Goal: Task Accomplishment & Management: Manage account settings

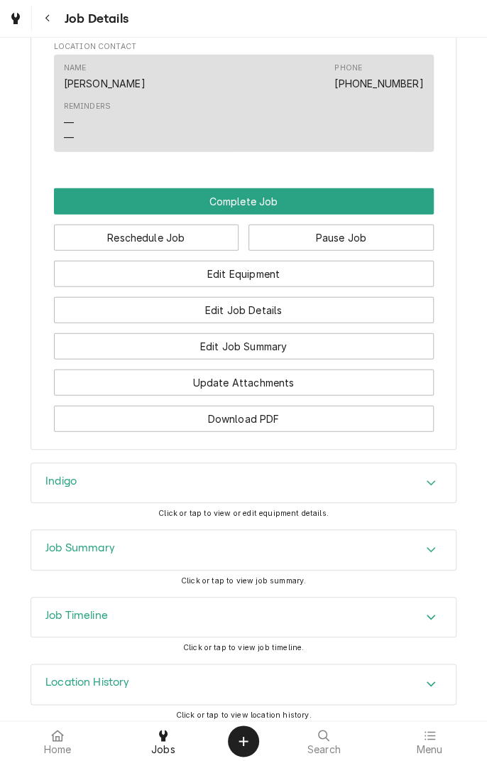
scroll to position [1087, 0]
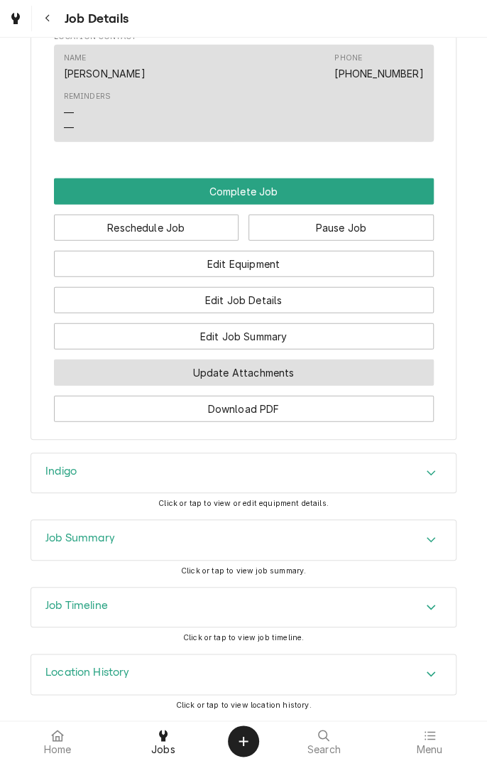
click at [306, 379] on button "Update Attachments" at bounding box center [244, 373] width 380 height 26
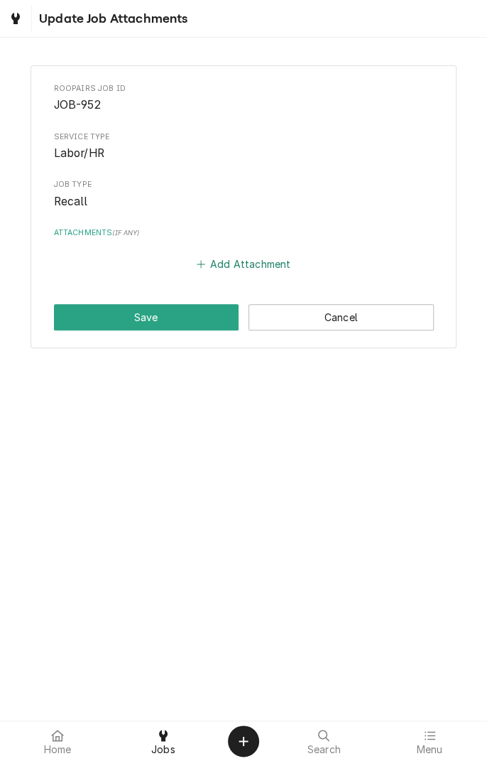
click at [202, 263] on icon "Attachments" at bounding box center [201, 264] width 8 height 8
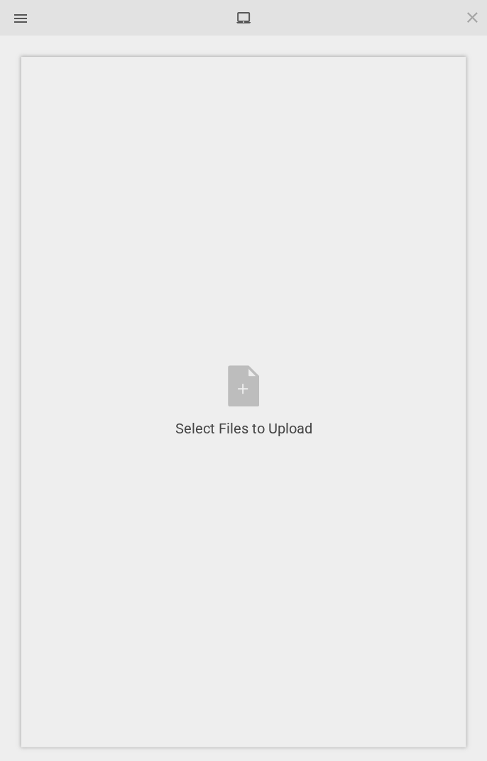
click at [247, 387] on div "Select Files to Upload or Drag and Drop, Copy and Paste Files" at bounding box center [243, 401] width 137 height 73
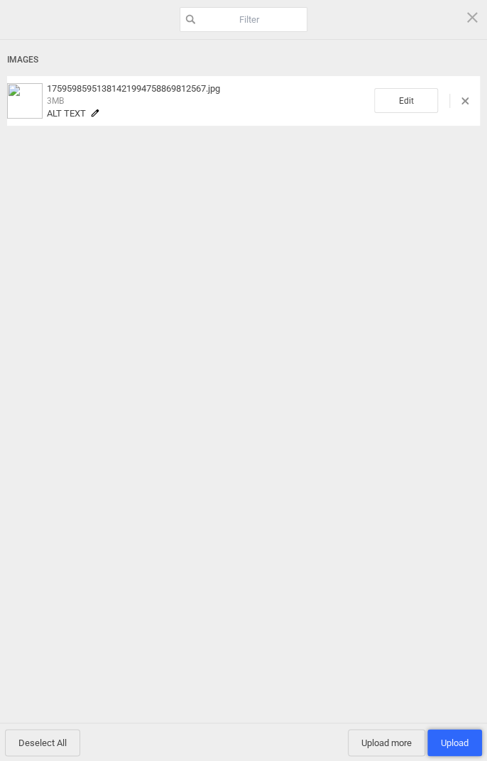
click at [460, 743] on span "Upload 1" at bounding box center [455, 742] width 28 height 11
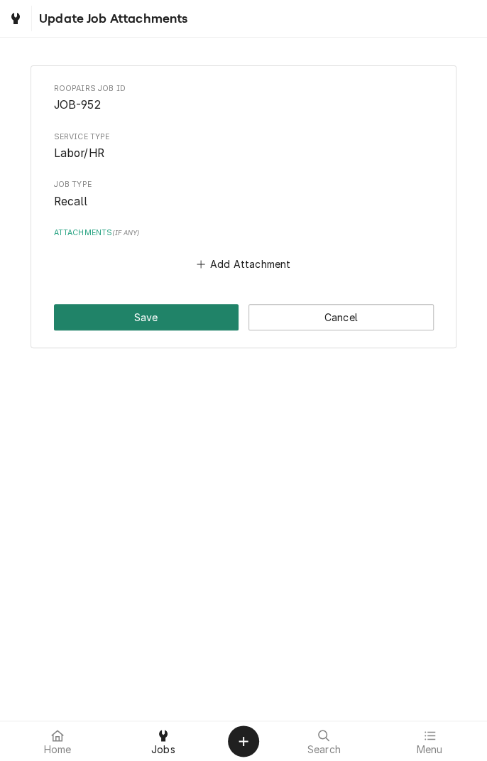
click at [174, 317] on button "Save" at bounding box center [146, 317] width 185 height 26
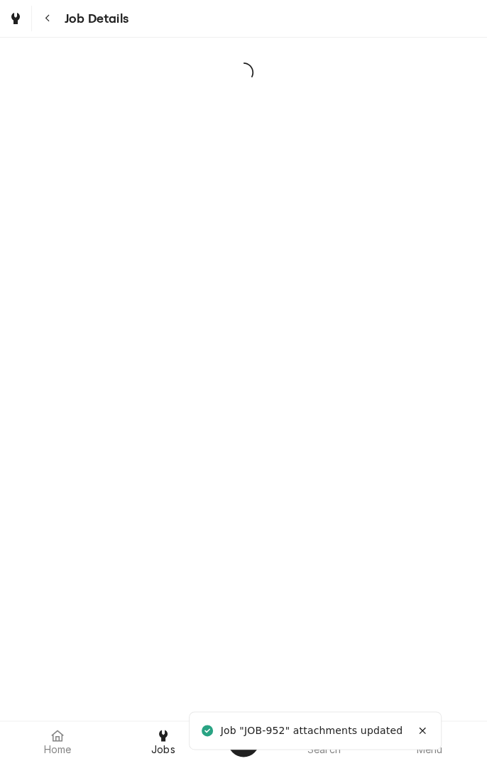
click at [314, 728] on div "Job "JOB-952" attachments updated" at bounding box center [313, 730] width 184 height 15
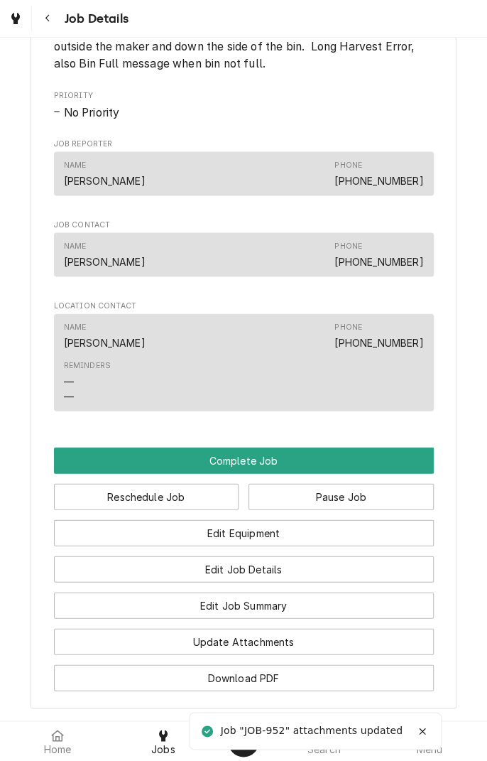
scroll to position [813, 0]
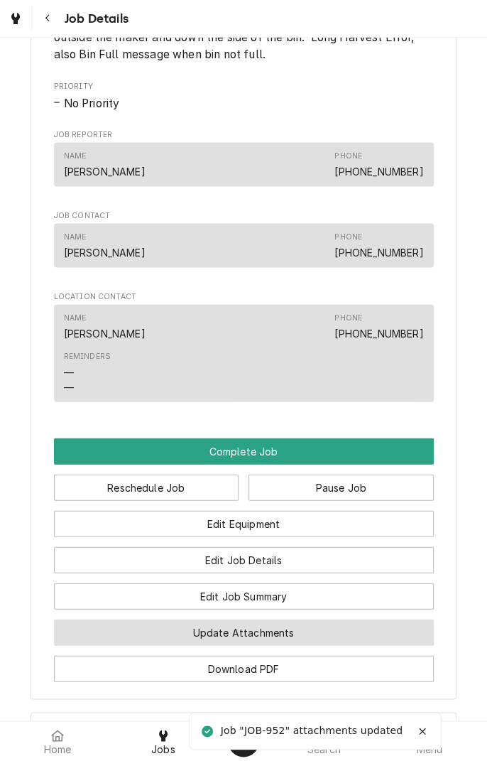
click at [301, 645] on button "Update Attachments" at bounding box center [244, 632] width 380 height 26
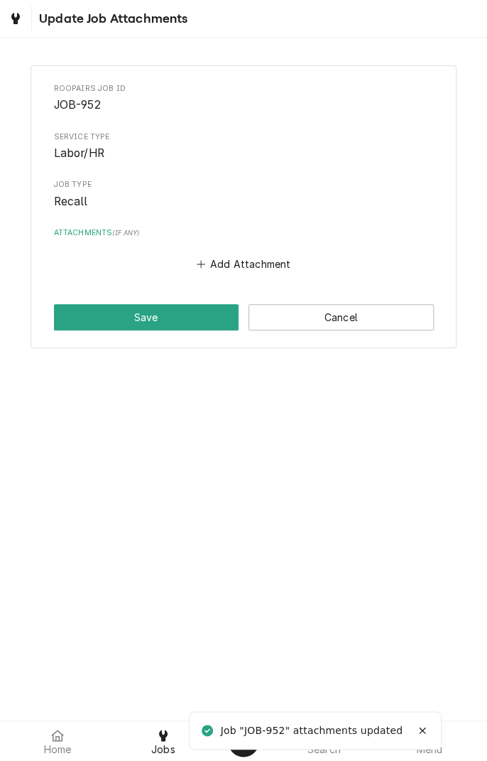
click at [234, 273] on button "Add Attachment" at bounding box center [243, 264] width 99 height 20
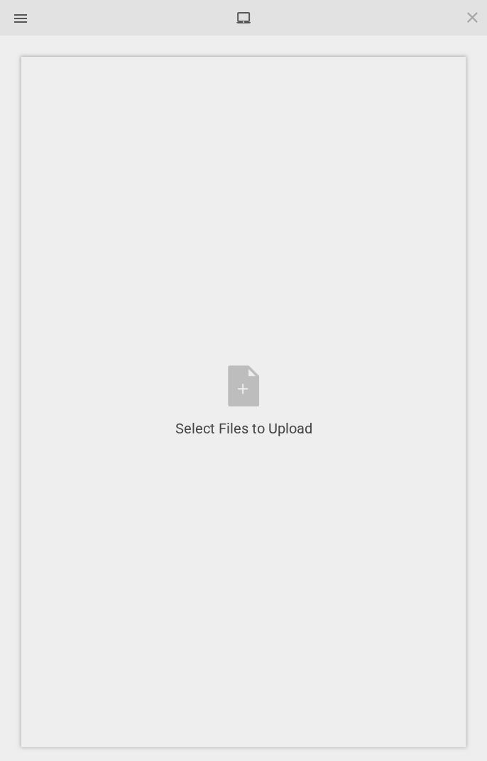
click at [242, 382] on div "Select Files to Upload or Drag and Drop, Copy and Paste Files" at bounding box center [243, 401] width 137 height 73
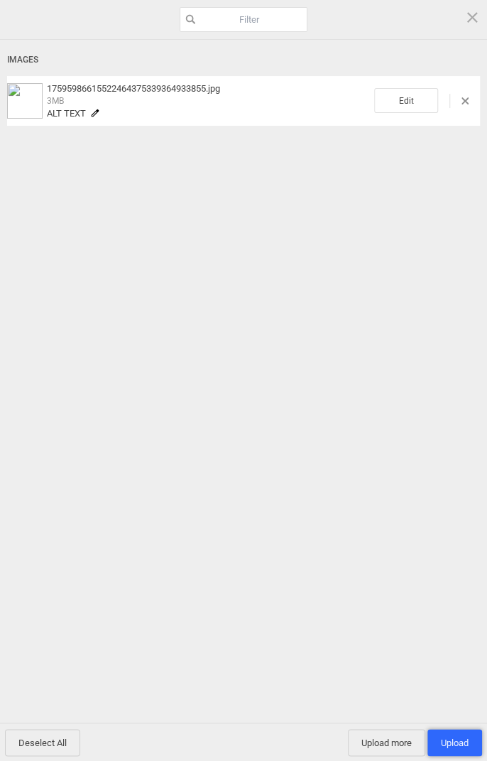
click at [455, 740] on span "Upload 1" at bounding box center [455, 742] width 28 height 11
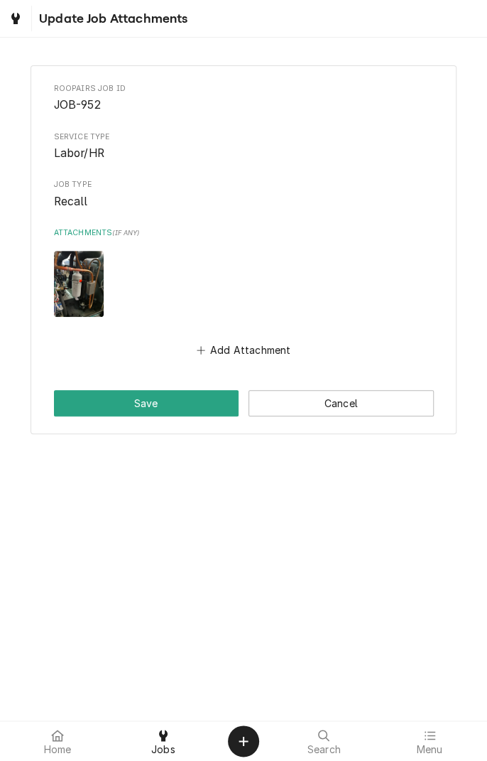
click at [210, 348] on button "Add Attachment" at bounding box center [243, 350] width 99 height 20
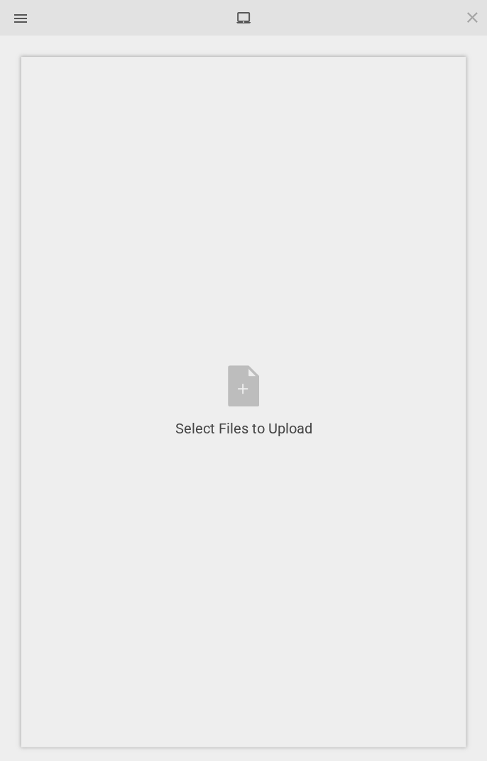
click at [248, 392] on div "Select Files to Upload or Drag and Drop, Copy and Paste Files" at bounding box center [243, 401] width 137 height 73
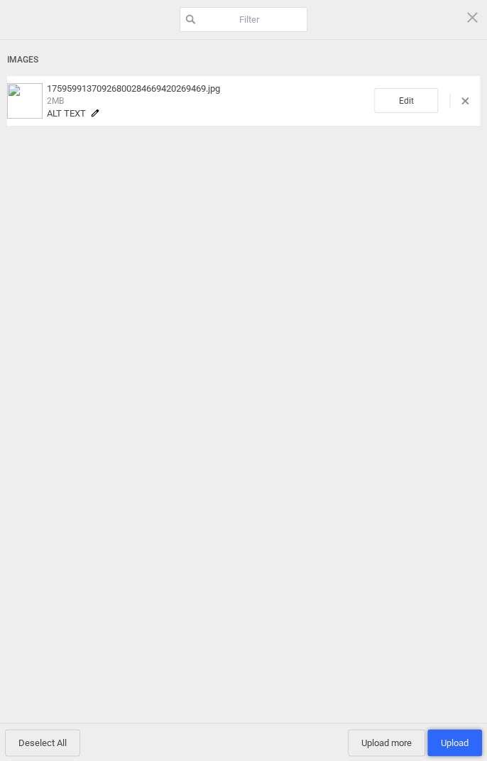
click at [457, 739] on span "Upload 1" at bounding box center [455, 742] width 28 height 11
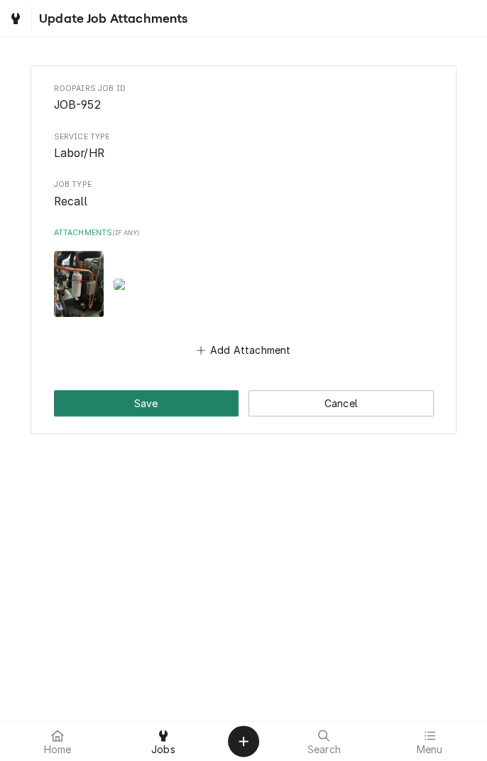
click at [135, 411] on button "Save" at bounding box center [146, 403] width 185 height 26
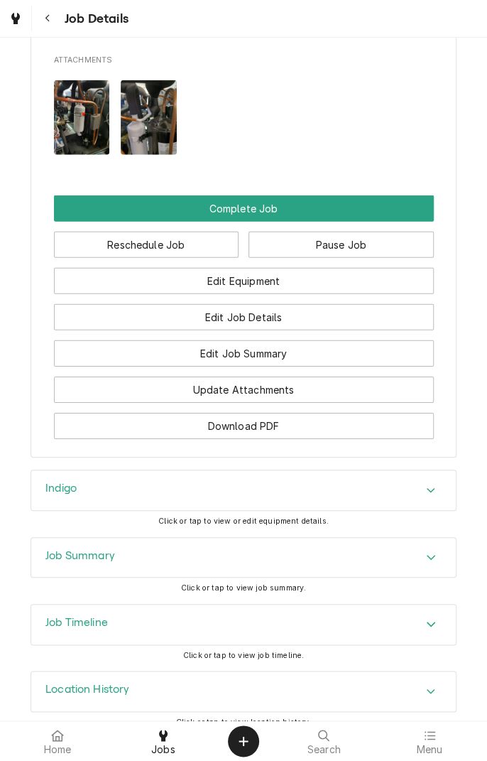
scroll to position [1184, 0]
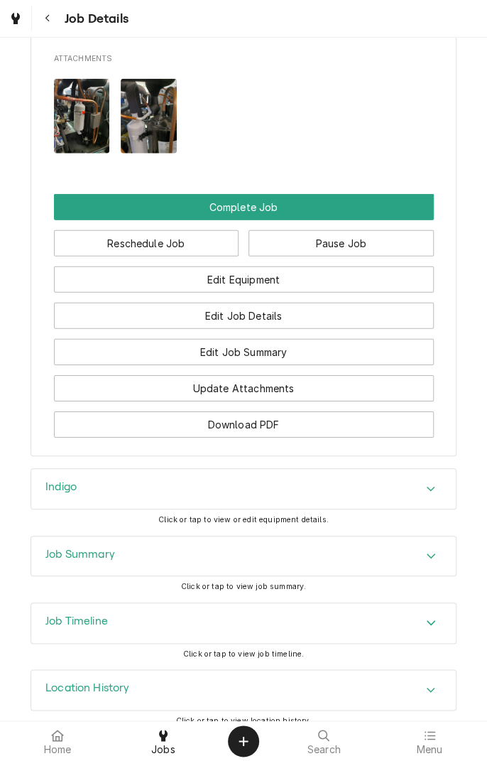
click at [143, 139] on img "Attachments" at bounding box center [149, 116] width 56 height 75
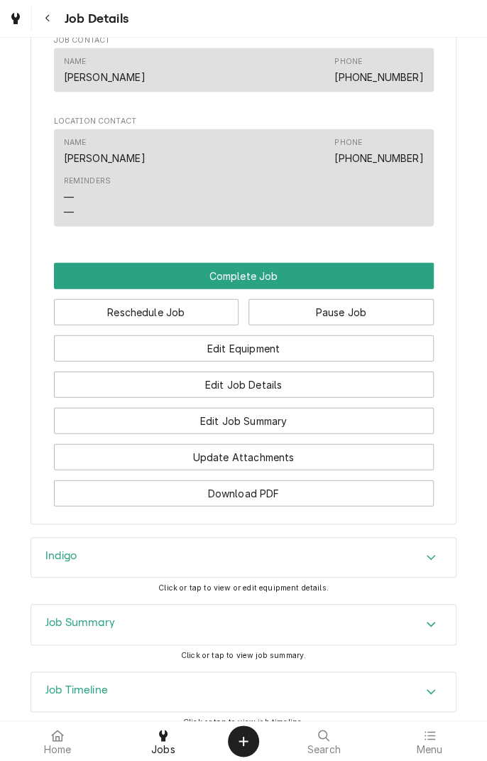
scroll to position [1087, 0]
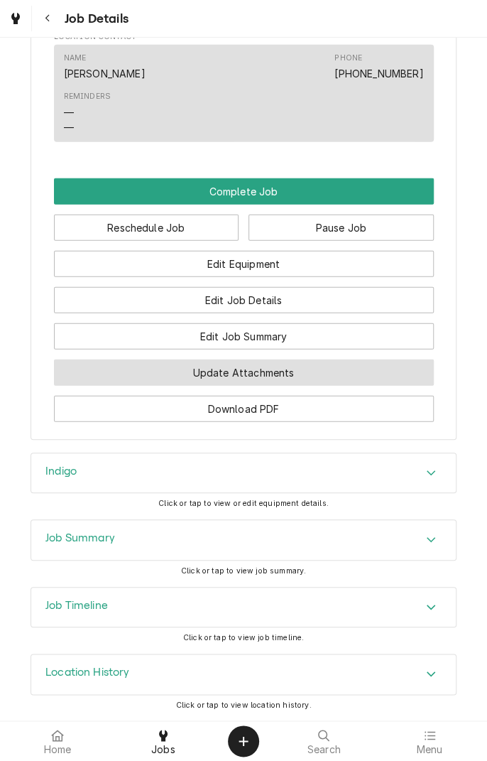
click at [203, 384] on button "Update Attachments" at bounding box center [244, 373] width 380 height 26
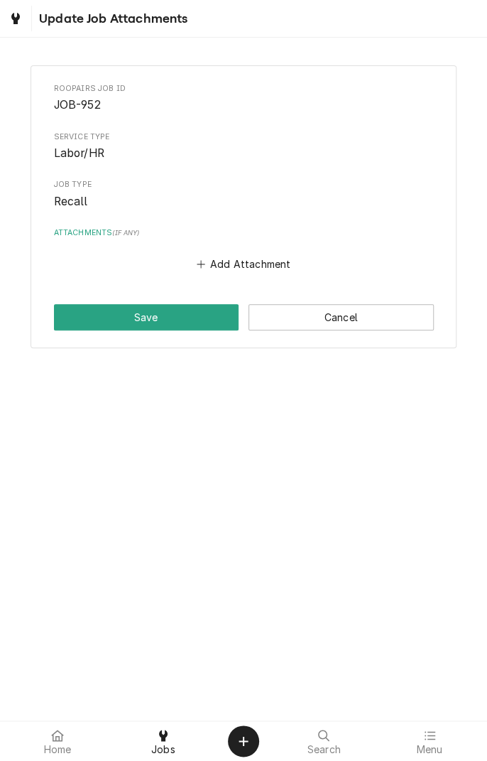
click at [163, 742] on div at bounding box center [163, 735] width 17 height 17
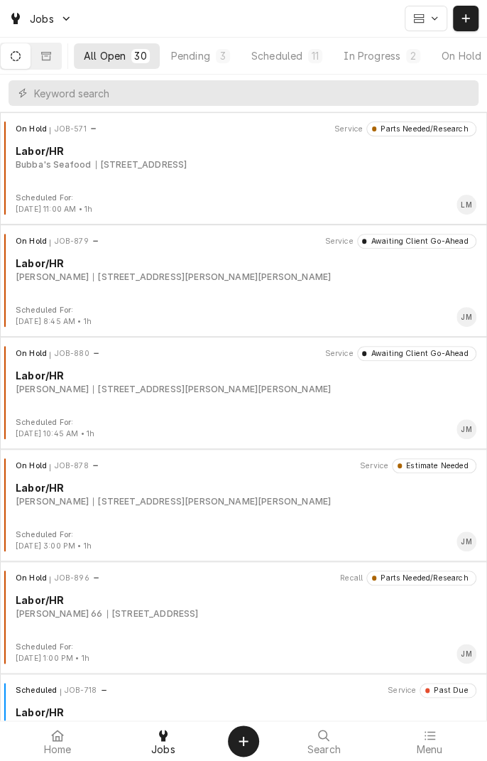
click at [406, 64] on button "In Progress 2" at bounding box center [382, 56] width 97 height 26
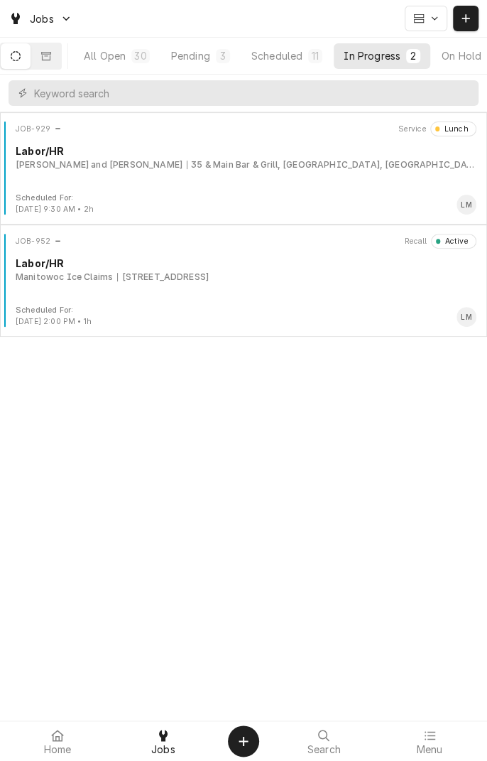
click at [182, 286] on div "JOB-952 Recall Active Labor/HR Manitowoc Ice Claims 4556 US-59, Beeville, TX 78…" at bounding box center [244, 269] width 476 height 71
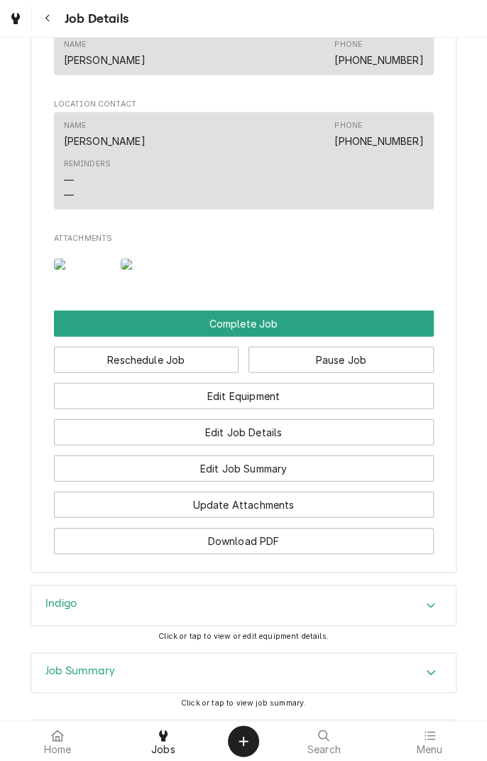
scroll to position [1015, 0]
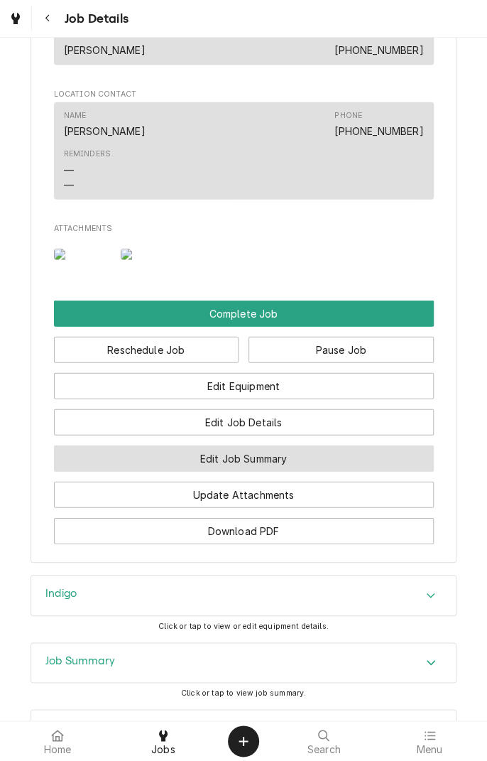
click at [302, 472] on button "Edit Job Summary" at bounding box center [244, 458] width 380 height 26
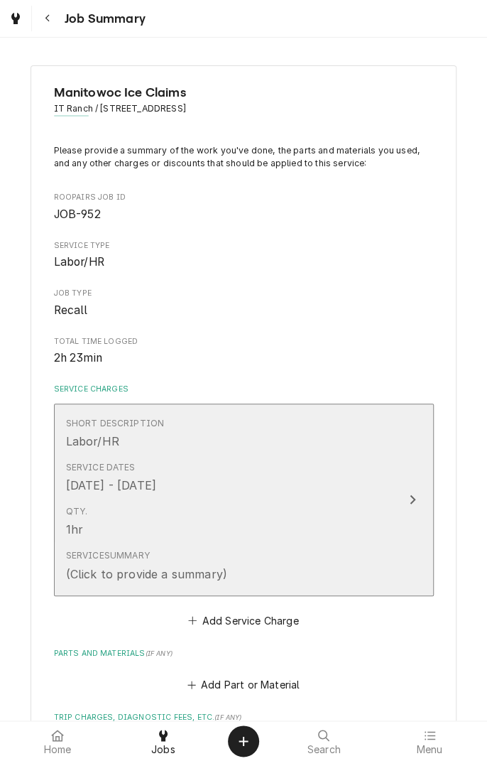
click at [402, 506] on button "Short Description Labor/HR Service Dates [DATE] - [DATE] Qty. 1hr Service Summa…" at bounding box center [244, 500] width 380 height 193
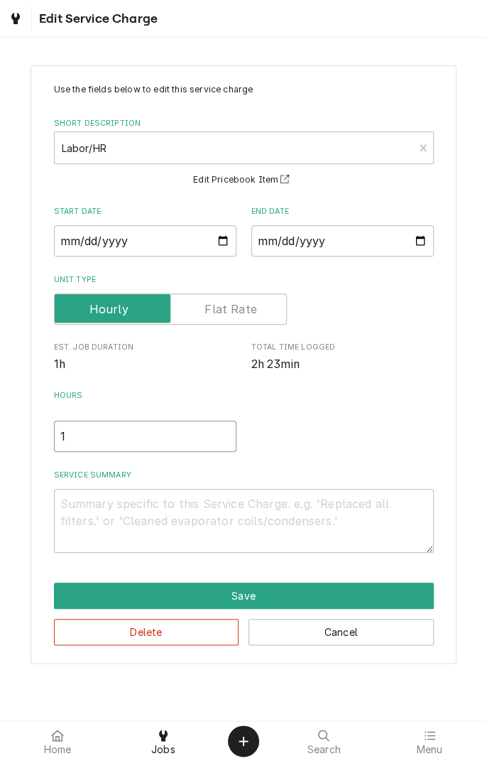
click at [148, 428] on input "1" at bounding box center [145, 436] width 183 height 31
type textarea "x"
type input "2"
type textarea "x"
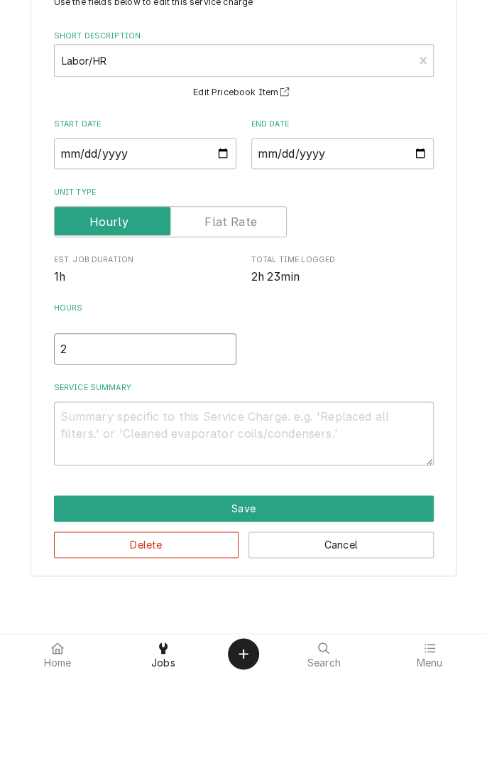
type input "2"
click at [301, 500] on textarea "Service Summary" at bounding box center [244, 521] width 380 height 64
type textarea "x"
type textarea "1"
type textarea "x"
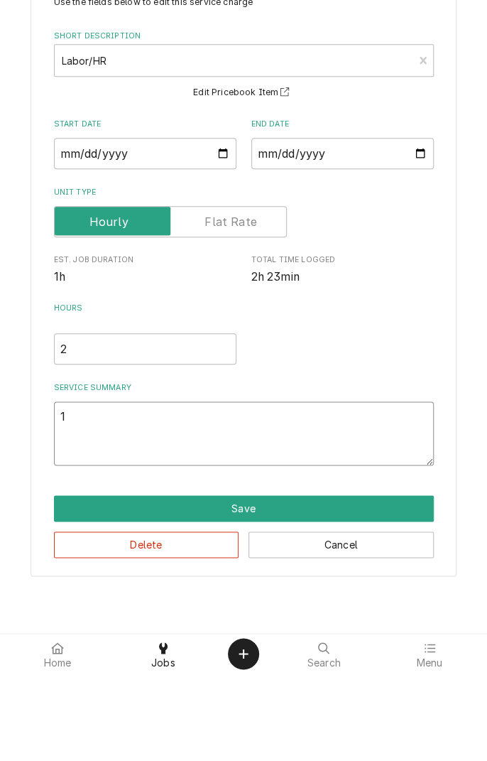
type textarea "10"
type textarea "x"
type textarea "10/"
type textarea "x"
type textarea "10/4"
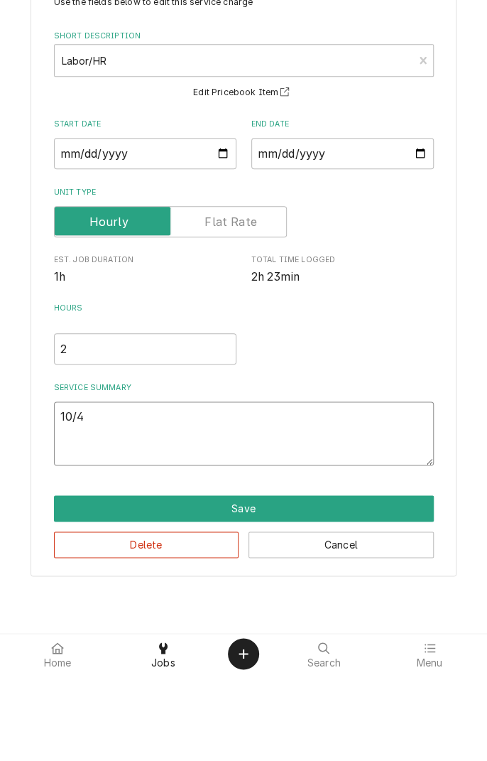
type textarea "x"
type textarea "10/"
type textarea "x"
type textarea "10/0"
type textarea "x"
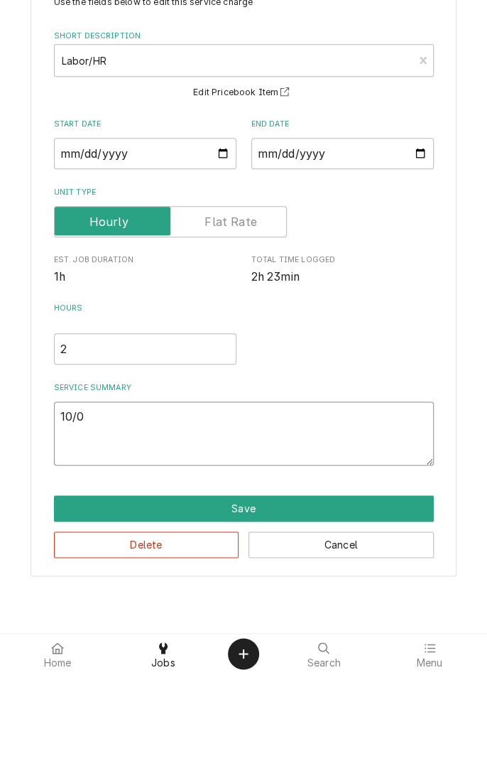
type textarea "10/04"
type textarea "x"
type textarea "10/04/"
type textarea "x"
type textarea "10/04/2"
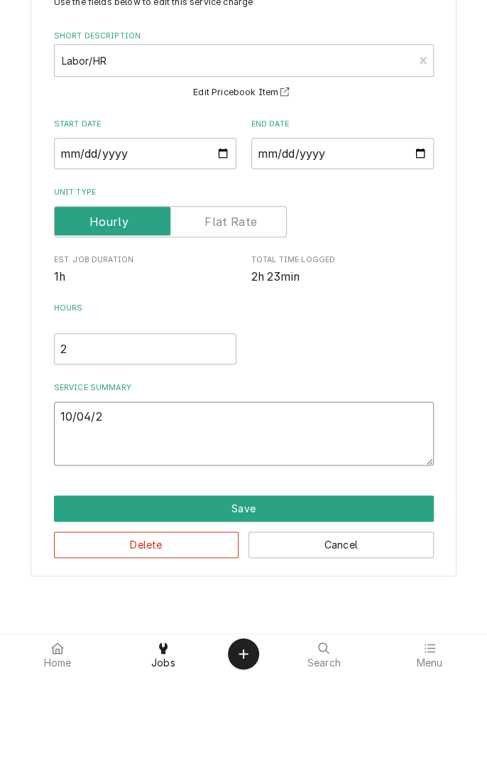
type textarea "x"
type textarea "10/04/25"
type textarea "x"
type textarea "10/04/25"
type textarea "x"
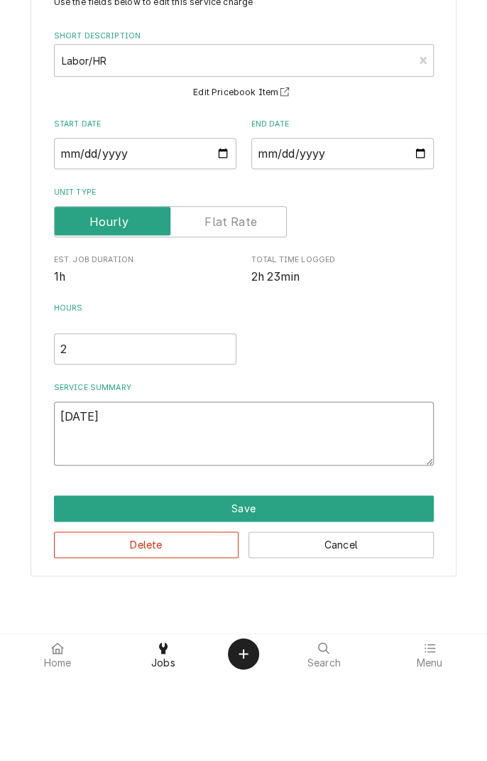
type textarea "10/04/25 i"
type textarea "x"
type textarea "10/04/25 ic"
type textarea "x"
type textarea "10/04/25 ice"
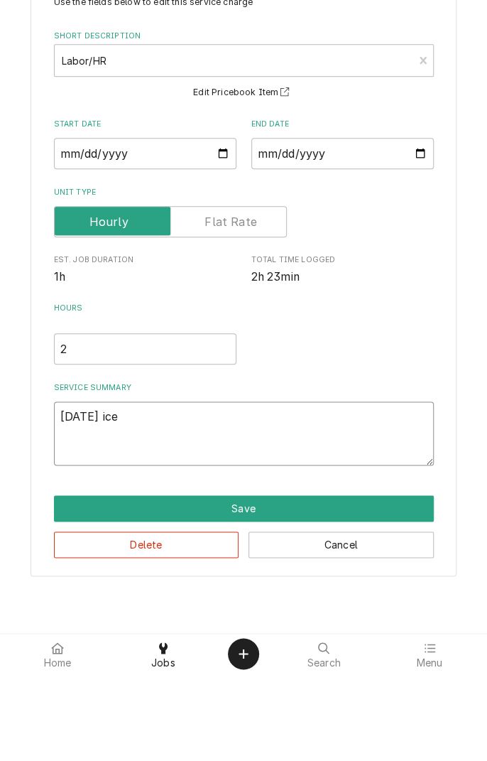
type textarea "x"
type textarea "10/04/25 ice"
type textarea "x"
type textarea "10/04/25 ice m"
type textarea "x"
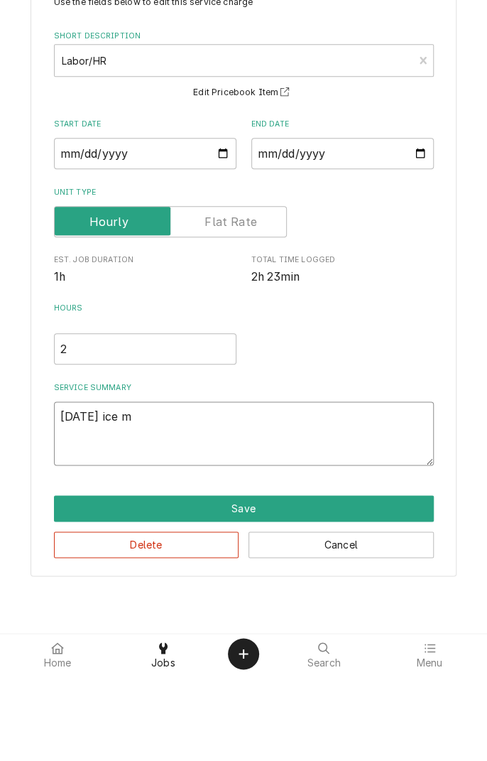
type textarea "10/04/25 ice ma"
type textarea "x"
type textarea "10/04/25 ice mac"
type textarea "x"
type textarea "10/04/25 ice mach"
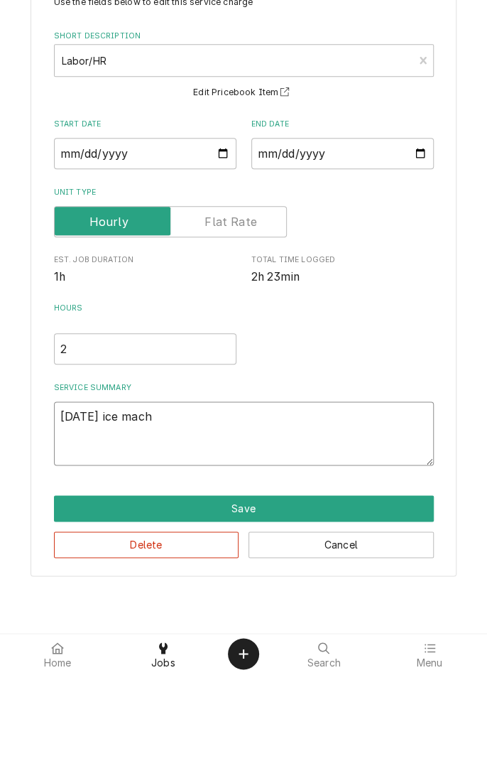
type textarea "x"
type textarea "10/04/25 ice machi"
type textarea "x"
type textarea "10/04/25 ice machin"
type textarea "x"
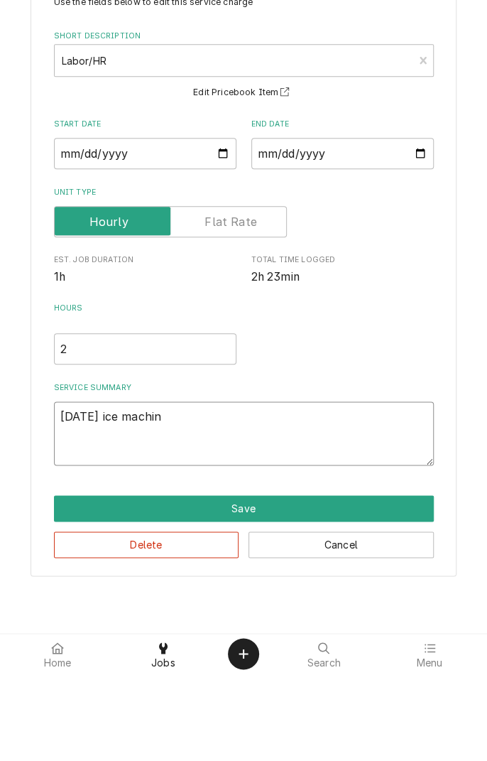
type textarea "10/04/25 ice machine"
type textarea "x"
type textarea "10/04/25 ice machine"
type textarea "x"
type textarea "10/04/25 ice machine b"
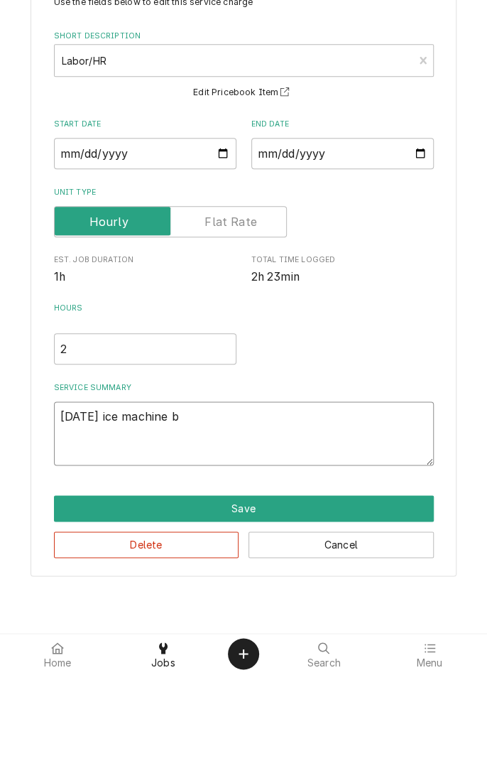
type textarea "x"
type textarea "10/04/25 ice machine br"
type textarea "x"
type textarea "10/04/25 ice machine bro"
type textarea "x"
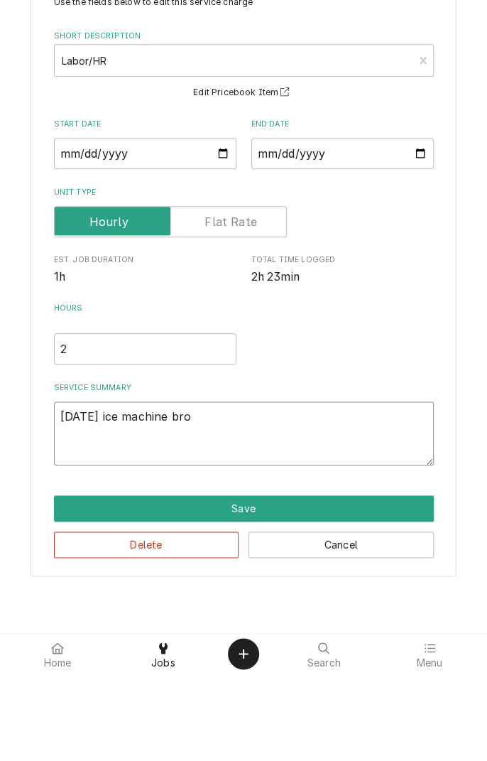
type textarea "10/04/25 ice machine brou"
type textarea "x"
type textarea "10/04/25 ice machine broug"
type textarea "x"
type textarea "10/04/25 ice machine brough"
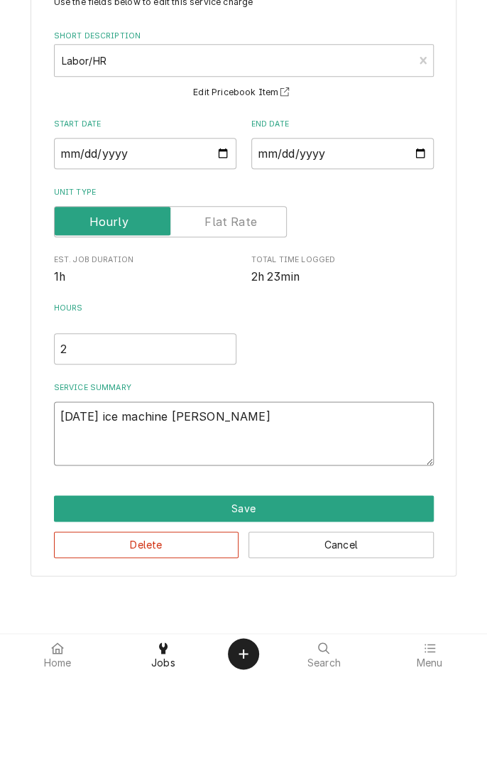
type textarea "x"
type textarea "10/04/25 ice machine brought"
type textarea "x"
type textarea "10/04/25 ice machine brought"
type textarea "x"
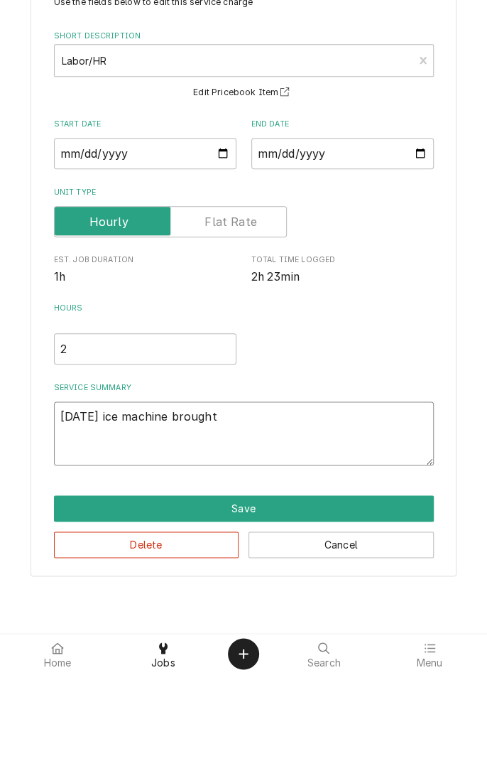
type textarea "10/04/25 ice machine brought t"
type textarea "x"
type textarea "10/04/25 ice machine brought to"
type textarea "x"
type textarea "10/04/25 ice machine brought to"
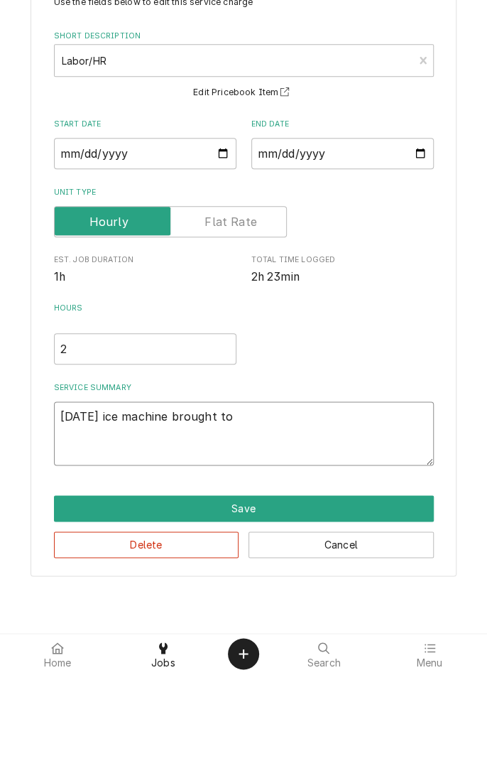
type textarea "x"
type textarea "10/04/25 ice machine brought to s"
type textarea "x"
type textarea "10/04/25 ice machine brought to sh"
type textarea "x"
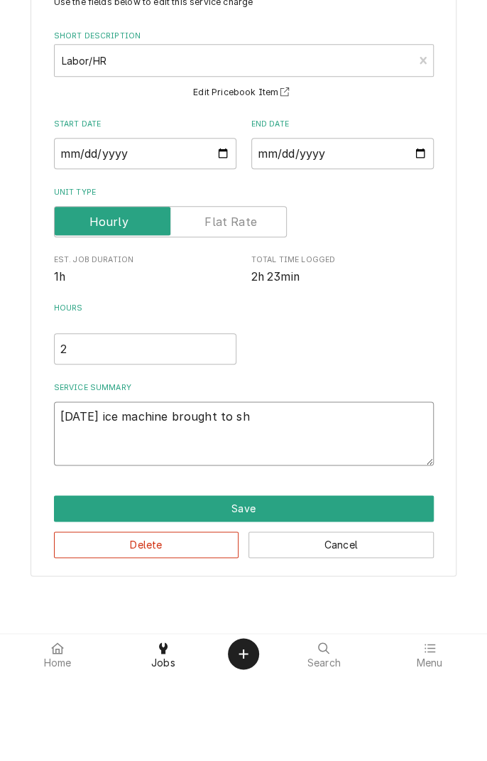
type textarea "10/04/25 ice machine brought to sho"
type textarea "x"
type textarea "10/04/25 ice machine brought to shop"
type textarea "x"
type textarea "10/04/25 ice machine brought to shop"
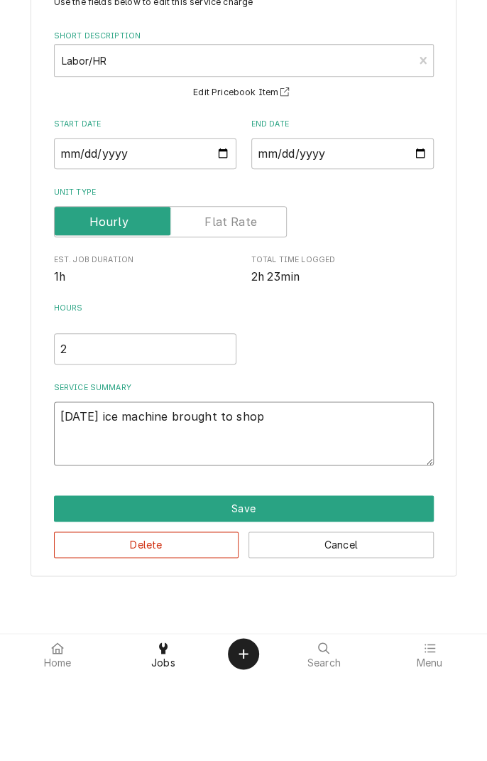
type textarea "x"
type textarea "10/04/25 ice machine brought to shop f"
type textarea "x"
type textarea "10/04/25 ice machine brought to shop fo"
type textarea "x"
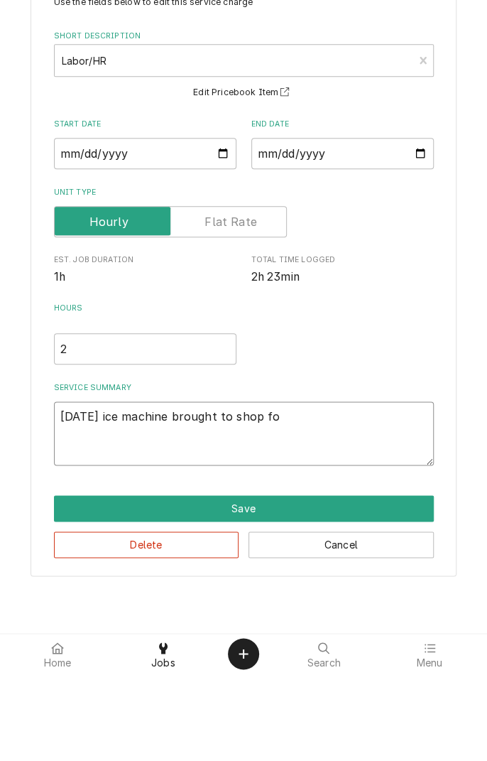
type textarea "10/04/25 ice machine brought to shop for"
type textarea "x"
type textarea "10/04/25 ice machine brought to shop for"
type textarea "x"
type textarea "10/04/25 ice machine brought to shop for d"
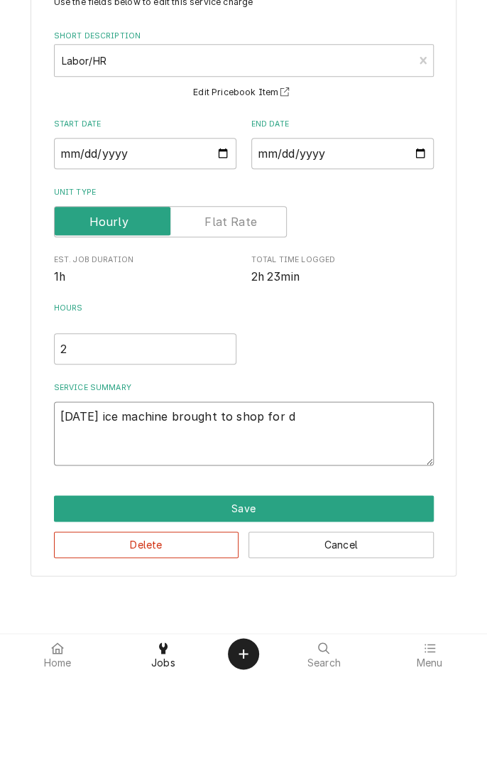
type textarea "x"
type textarea "10/04/25 ice machine brought to shop for di"
type textarea "x"
type textarea "10/04/25 ice machine brought to shop for diagnostic"
type textarea "x"
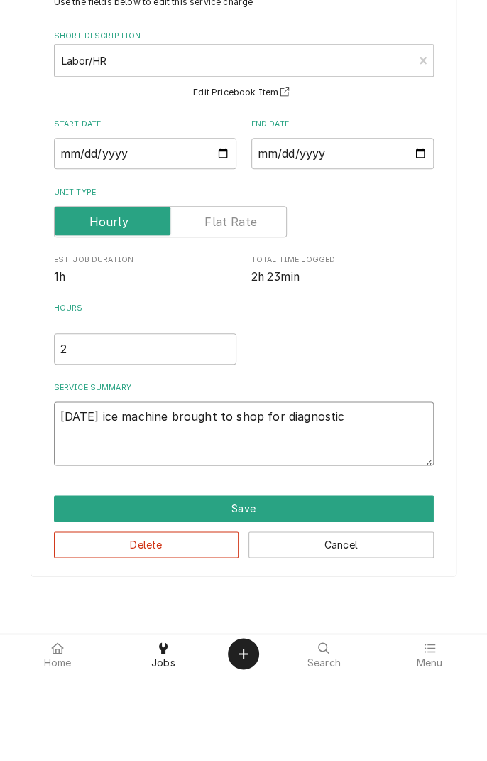
type textarea "10/04/25 ice machine brought to shop for diagnostic"
type textarea "x"
type textarea "10/04/25 ice machine brought to shop for diagnostic."
type textarea "x"
type textarea "10/04/25 ice machine brought to shop for diagnostic."
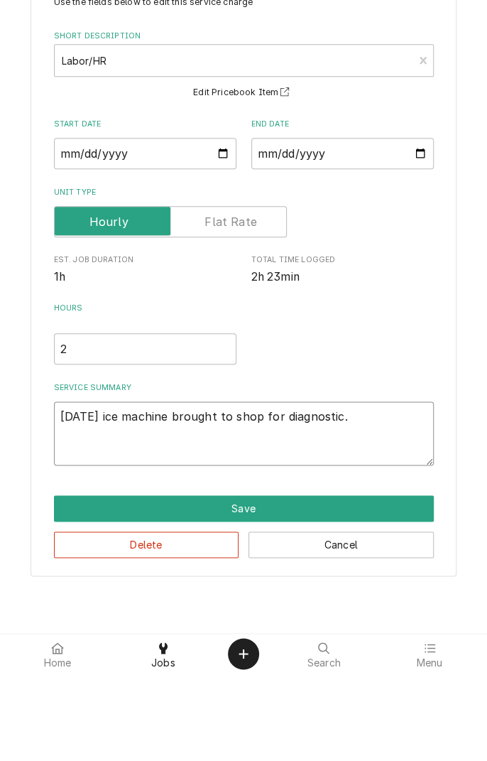
type textarea "x"
type textarea "10/04/25 ice machine brought to shop for diagnostic. P"
type textarea "x"
type textarea "10/04/25 ice machine brought to shop for diagnostic. Pl"
type textarea "x"
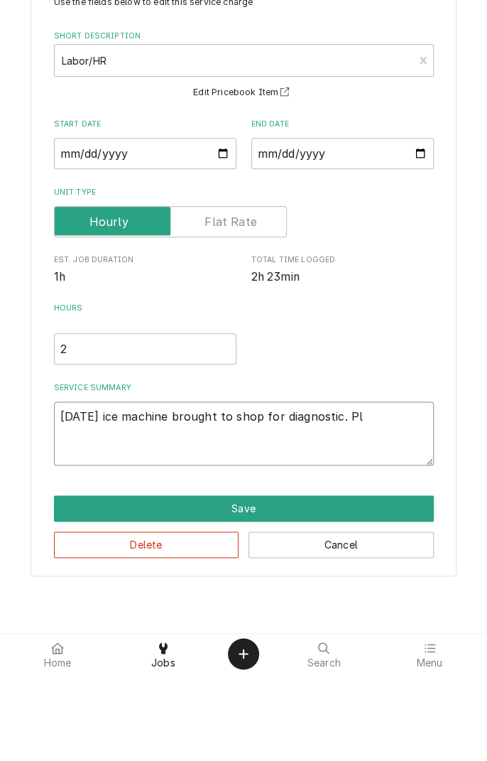
type textarea "10/04/25 ice machine brought to shop for diagnostic. Pla"
type textarea "x"
type textarea "10/04/25 ice machine brought to shop for diagnostic. Plac"
type textarea "x"
type textarea "10/04/25 ice machine brought to shop for diagnostic. Place"
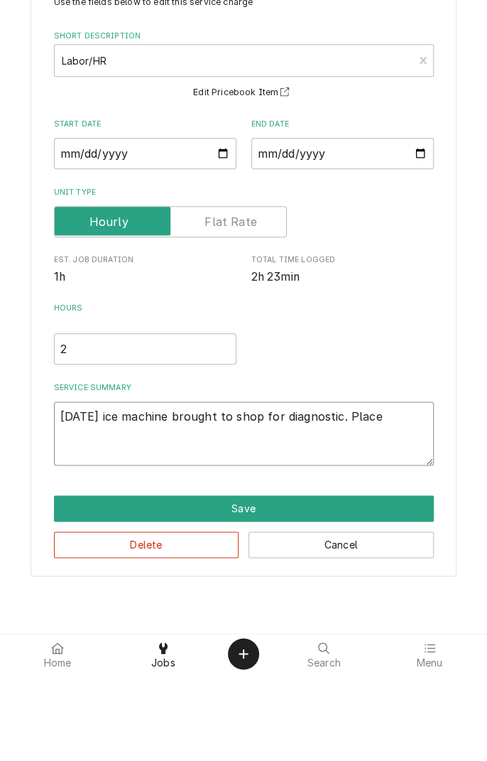
type textarea "x"
type textarea "10/04/25 ice machine brought to shop for diagnostic. Placed"
type textarea "x"
type textarea "10/04/25 ice machine brought to shop for diagnostic. Placed"
type textarea "x"
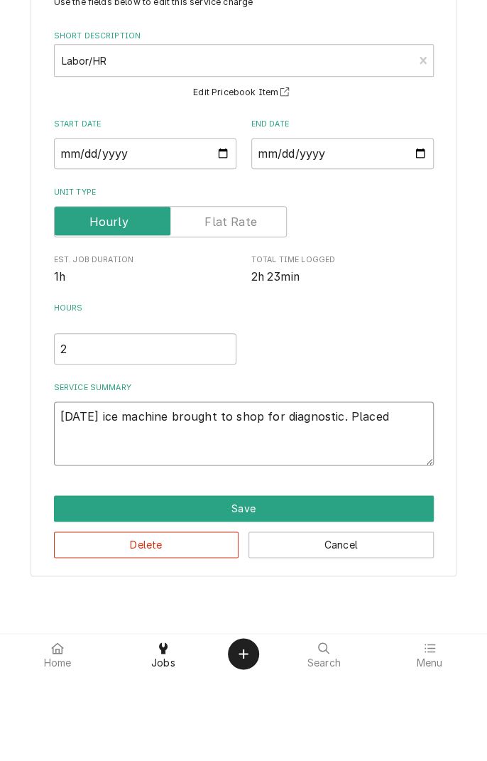
type textarea "10/04/25 ice machine brought to shop for diagnostic. Placed i"
type textarea "x"
type textarea "10/04/25 ice machine brought to shop for diagnostic. Placed ic"
type textarea "x"
type textarea "10/04/25 ice machine brought to shop for diagnostic. Placed ice"
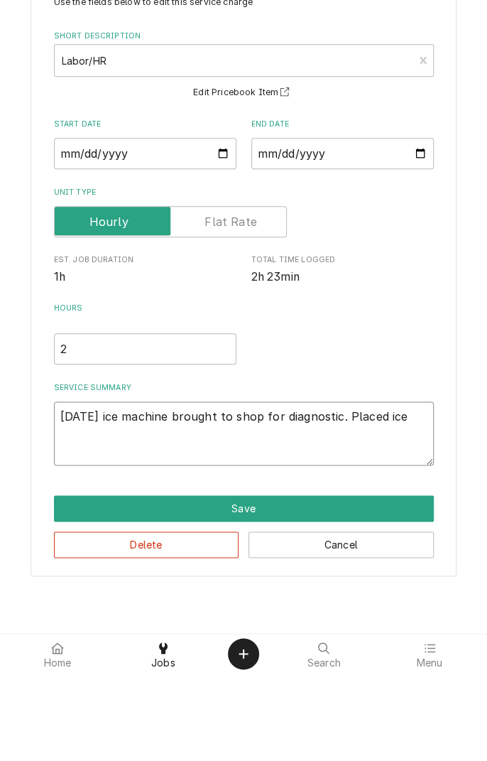
type textarea "x"
type textarea "10/04/25 ice machine brought to shop for diagnostic. Placed ice"
type textarea "x"
type textarea "10/04/25 ice machine brought to shop for diagnostic. Placed ice m"
type textarea "x"
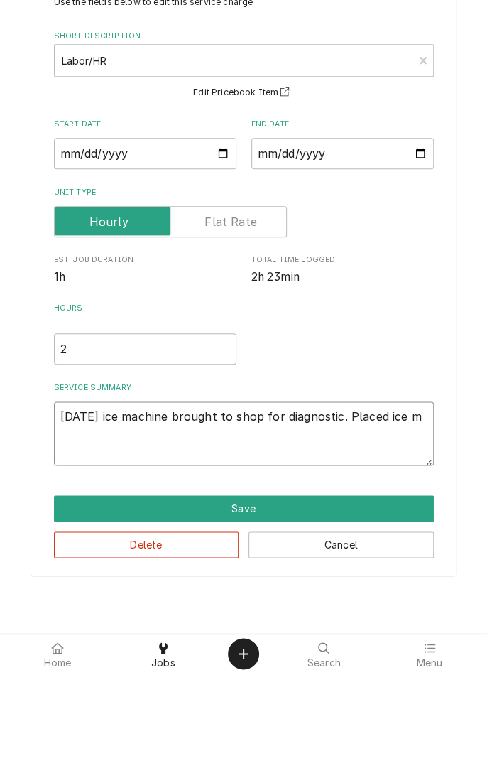
type textarea "10/04/25 ice machine brought to shop for diagnostic. Placed ice ma"
type textarea "x"
type textarea "10/04/25 ice machine brought to shop for diagnostic. Placed ice mac"
type textarea "x"
type textarea "10/04/25 ice machine brought to shop for diagnostic. Placed ice mach"
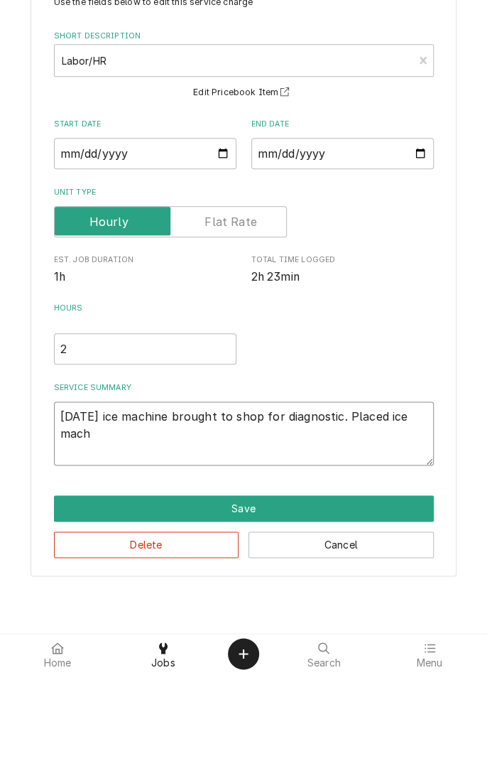
type textarea "x"
type textarea "10/04/25 ice machine brought to shop for diagnostic. Placed ice machi"
type textarea "x"
type textarea "10/04/25 ice machine brought to shop for diagnostic. Placed ice machin"
type textarea "x"
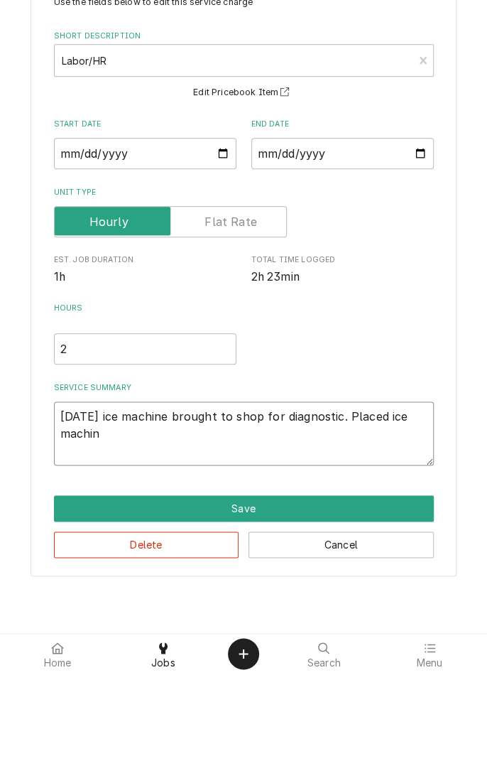
type textarea "10/04/25 ice machine brought to shop for diagnostic. Placed ice machine"
type textarea "x"
type textarea "10/04/25 ice machine brought to shop for diagnostic. Placed ice machine"
type textarea "x"
type textarea "10/04/25 ice machine brought to shop for diagnostic. Placed ice machine o"
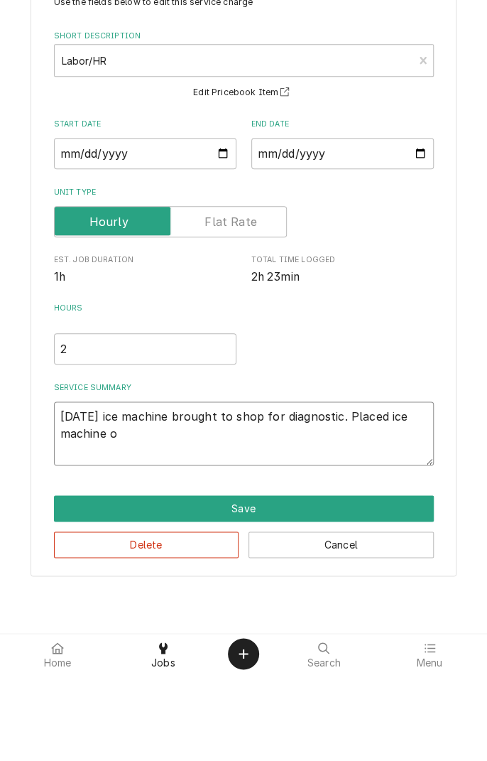
type textarea "x"
type textarea "10/04/25 ice machine brought to shop for diagnostic. Placed ice machine on"
type textarea "x"
type textarea "10/04/25 ice machine brought to shop for diagnostic. Placed ice machine on"
type textarea "x"
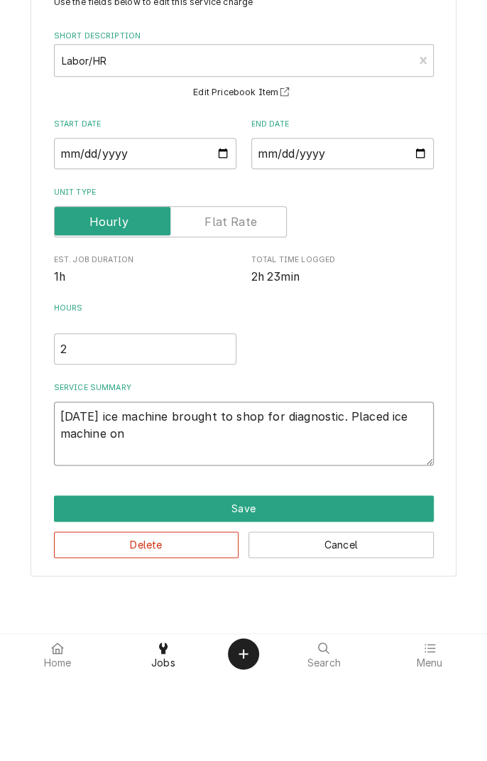
type textarea "10/04/25 ice machine brought to shop for diagnostic. Placed ice machine on l"
type textarea "x"
type textarea "10/04/25 ice machine brought to shop for diagnostic. Placed ice machine on li"
type textarea "x"
type textarea "10/04/25 ice machine brought to shop for diagnostic. Placed ice machine on lin"
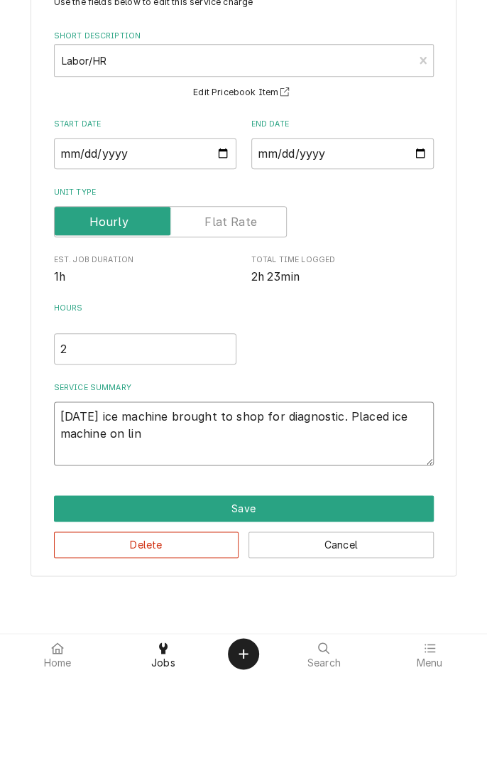
type textarea "x"
type textarea "10/04/25 ice machine brought to shop for diagnostic. Placed ice machine on line"
type textarea "x"
type textarea "10/04/25 ice machine brought to shop for diagnostic. Placed ice machine on line."
type textarea "x"
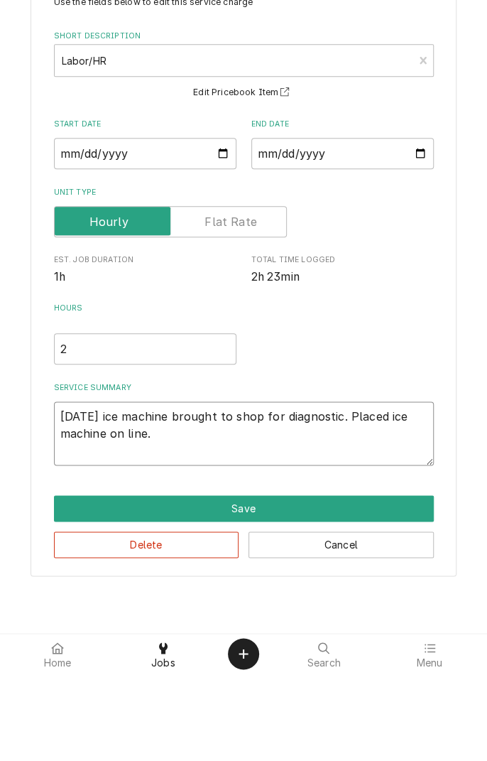
type textarea "10/04/25 ice machine brought to shop for diagnostic. Placed ice machine on line."
type textarea "x"
type textarea "10/04/25 ice machine brought to shop for diagnostic. Placed ice machine on line…"
type textarea "x"
type textarea "10/04/25 ice machine brought to shop for diagnostic. Placed ice machine on line…"
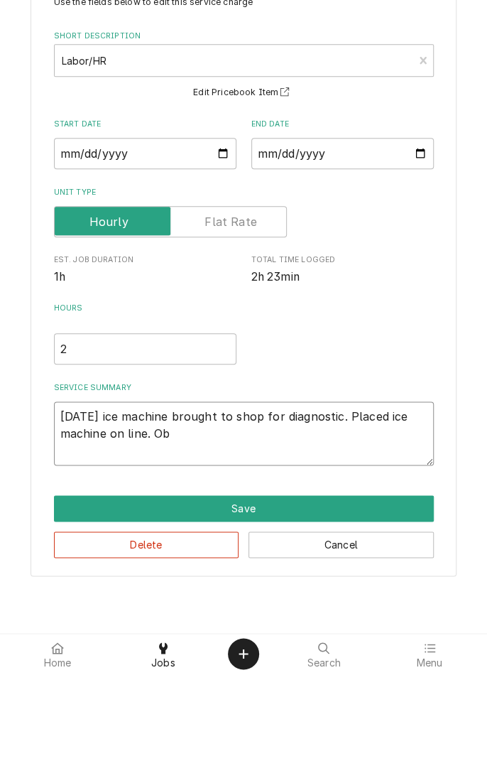
type textarea "x"
type textarea "10/04/25 ice machine brought to shop for diagnostic. Placed ice machine on line…"
type textarea "x"
type textarea "10/04/25 ice machine brought to shop for diagnostic. Placed ice machine on line…"
type textarea "x"
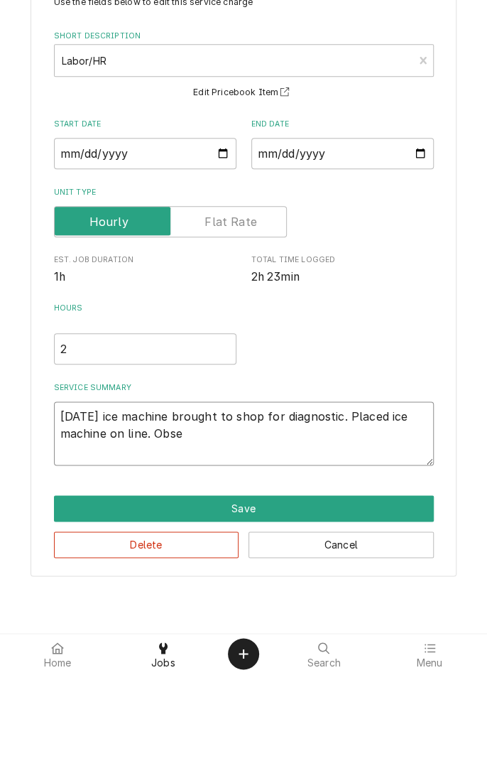
type textarea "10/04/25 ice machine brought to shop for diagnostic. Placed ice machine on line…"
type textarea "x"
type textarea "10/04/25 ice machine brought to shop for diagnostic. Placed ice machine on line…"
type textarea "x"
type textarea "10/04/25 ice machine brought to shop for diagnostic. Placed ice machine on line…"
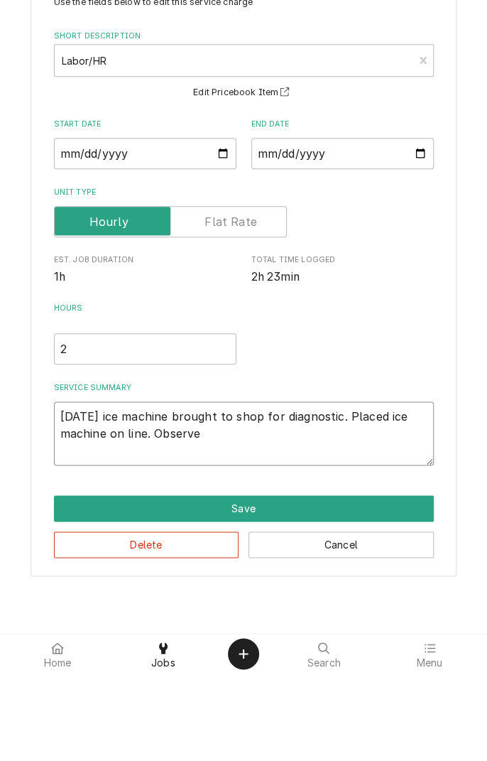
type textarea "x"
type textarea "10/04/25 ice machine brought to shop for diagnostic. Placed ice machine on line…"
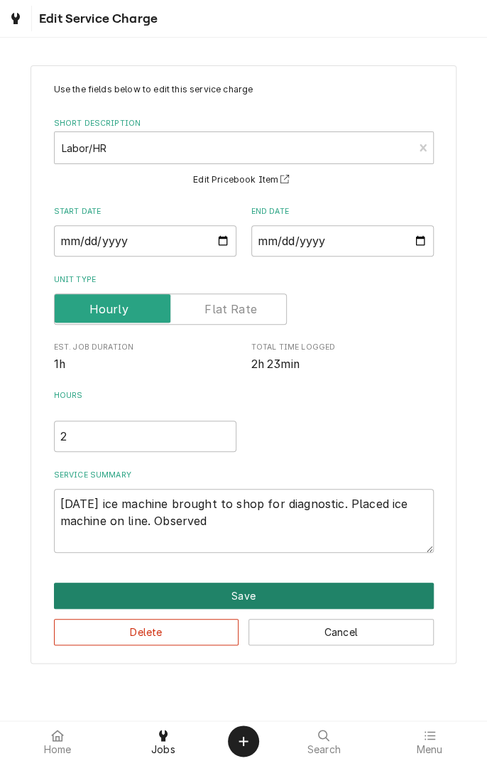
click at [251, 598] on button "Save" at bounding box center [244, 596] width 380 height 26
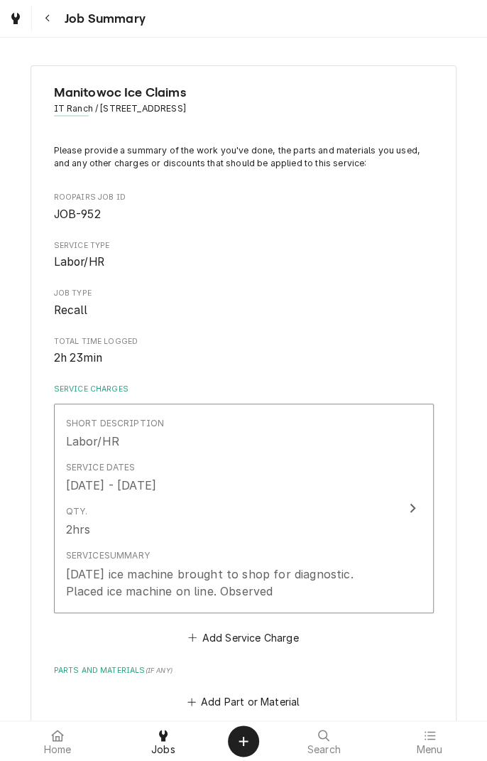
click at [404, 507] on div "Update Line Item" at bounding box center [413, 507] width 18 height 17
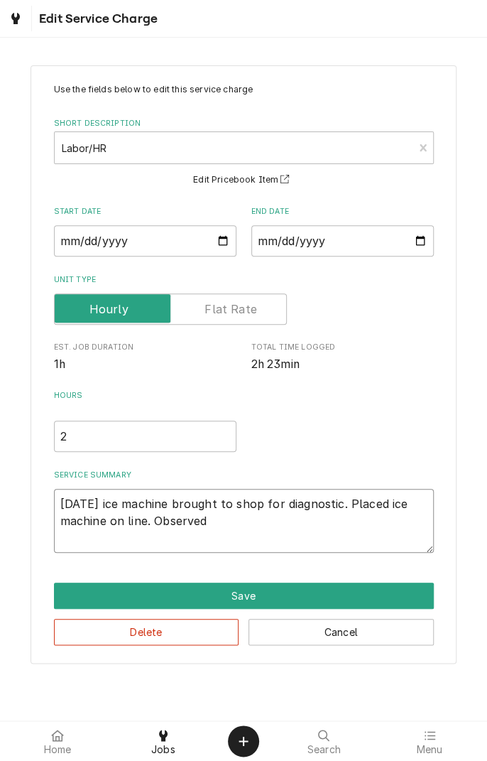
click at [243, 521] on textarea "10/04/25 ice machine brought to shop for diagnostic. Placed ice machine on line…" at bounding box center [244, 521] width 380 height 64
type textarea "x"
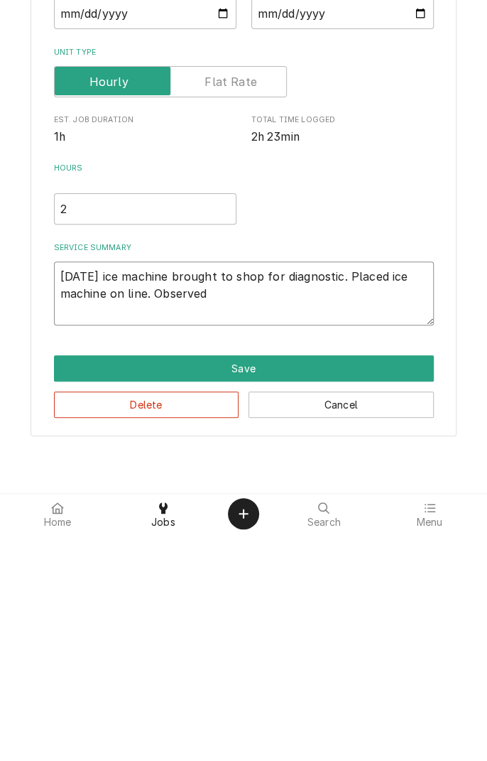
type textarea "10/04/25 ice machine brought to shop for diagnostic. Placed ice machine on line…"
type textarea "x"
type textarea "10/04/25 ice machine brought to shop for diagnostic. Placed ice machine on line…"
type textarea "x"
type textarea "10/04/25 ice machine brought to shop for diagnostic. Placed ice machine on line…"
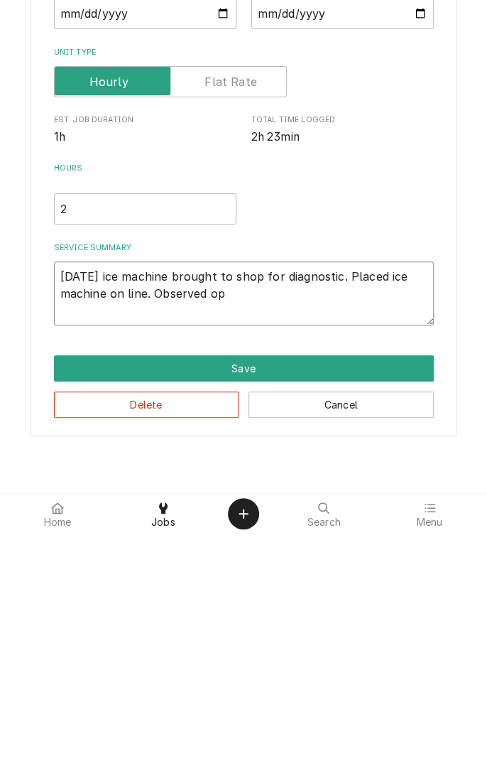
type textarea "x"
type textarea "10/04/25 ice machine brought to shop for diagnostic. Placed ice machine on line…"
type textarea "x"
type textarea "10/04/25 ice machine brought to shop for diagnostic. Placed ice machine on line…"
type textarea "x"
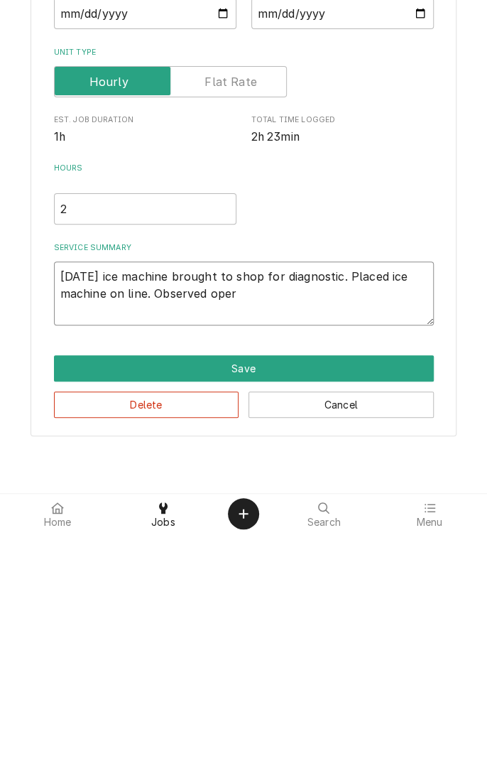
type textarea "10/04/25 ice machine brought to shop for diagnostic. Placed ice machine on line…"
type textarea "x"
type textarea "10/04/25 ice machine brought to shop for diagnostic. Placed ice machine on line…"
type textarea "x"
type textarea "10/04/25 ice machine brought to shop for diagnostic. Placed ice machine on line…"
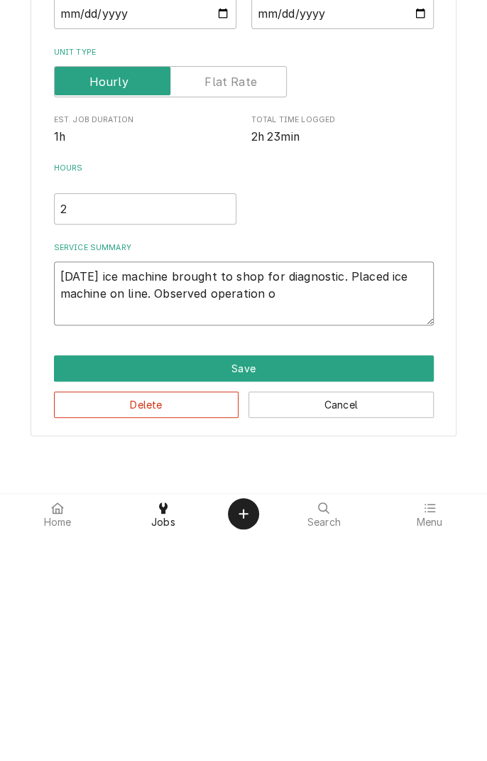
type textarea "x"
type textarea "10/04/25 ice machine brought to shop for diagnostic. Placed ice machine on line…"
type textarea "x"
type textarea "10/04/25 ice machine brought to shop for diagnostic. Placed ice machine on line…"
type textarea "x"
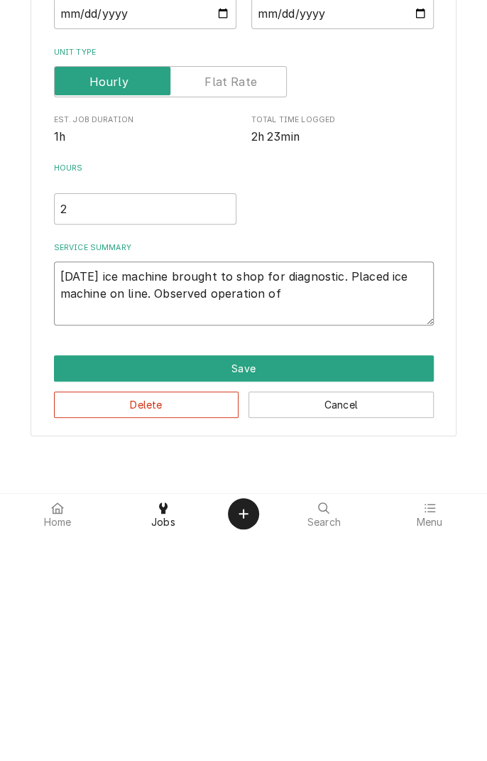
type textarea "10/04/25 ice machine brought to shop for diagnostic. Placed ice machine on line…"
type textarea "x"
type textarea "10/04/25 ice machine brought to shop for diagnostic. Placed ice machine on line…"
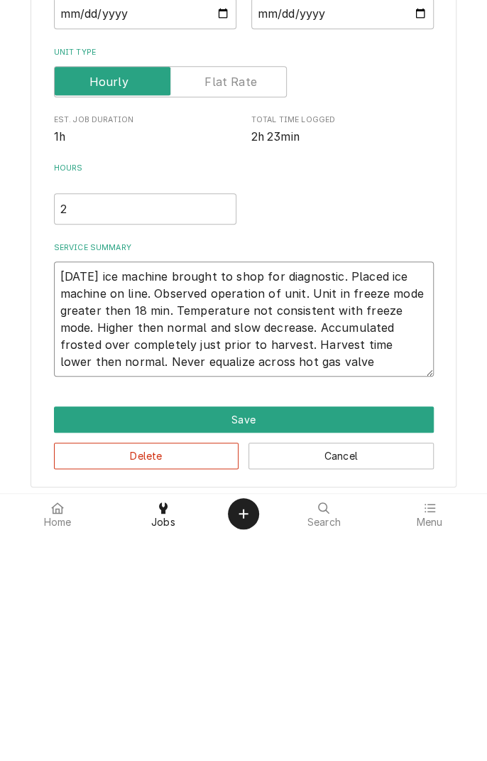
click at [291, 577] on textarea "10/04/25 ice machine brought to shop for diagnostic. Placed ice machine on line…" at bounding box center [244, 546] width 380 height 115
click at [306, 577] on textarea "10/04/25 ice machine brought to shop for diagnostic. Placed ice machine on line…" at bounding box center [244, 546] width 380 height 115
click at [271, 590] on textarea "10/04/25 ice machine brought to shop for diagnostic. Placed ice machine on line…" at bounding box center [244, 546] width 380 height 115
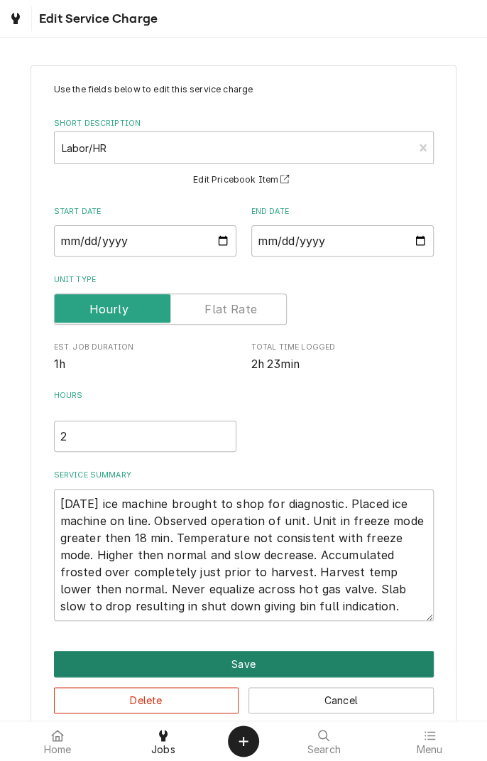
click at [296, 671] on button "Save" at bounding box center [244, 664] width 380 height 26
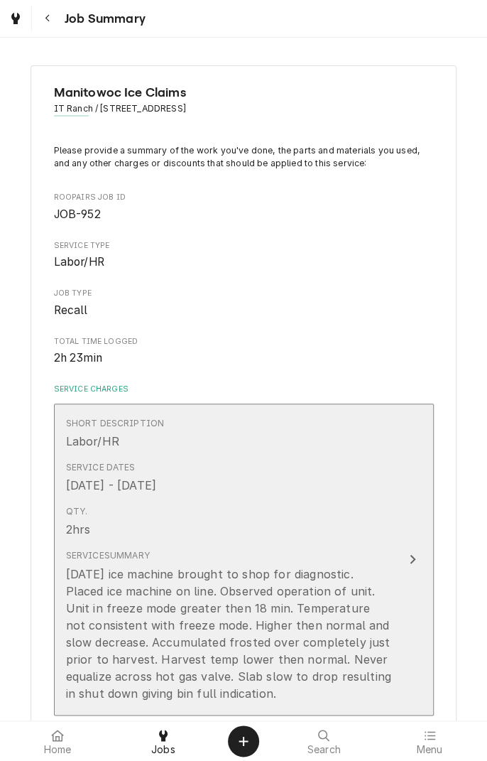
click at [410, 559] on icon "Update Line Item" at bounding box center [412, 558] width 7 height 11
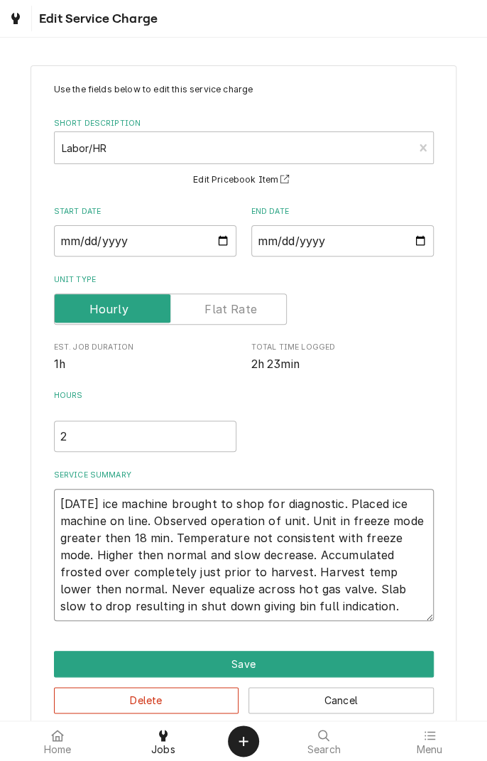
click at [330, 611] on textarea "10/04/25 ice machine brought to shop for diagnostic. Placed ice machine on line…" at bounding box center [244, 555] width 380 height 132
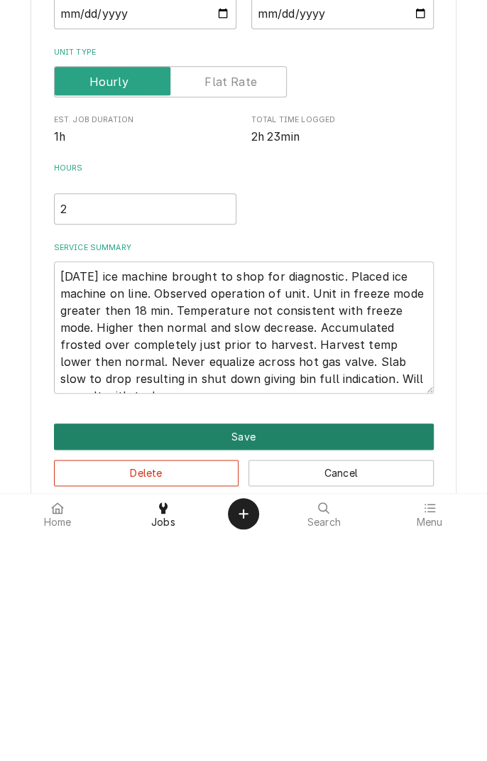
click at [314, 664] on button "Save" at bounding box center [244, 664] width 380 height 26
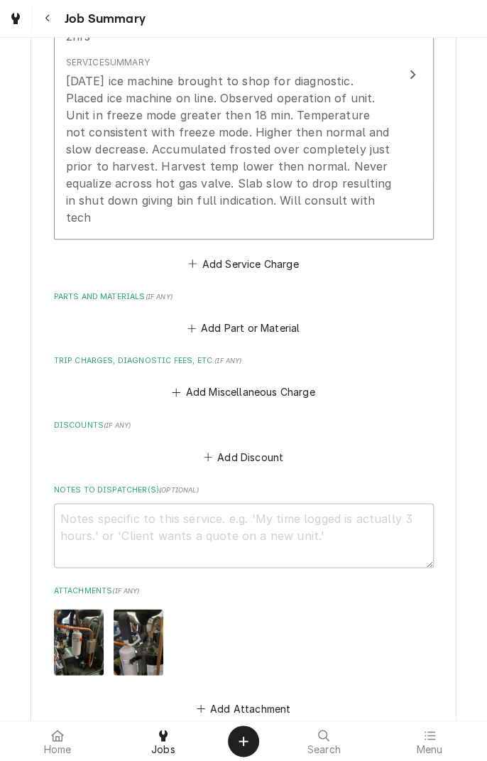
scroll to position [709, 0]
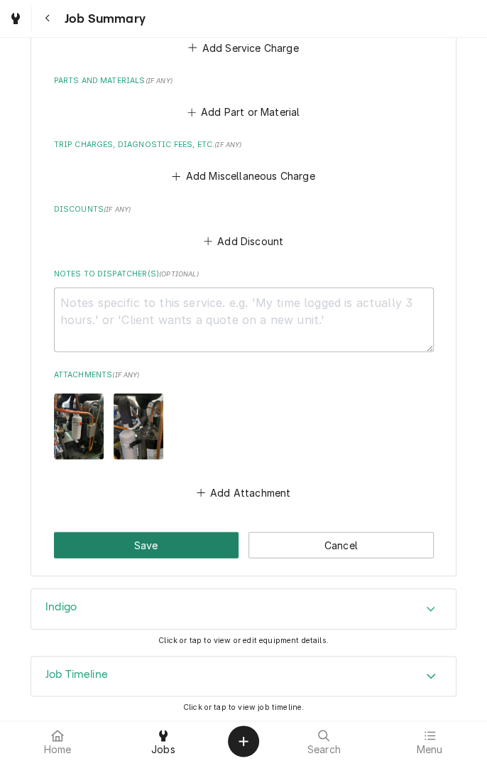
click at [164, 541] on button "Save" at bounding box center [146, 544] width 185 height 26
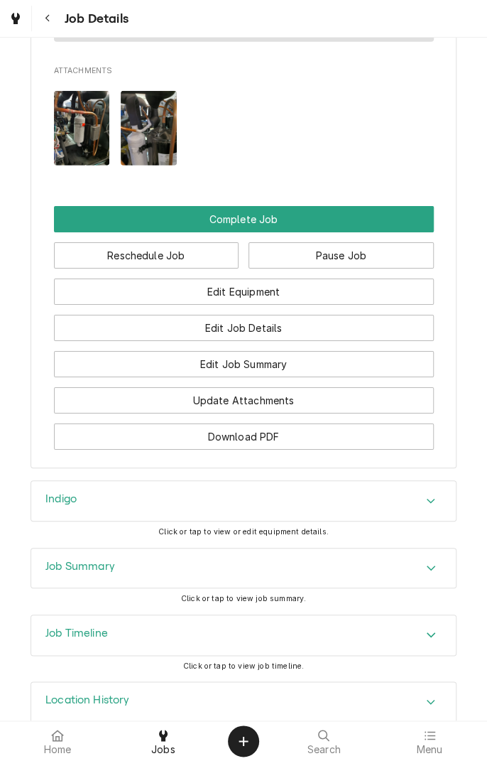
scroll to position [1388, 0]
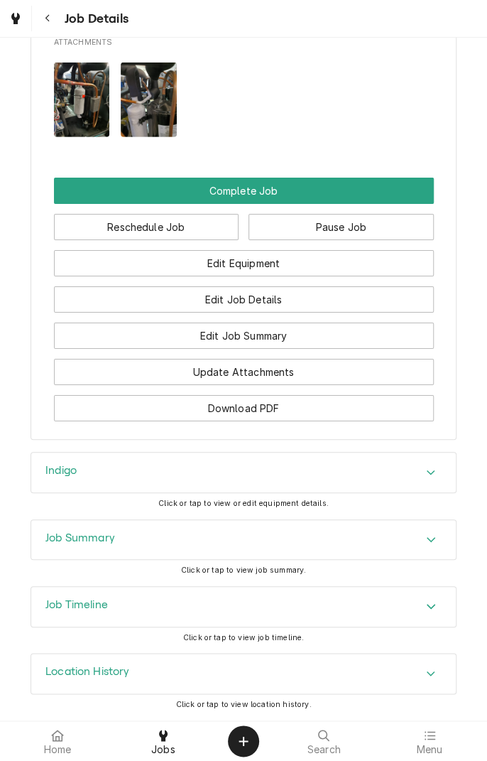
click at [350, 236] on button "Pause Job" at bounding box center [341, 227] width 185 height 26
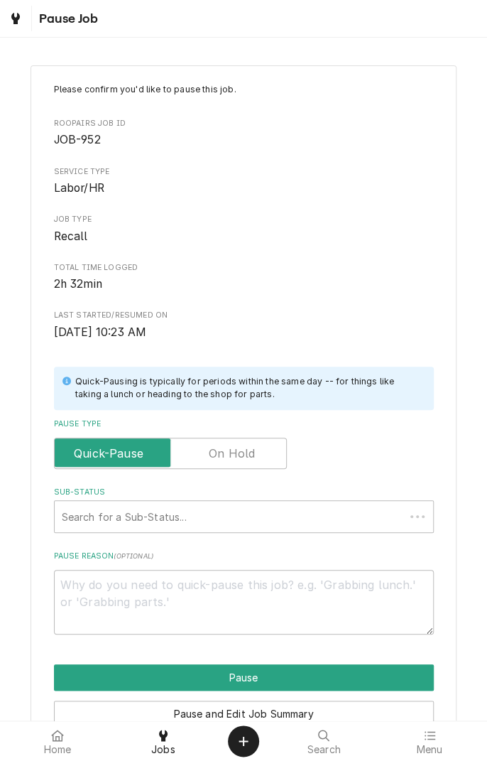
click at [248, 453] on label "Pause Type" at bounding box center [170, 453] width 233 height 31
click at [248, 453] on input "Pause Type" at bounding box center [170, 453] width 220 height 31
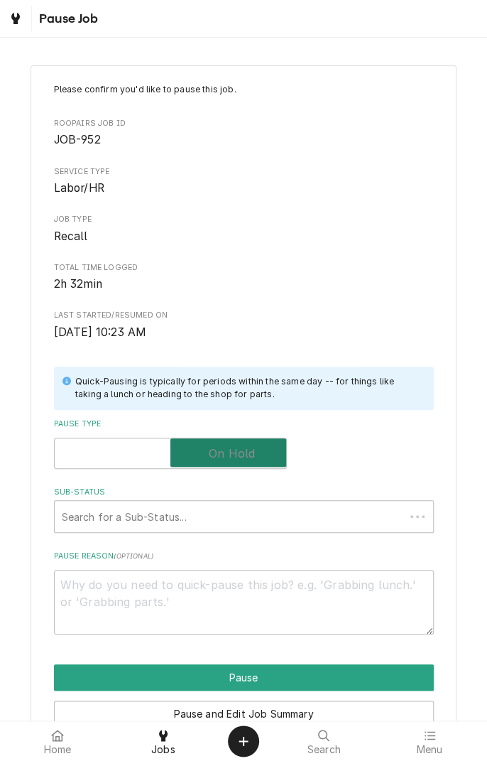
checkbox input "true"
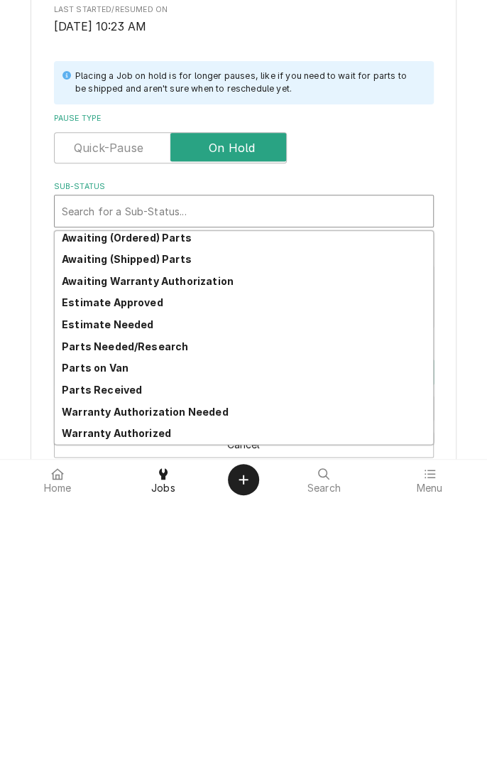
scroll to position [72, 0]
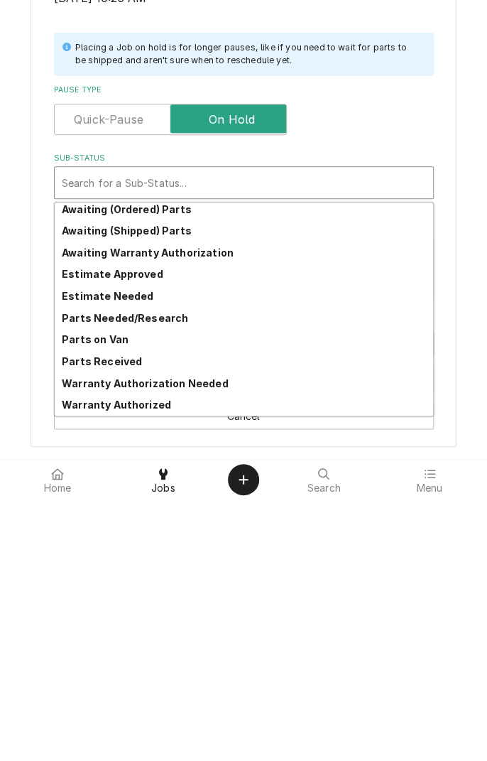
click at [173, 583] on strong "Parts Needed/Research" at bounding box center [125, 579] width 126 height 12
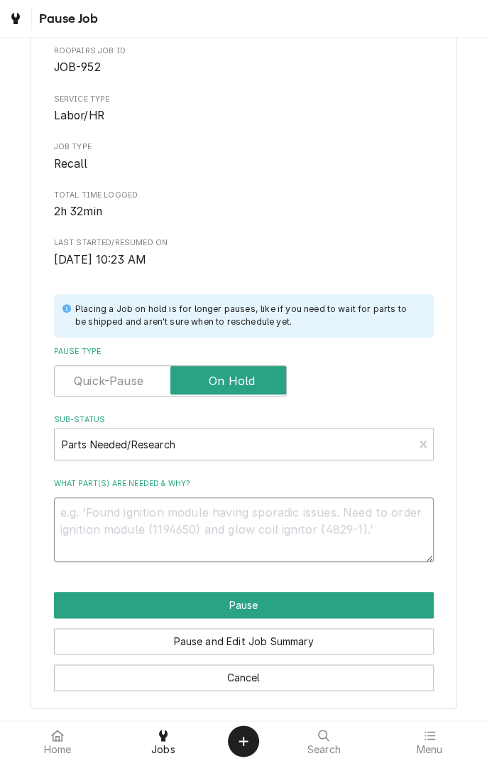
click at [244, 532] on textarea "What part(s) are needed & why?" at bounding box center [244, 529] width 380 height 64
type textarea "x"
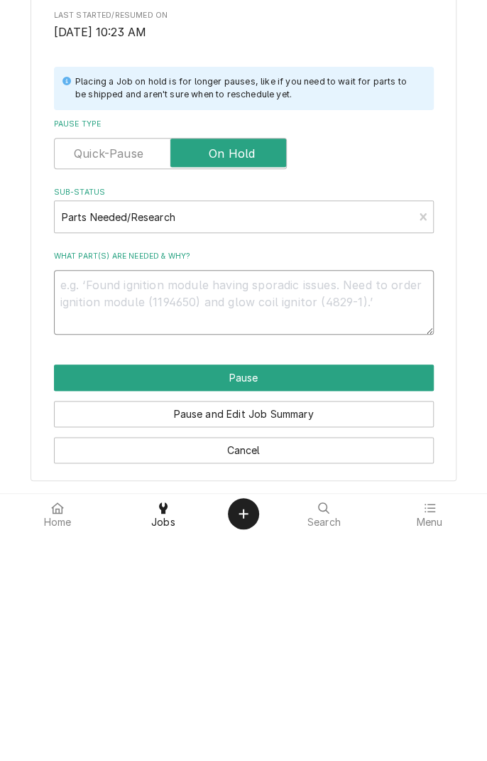
type textarea "C"
type textarea "x"
type textarea "Co"
type textarea "x"
type textarea "Con"
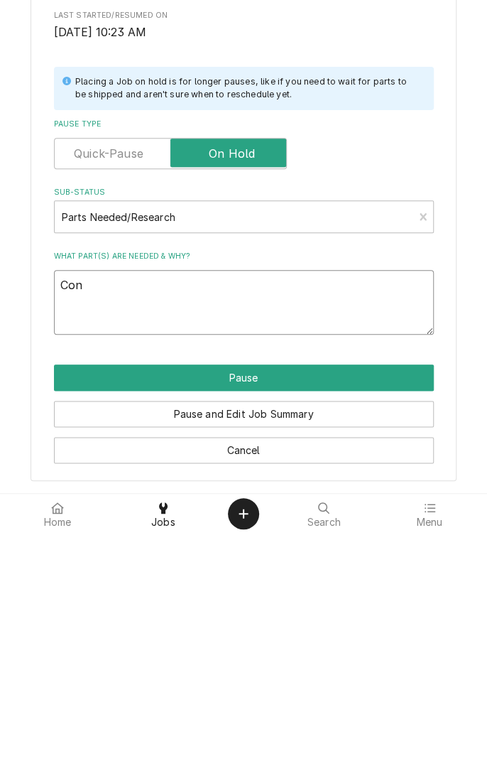
type textarea "x"
type textarea "Cons"
type textarea "x"
type textarea "Consu"
type textarea "x"
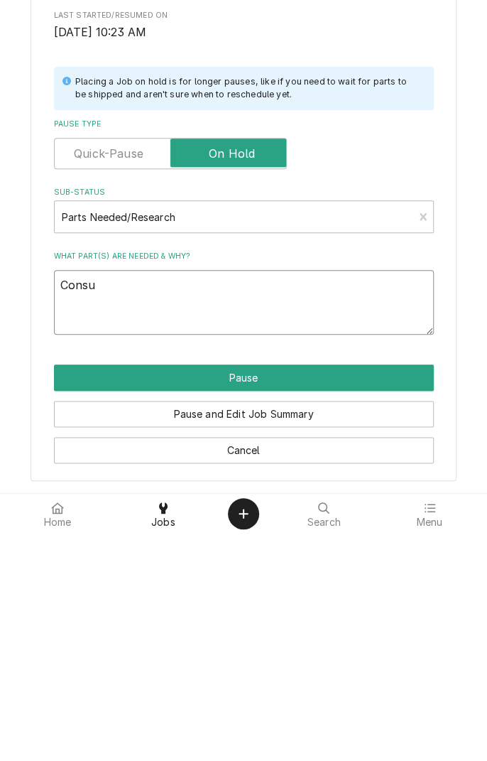
type textarea "Consul"
type textarea "x"
type textarea "Consult"
type textarea "x"
type textarea "Consult"
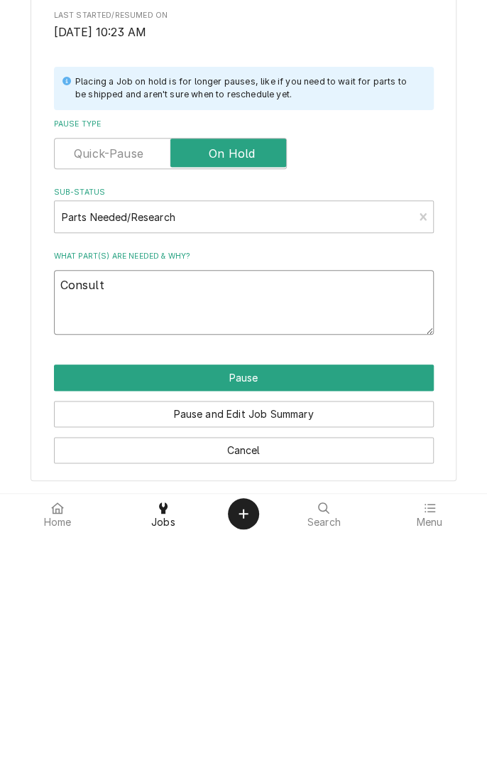
type textarea "x"
type textarea "Consult w"
type textarea "x"
type textarea "Consult wi"
type textarea "x"
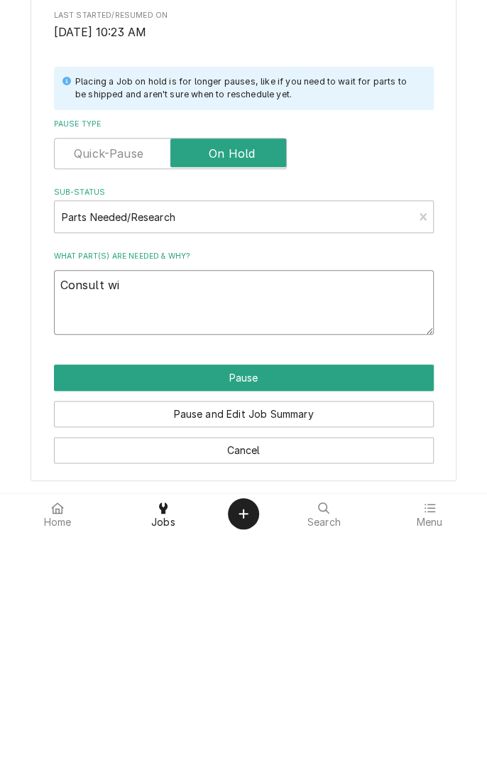
type textarea "Consult wit"
type textarea "x"
type textarea "Consult with"
type textarea "x"
type textarea "Consult with"
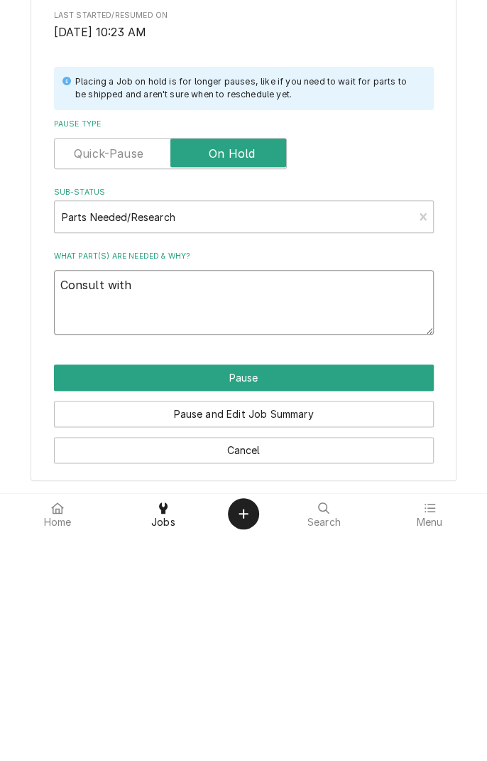
type textarea "x"
type textarea "Consult with t"
type textarea "x"
type textarea "Consult with te"
type textarea "x"
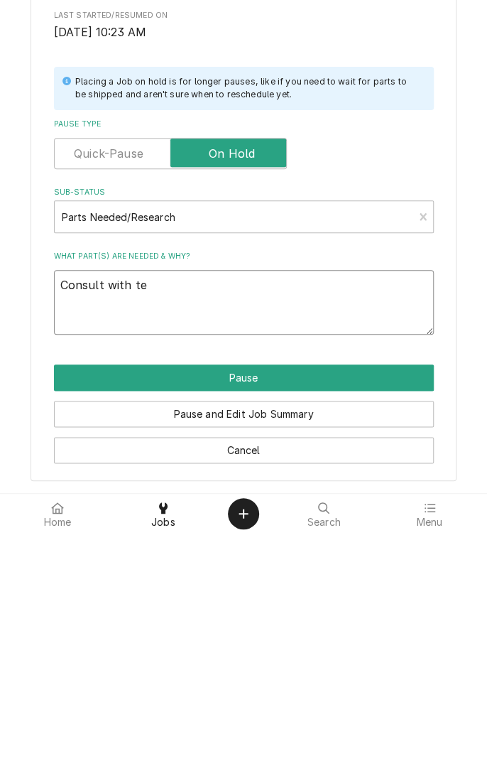
type textarea "Consult with tec"
type textarea "x"
type textarea "Consult with tech"
type textarea "x"
type textarea "Consult with tech"
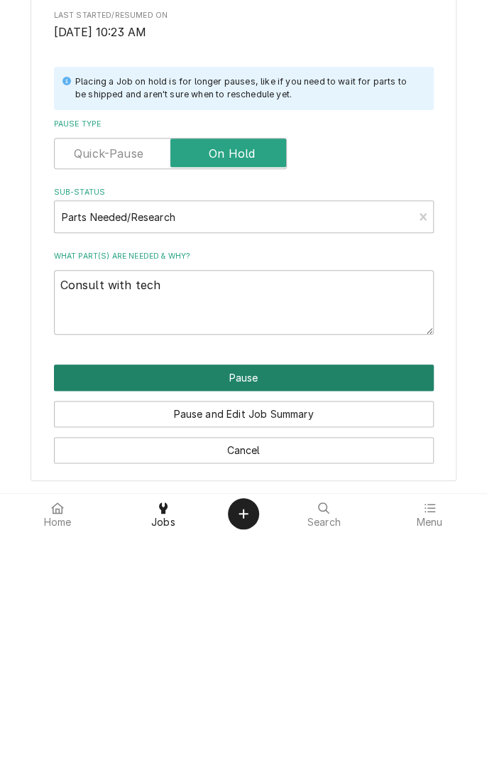
click at [332, 607] on button "Pause" at bounding box center [244, 605] width 380 height 26
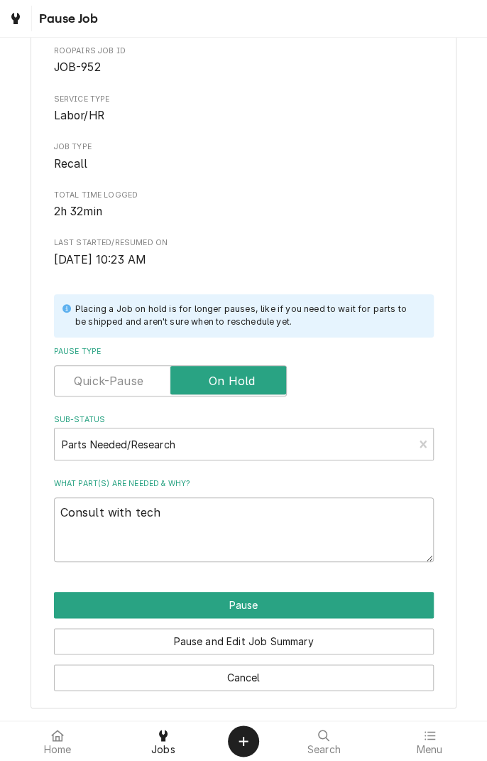
type textarea "x"
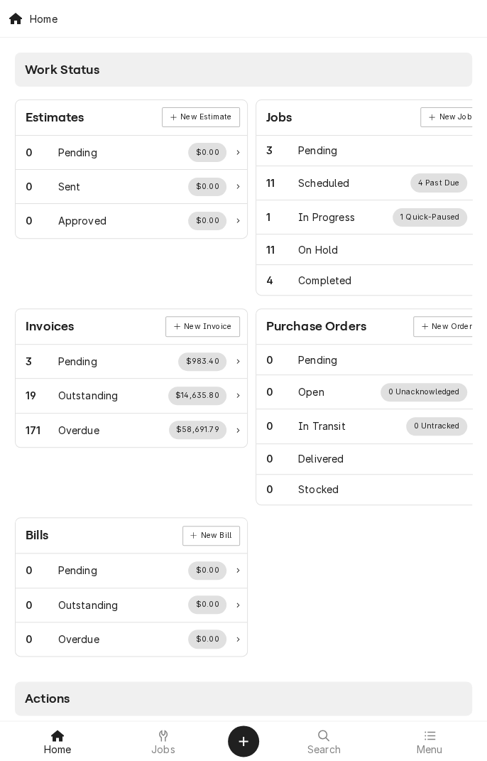
click at [158, 737] on div at bounding box center [163, 735] width 17 height 17
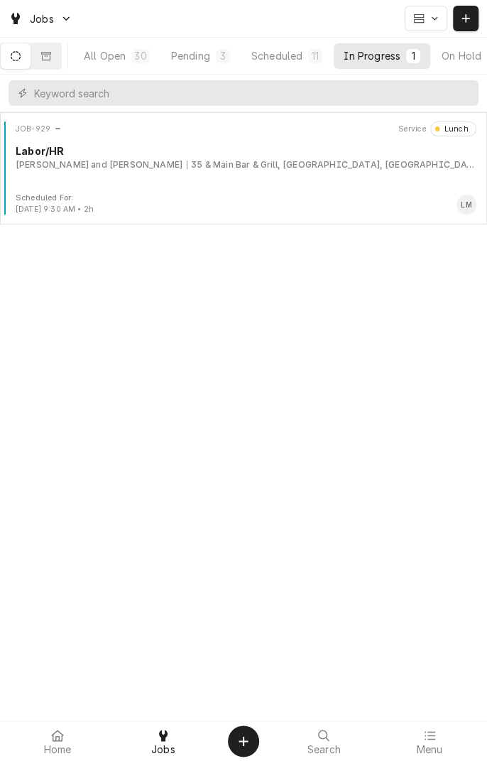
click at [199, 158] on div "35 & Main Bar & Grill, [GEOGRAPHIC_DATA], [GEOGRAPHIC_DATA] 77990" at bounding box center [332, 164] width 290 height 13
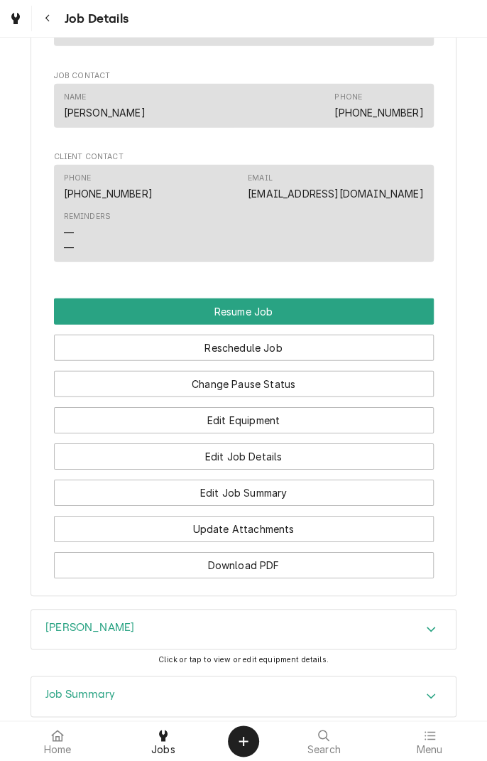
scroll to position [1131, 0]
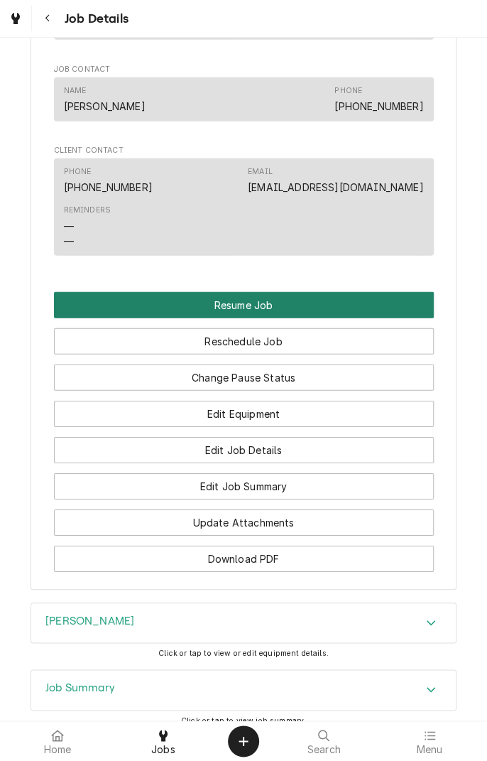
click at [312, 308] on button "Resume Job" at bounding box center [244, 305] width 380 height 26
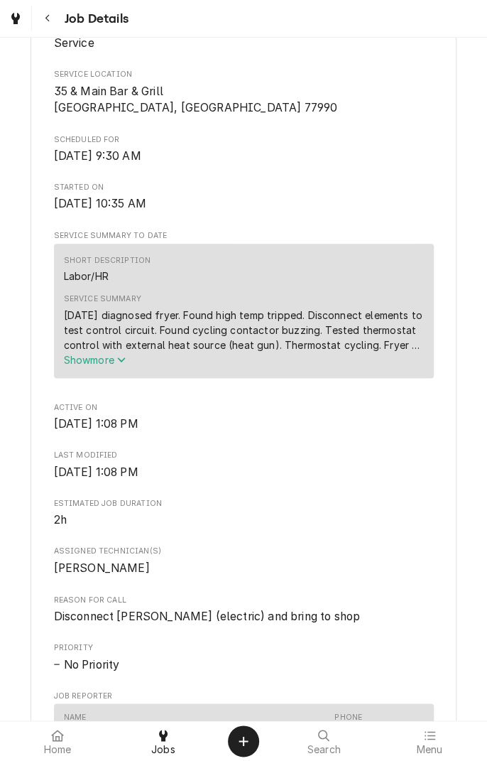
scroll to position [314, 0]
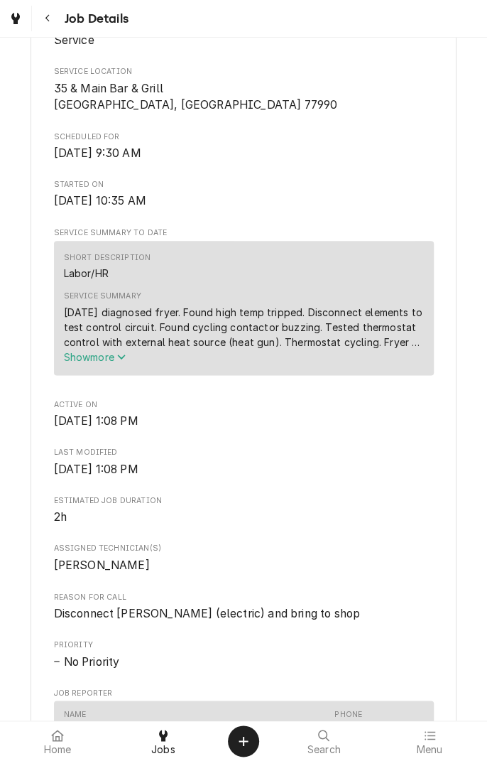
click at [118, 360] on span "Show more" at bounding box center [95, 357] width 63 height 12
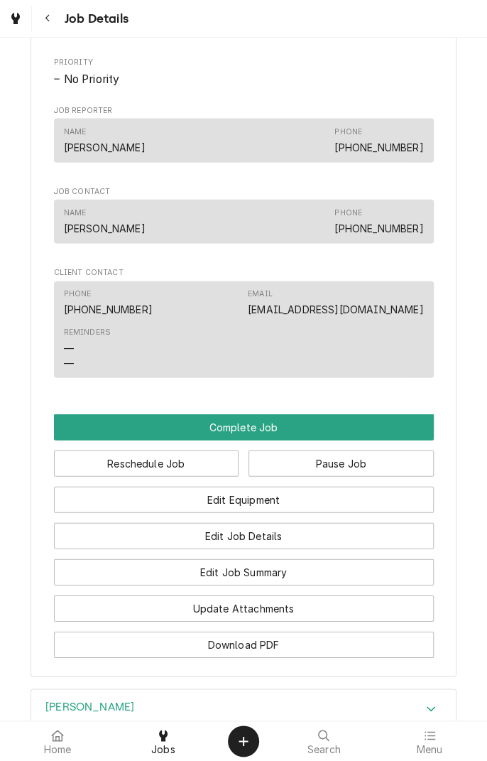
scroll to position [958, 0]
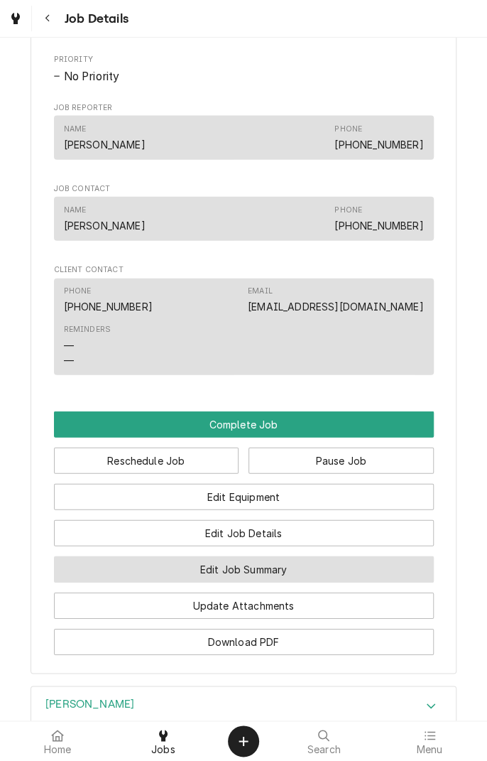
click at [313, 569] on button "Edit Job Summary" at bounding box center [244, 569] width 380 height 26
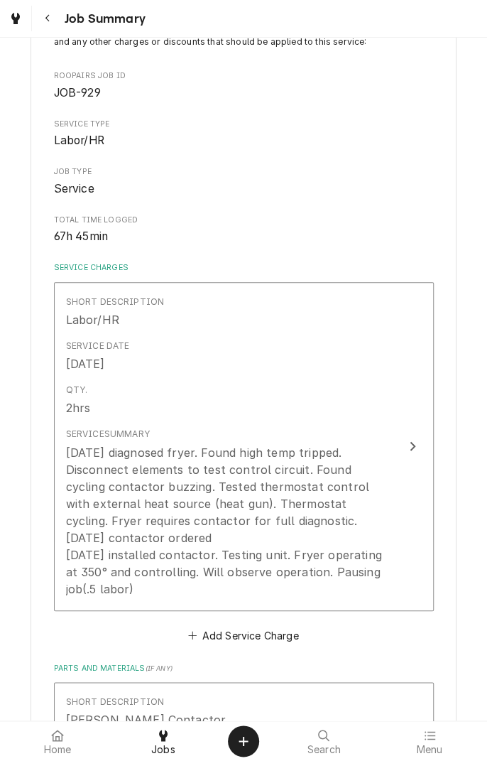
scroll to position [133, 0]
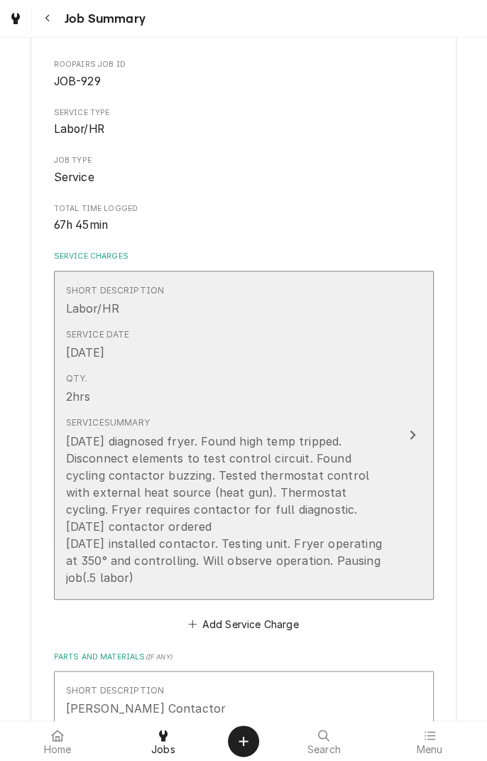
click at [410, 434] on icon "Update Line Item" at bounding box center [412, 434] width 7 height 11
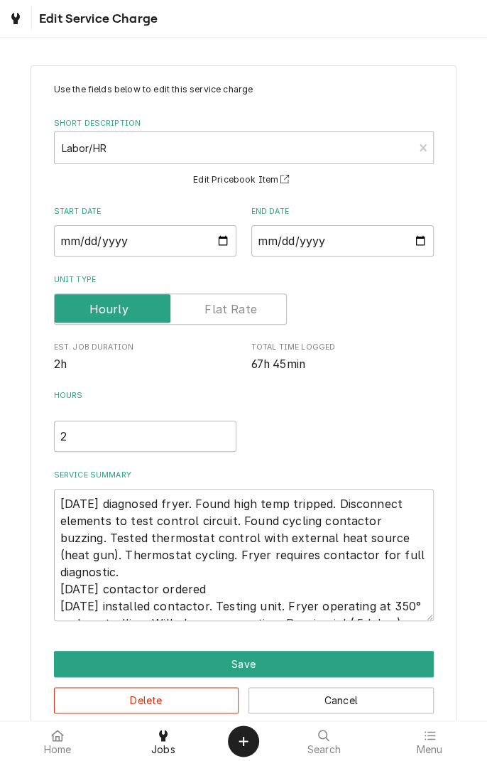
scroll to position [23, 0]
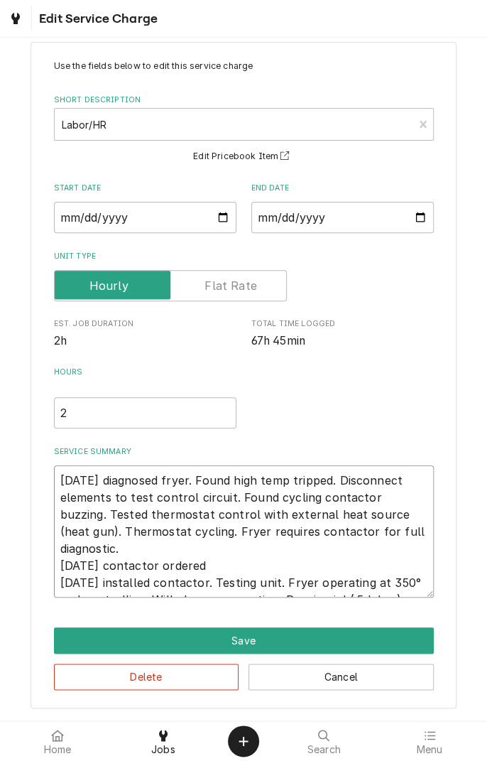
click at [415, 583] on textarea "[DATE] diagnosed fryer. Found high temp tripped. Disconnect elements to test co…" at bounding box center [244, 531] width 380 height 132
type textarea "x"
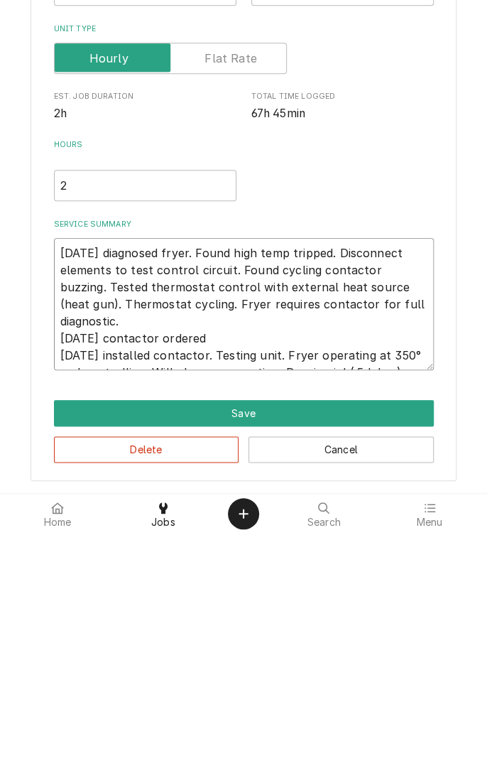
type textarea "[DATE] diagnosed fryer. Found high temp tripped. Disconnect elements to test co…"
type textarea "x"
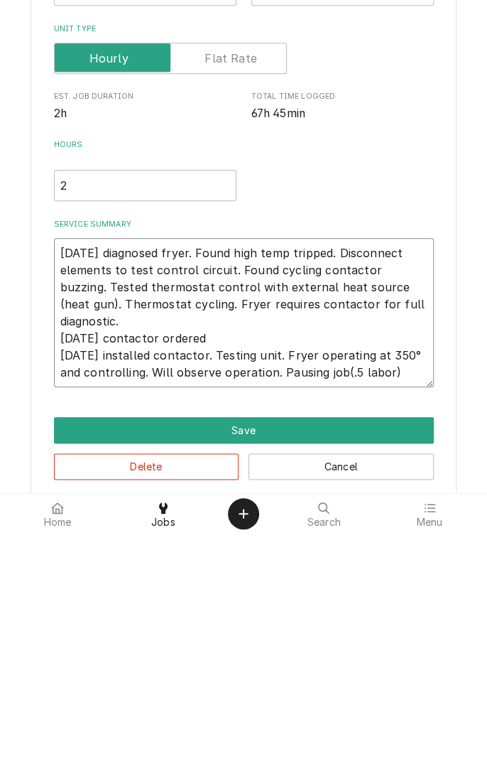
type textarea "[DATE] diagnosed fryer. Found high temp tripped. Disconnect elements to test co…"
type textarea "x"
type textarea "[DATE] diagnosed fryer. Found high temp tripped. Disconnect elements to test co…"
type textarea "x"
type textarea "[DATE] diagnosed fryer. Found high temp tripped. Disconnect elements to test co…"
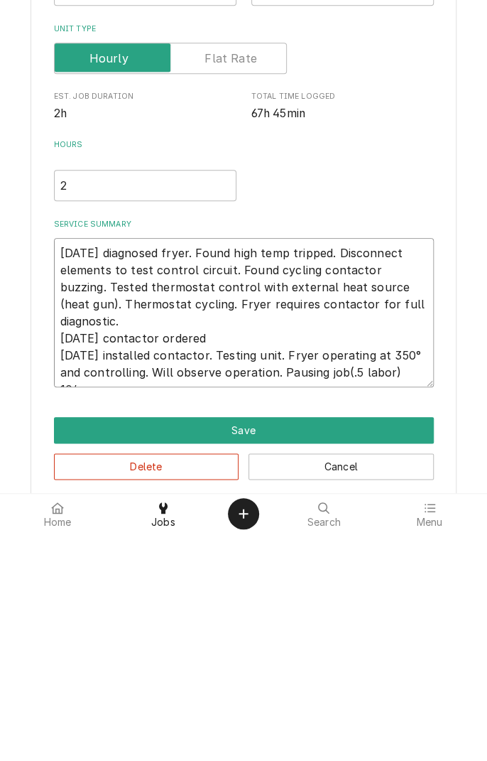
type textarea "x"
type textarea "[DATE] diagnosed fryer. Found high temp tripped. Disconnect elements to test co…"
type textarea "x"
type textarea "[DATE] diagnosed fryer. Found high temp tripped. Disconnect elements to test co…"
type textarea "x"
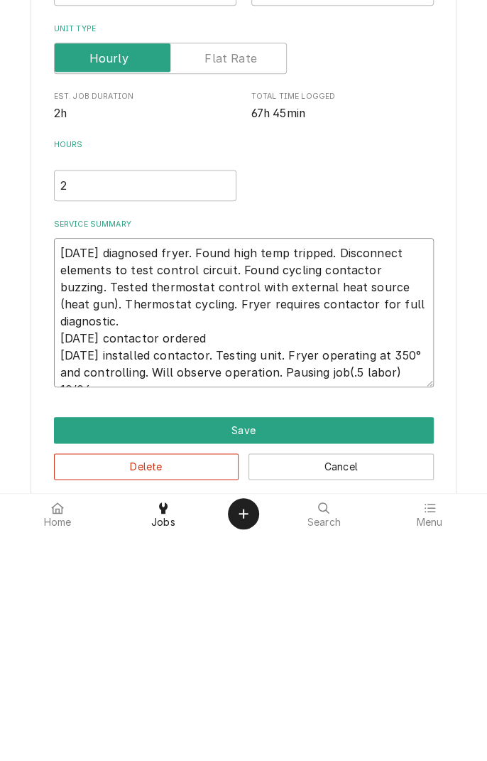
type textarea "[DATE] diagnosed fryer. Found high temp tripped. Disconnect elements to test co…"
type textarea "x"
type textarea "[DATE] diagnosed fryer. Found high temp tripped. Disconnect elements to test co…"
type textarea "x"
type textarea "[DATE] diagnosed fryer. Found high temp tripped. Disconnect elements to test co…"
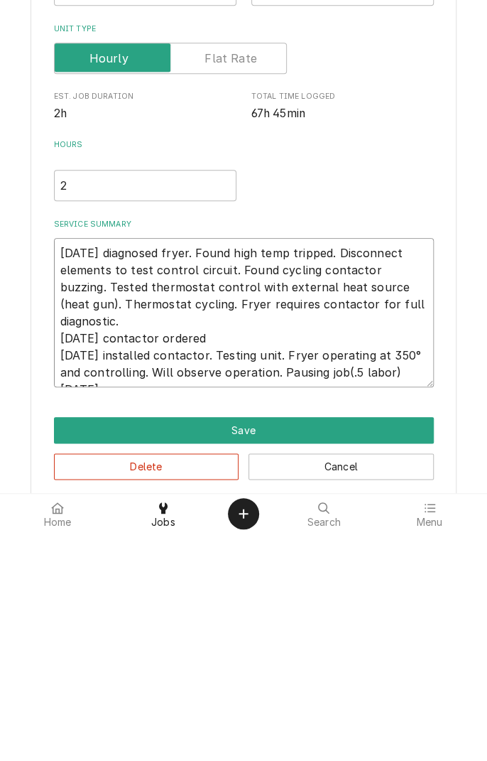
type textarea "x"
type textarea "[DATE] diagnosed fryer. Found high temp tripped. Disconnect elements to test co…"
type textarea "x"
type textarea "[DATE] diagnosed fryer. Found high temp tripped. Disconnect elements to test co…"
type textarea "x"
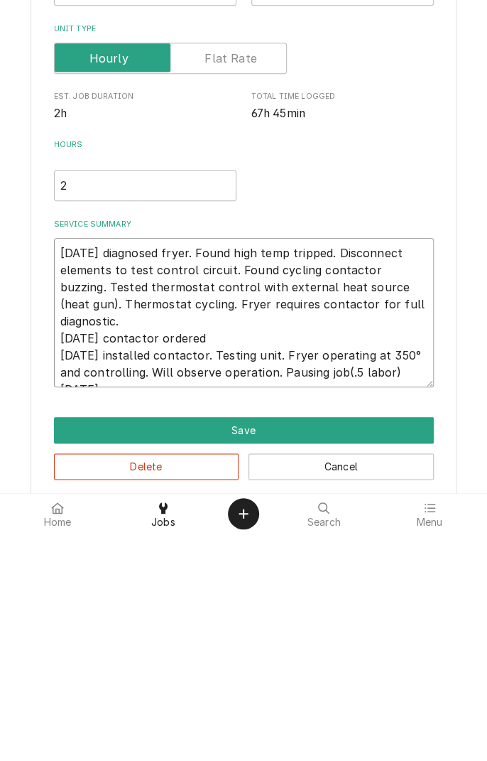
type textarea "09/27/25 diagnosed fryer. Found high temp tripped. Disconnect elements to test …"
type textarea "x"
type textarea "09/27/25 diagnosed fryer. Found high temp tripped. Disconnect elements to test …"
type textarea "x"
type textarea "09/27/25 diagnosed fryer. Found high temp tripped. Disconnect elements to test …"
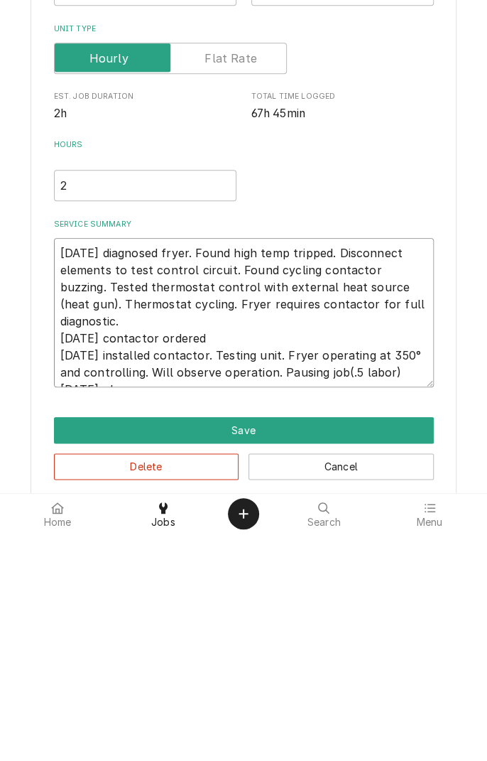
type textarea "x"
type textarea "09/27/25 diagnosed fryer. Found high temp tripped. Disconnect elements to test …"
type textarea "x"
type textarea "09/27/25 diagnosed fryer. Found high temp tripped. Disconnect elements to test …"
type textarea "x"
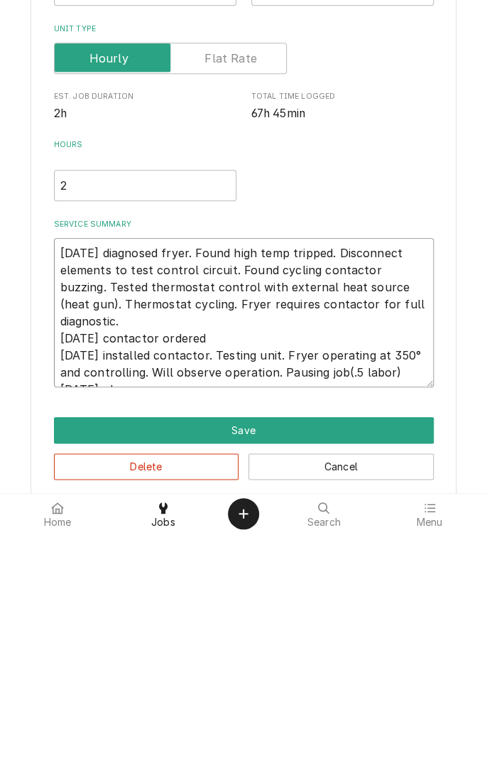
type textarea "09/27/25 diagnosed fryer. Found high temp tripped. Disconnect elements to test …"
type textarea "x"
type textarea "09/27/25 diagnosed fryer. Found high temp tripped. Disconnect elements to test …"
type textarea "x"
type textarea "09/27/25 diagnosed fryer. Found high temp tripped. Disconnect elements to test …"
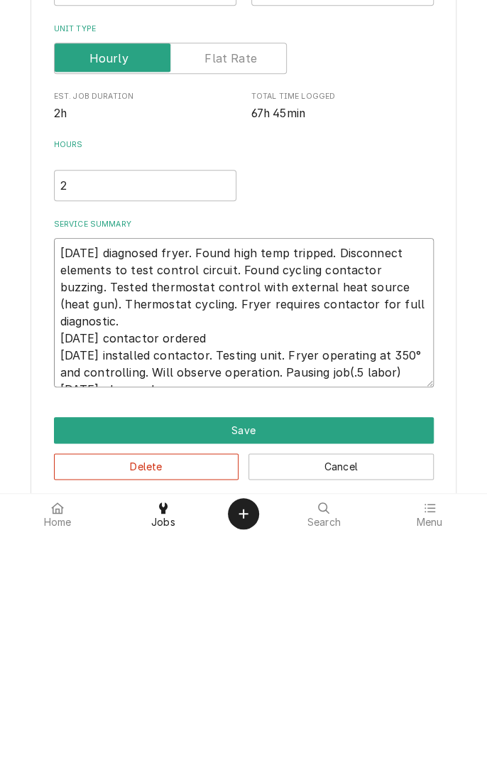
type textarea "x"
type textarea "09/27/25 diagnosed fryer. Found high temp tripped. Disconnect elements to test …"
type textarea "x"
type textarea "09/27/25 diagnosed fryer. Found high temp tripped. Disconnect elements to test …"
type textarea "x"
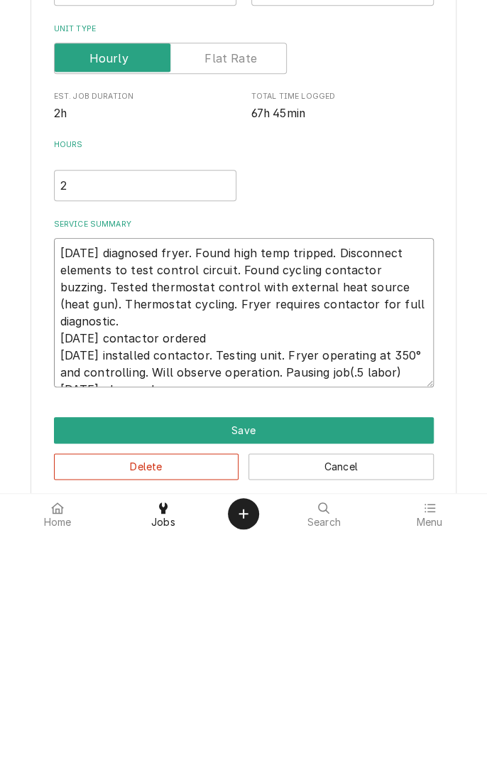
type textarea "09/27/25 diagnosed fryer. Found high temp tripped. Disconnect elements to test …"
type textarea "x"
type textarea "09/27/25 diagnosed fryer. Found high temp tripped. Disconnect elements to test …"
type textarea "x"
type textarea "09/27/25 diagnosed fryer. Found high temp tripped. Disconnect elements to test …"
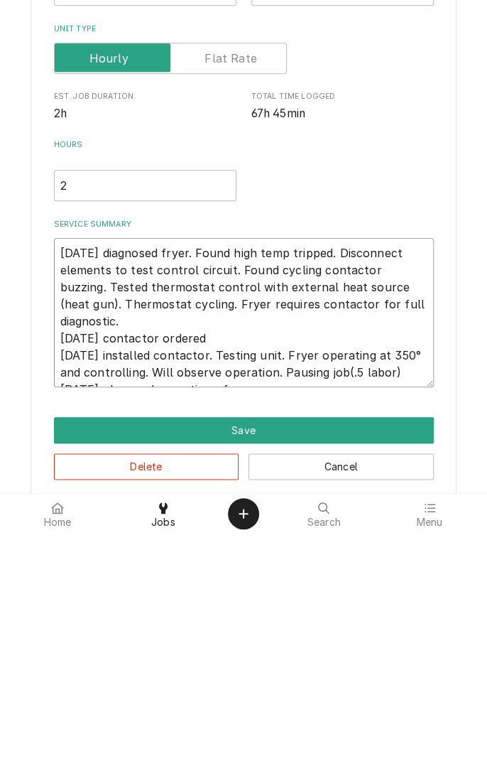
type textarea "x"
type textarea "09/27/25 diagnosed fryer. Found high temp tripped. Disconnect elements to test …"
type textarea "x"
type textarea "09/27/25 diagnosed fryer. Found high temp tripped. Disconnect elements to test …"
type textarea "x"
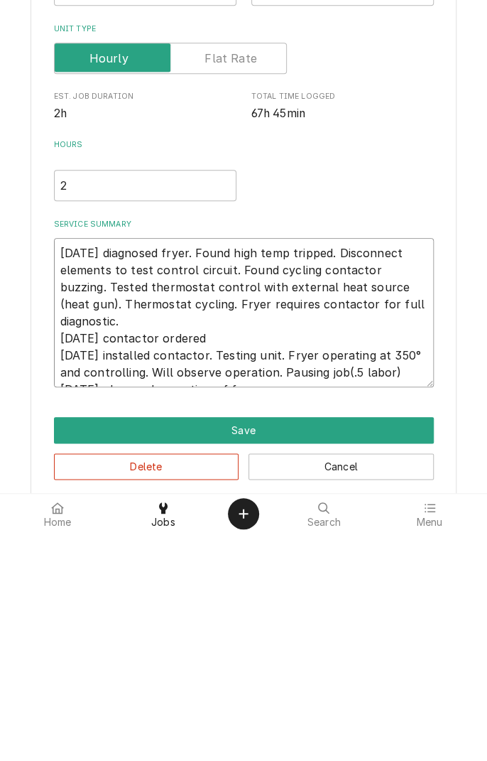
type textarea "09/27/25 diagnosed fryer. Found high temp tripped. Disconnect elements to test …"
type textarea "x"
type textarea "09/27/25 diagnosed fryer. Found high temp tripped. Disconnect elements to test …"
type textarea "x"
type textarea "09/27/25 diagnosed fryer. Found high temp tripped. Disconnect elements to test …"
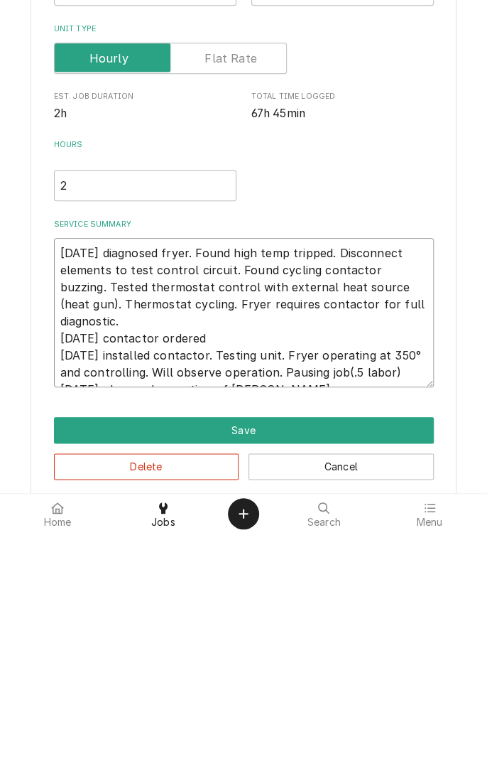
type textarea "x"
type textarea "09/27/25 diagnosed fryer. Found high temp tripped. Disconnect elements to test …"
type textarea "x"
type textarea "09/27/25 diagnosed fryer. Found high temp tripped. Disconnect elements to test …"
type textarea "x"
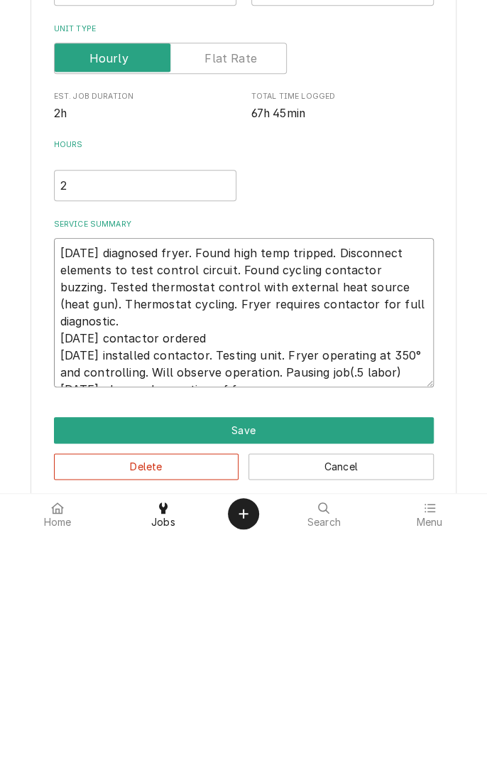
type textarea "09/27/25 diagnosed fryer. Found high temp tripped. Disconnect elements to test …"
type textarea "x"
type textarea "09/27/25 diagnosed fryer. Found high temp tripped. Disconnect elements to test …"
type textarea "x"
type textarea "09/27/25 diagnosed fryer. Found high temp tripped. Disconnect elements to test …"
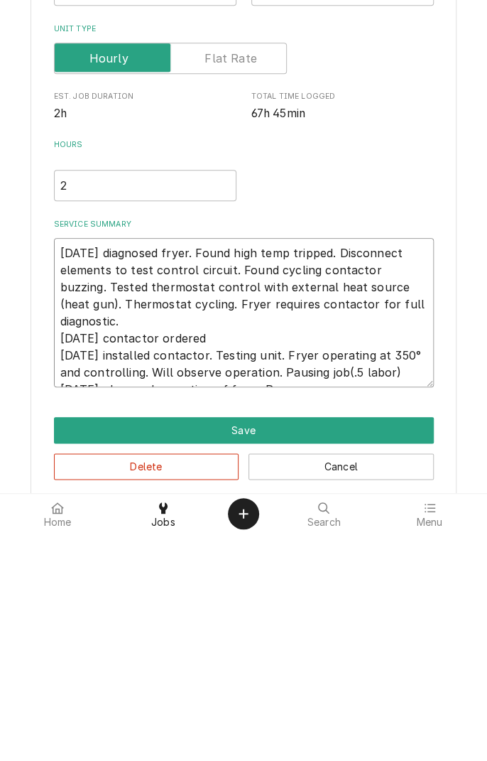
type textarea "x"
type textarea "09/27/25 diagnosed fryer. Found high temp tripped. Disconnect elements to test …"
type textarea "x"
type textarea "09/27/25 diagnosed fryer. Found high temp tripped. Disconnect elements to test …"
type textarea "x"
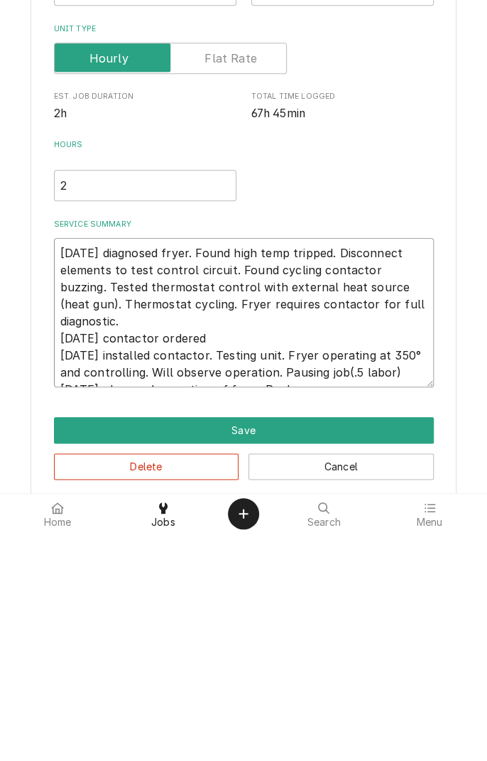
type textarea "09/27/25 diagnosed fryer. Found high temp tripped. Disconnect elements to test …"
type textarea "x"
type textarea "09/27/25 diagnosed fryer. Found high temp tripped. Disconnect elements to test …"
type textarea "x"
type textarea "09/27/25 diagnosed fryer. Found high temp tripped. Disconnect elements to test …"
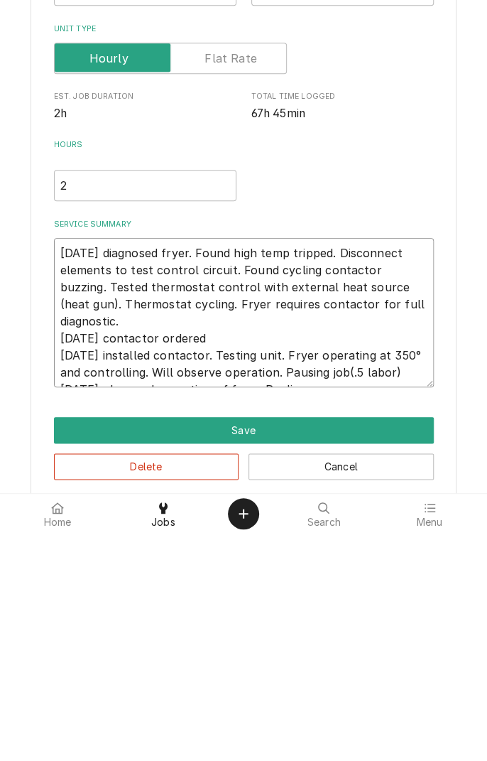
type textarea "x"
type textarea "09/27/25 diagnosed fryer. Found high temp tripped. Disconnect elements to test …"
type textarea "x"
type textarea "09/27/25 diagnosed fryer. Found high temp tripped. Disconnect elements to test …"
type textarea "x"
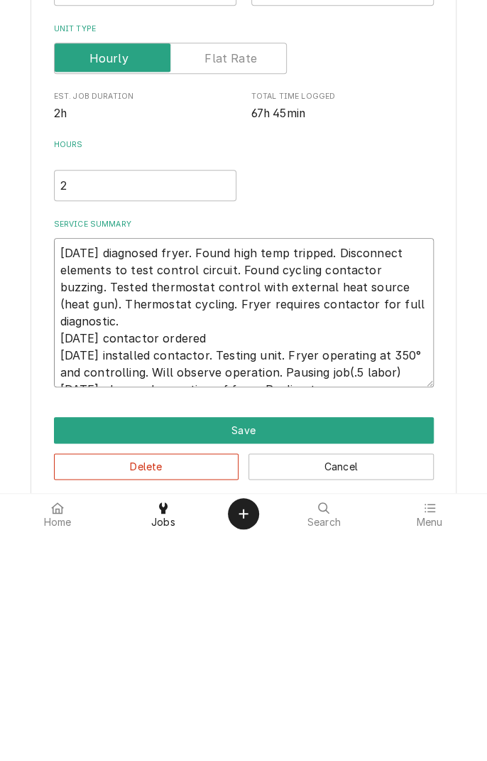
type textarea "09/27/25 diagnosed fryer. Found high temp tripped. Disconnect elements to test …"
type textarea "x"
type textarea "09/27/25 diagnosed fryer. Found high temp tripped. Disconnect elements to test …"
type textarea "x"
type textarea "09/27/25 diagnosed fryer. Found high temp tripped. Disconnect elements to test …"
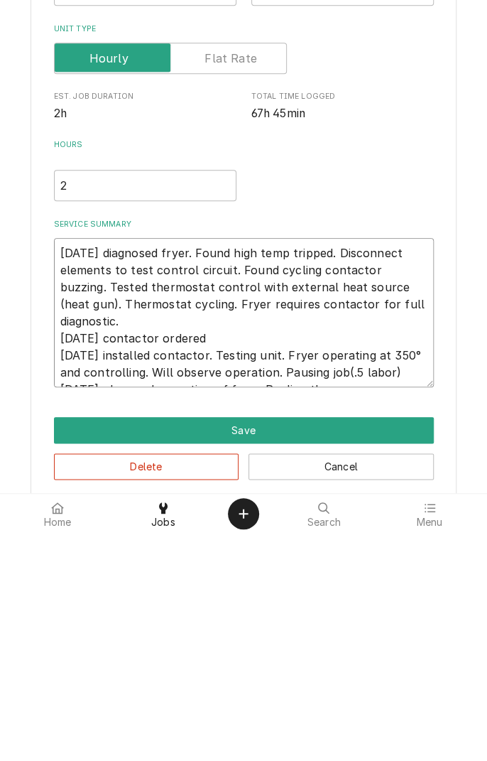
type textarea "x"
type textarea "09/27/25 diagnosed fryer. Found high temp tripped. Disconnect elements to test …"
type textarea "x"
type textarea "09/27/25 diagnosed fryer. Found high temp tripped. Disconnect elements to test …"
type textarea "x"
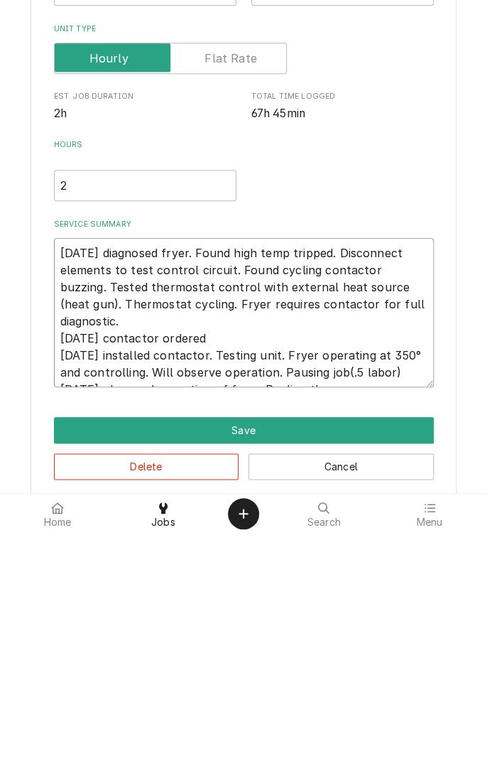
type textarea "09/27/25 diagnosed fryer. Found high temp tripped. Disconnect elements to test …"
type textarea "x"
type textarea "09/27/25 diagnosed fryer. Found high temp tripped. Disconnect elements to test …"
type textarea "x"
type textarea "09/27/25 diagnosed fryer. Found high temp tripped. Disconnect elements to test …"
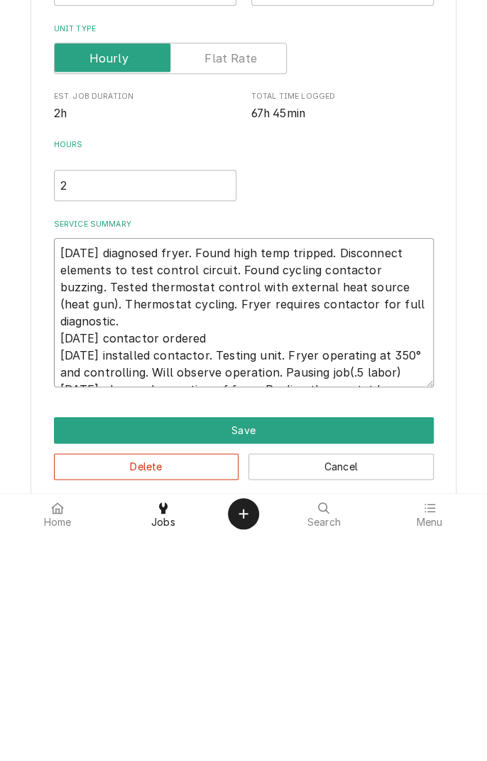
type textarea "x"
type textarea "09/27/25 diagnosed fryer. Found high temp tripped. Disconnect elements to test …"
type textarea "x"
type textarea "09/27/25 diagnosed fryer. Found high temp tripped. Disconnect elements to test …"
type textarea "x"
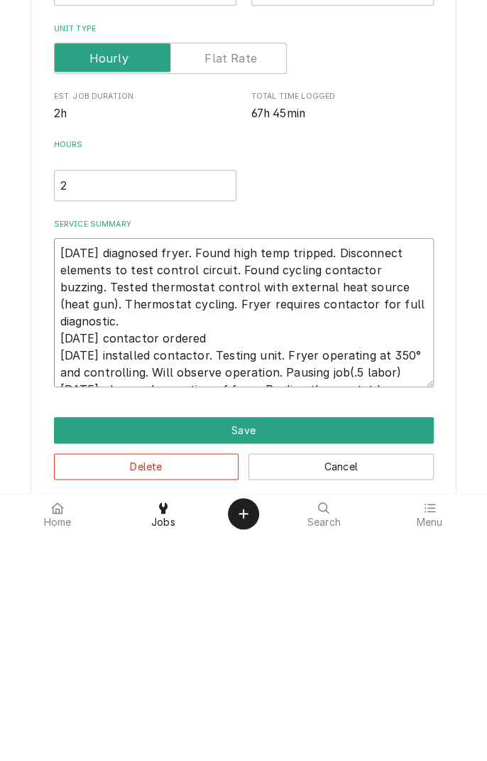
type textarea "09/27/25 diagnosed fryer. Found high temp tripped. Disconnect elements to test …"
type textarea "x"
type textarea "09/27/25 diagnosed fryer. Found high temp tripped. Disconnect elements to test …"
type textarea "x"
type textarea "09/27/25 diagnosed fryer. Found high temp tripped. Disconnect elements to test …"
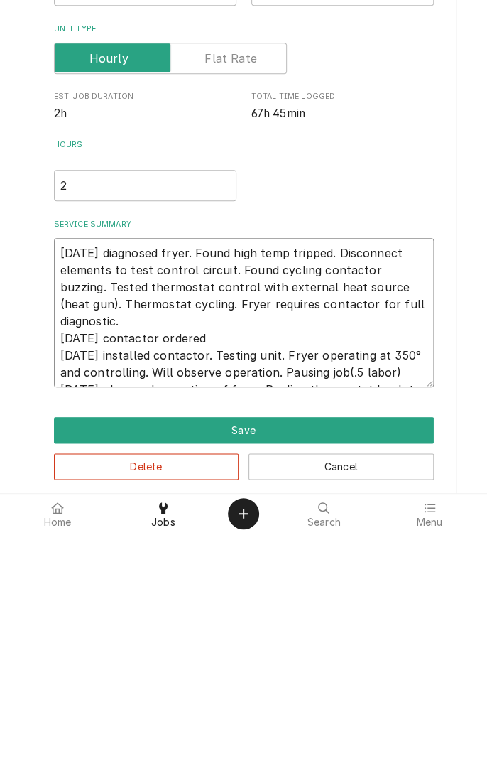
type textarea "x"
type textarea "09/27/25 diagnosed fryer. Found high temp tripped. Disconnect elements to test …"
type textarea "x"
type textarea "09/27/25 diagnosed fryer. Found high temp tripped. Disconnect elements to test …"
type textarea "x"
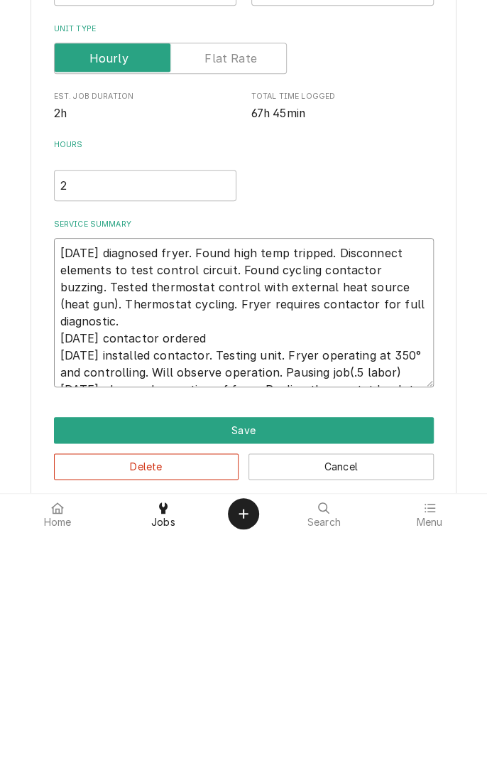
type textarea "09/27/25 diagnosed fryer. Found high temp tripped. Disconnect elements to test …"
type textarea "x"
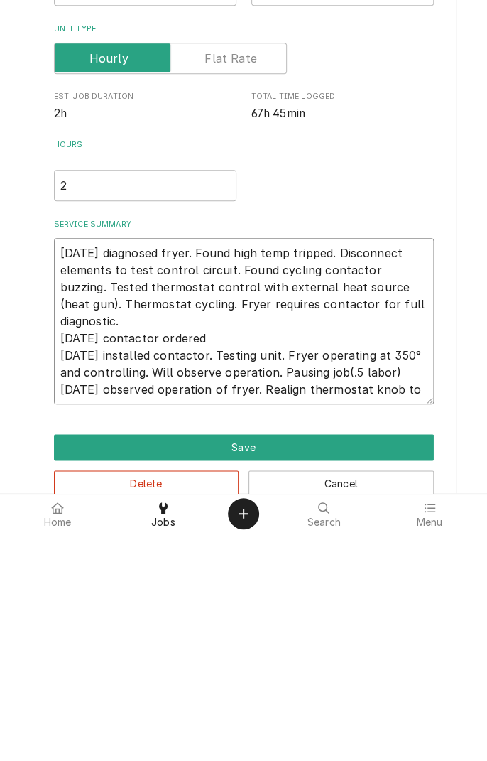
type textarea "09/27/25 diagnosed fryer. Found high temp tripped. Disconnect elements to test …"
type textarea "x"
type textarea "09/27/25 diagnosed fryer. Found high temp tripped. Disconnect elements to test …"
type textarea "x"
type textarea "09/27/25 diagnosed fryer. Found high temp tripped. Disconnect elements to test …"
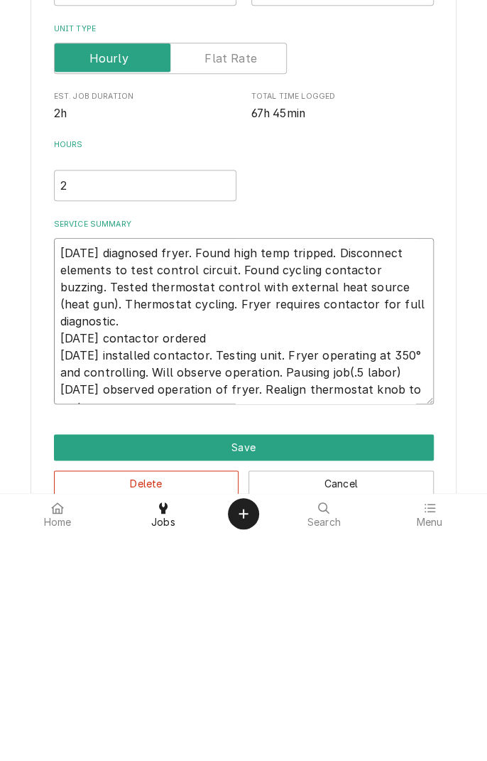
type textarea "x"
type textarea "09/27/25 diagnosed fryer. Found high temp tripped. Disconnect elements to test …"
type textarea "x"
type textarea "09/27/25 diagnosed fryer. Found high temp tripped. Disconnect elements to test …"
type textarea "x"
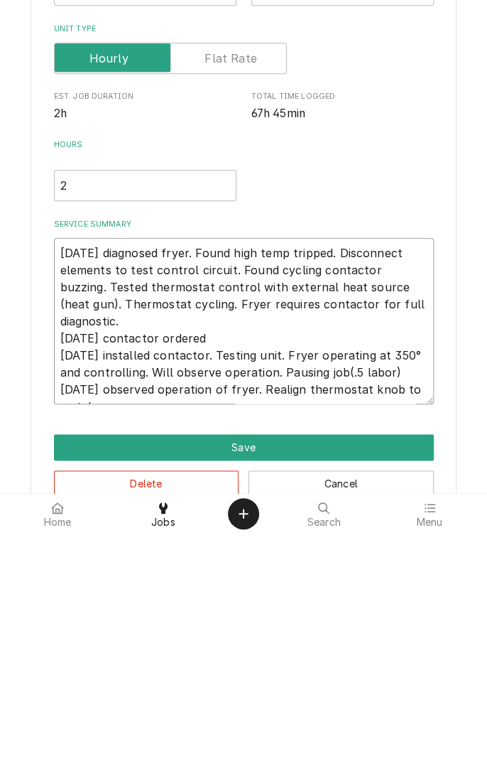
type textarea "09/27/25 diagnosed fryer. Found high temp tripped. Disconnect elements to test …"
type textarea "x"
type textarea "09/27/25 diagnosed fryer. Found high temp tripped. Disconnect elements to test …"
type textarea "x"
type textarea "09/27/25 diagnosed fryer. Found high temp tripped. Disconnect elements to test …"
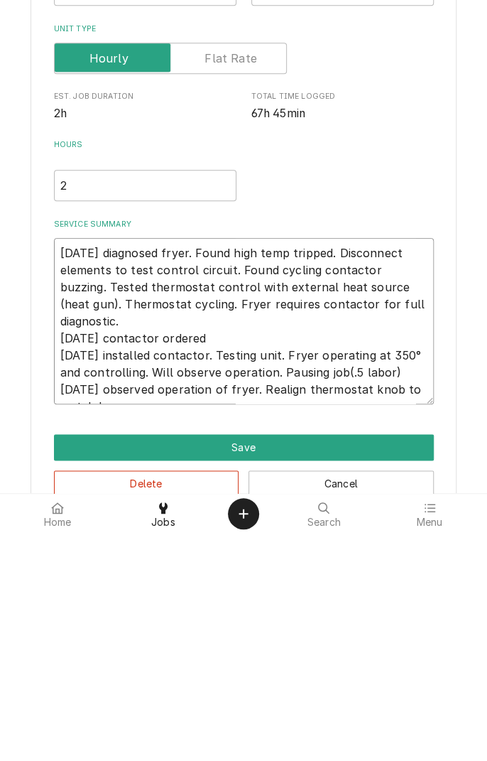
type textarea "x"
type textarea "09/27/25 diagnosed fryer. Found high temp tripped. Disconnect elements to test …"
type textarea "x"
type textarea "09/27/25 diagnosed fryer. Found high temp tripped. Disconnect elements to test …"
type textarea "x"
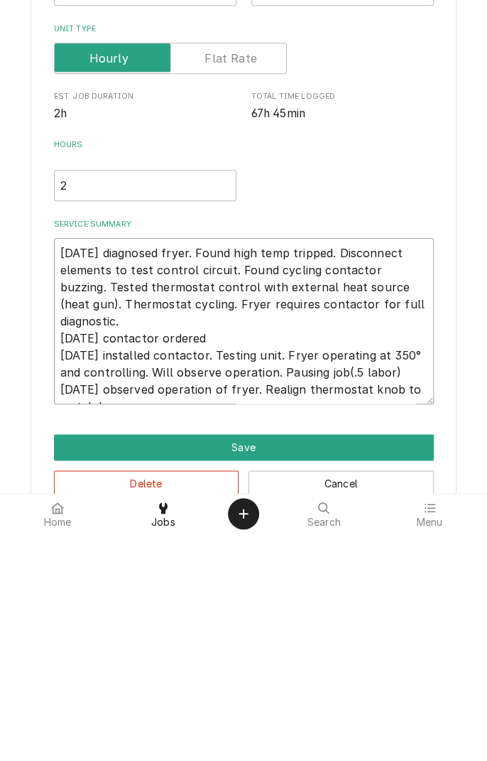
type textarea "09/27/25 diagnosed fryer. Found high temp tripped. Disconnect elements to test …"
type textarea "x"
type textarea "09/27/25 diagnosed fryer. Found high temp tripped. Disconnect elements to test …"
type textarea "x"
type textarea "09/27/25 diagnosed fryer. Found high temp tripped. Disconnect elements to test …"
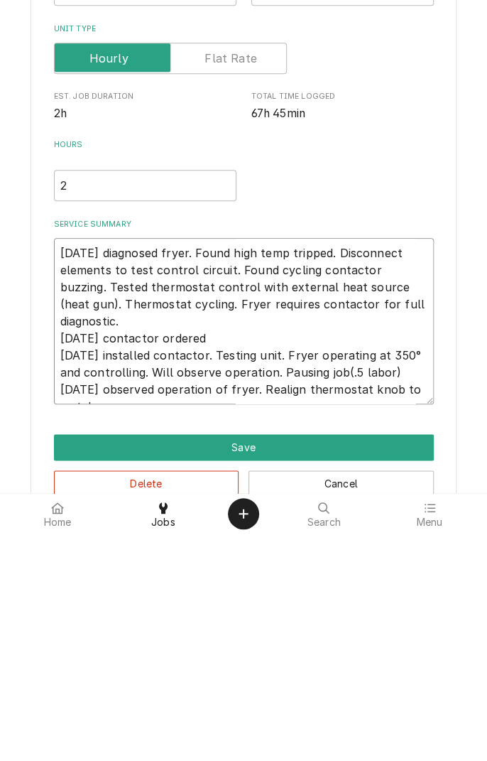
type textarea "x"
type textarea "09/27/25 diagnosed fryer. Found high temp tripped. Disconnect elements to test …"
type textarea "x"
type textarea "09/27/25 diagnosed fryer. Found high temp tripped. Disconnect elements to test …"
type textarea "x"
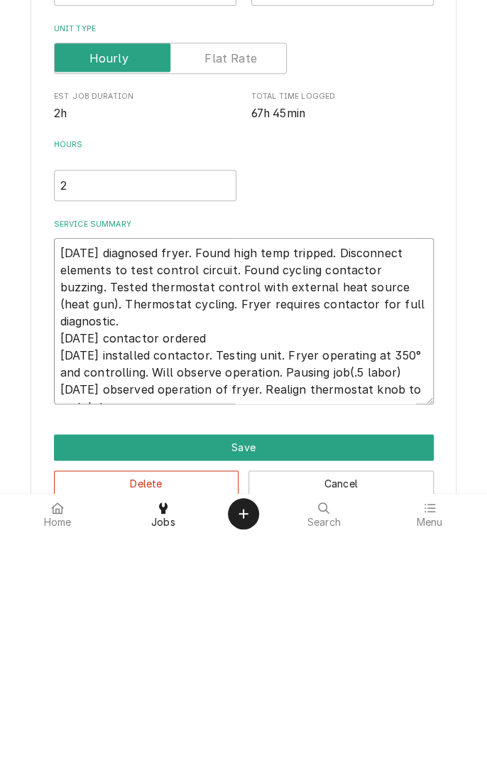
type textarea "09/27/25 diagnosed fryer. Found high temp tripped. Disconnect elements to test …"
type textarea "x"
type textarea "09/27/25 diagnosed fryer. Found high temp tripped. Disconnect elements to test …"
type textarea "x"
type textarea "09/27/25 diagnosed fryer. Found high temp tripped. Disconnect elements to test …"
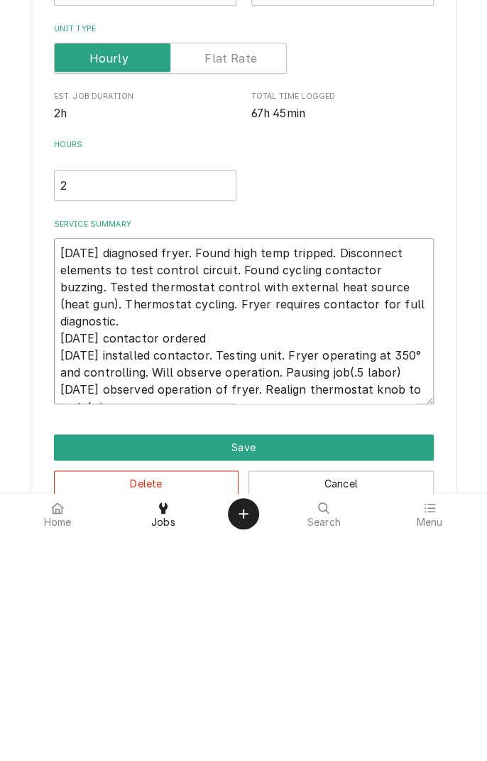
type textarea "x"
type textarea "09/27/25 diagnosed fryer. Found high temp tripped. Disconnect elements to test …"
type textarea "x"
type textarea "09/27/25 diagnosed fryer. Found high temp tripped. Disconnect elements to test …"
type textarea "x"
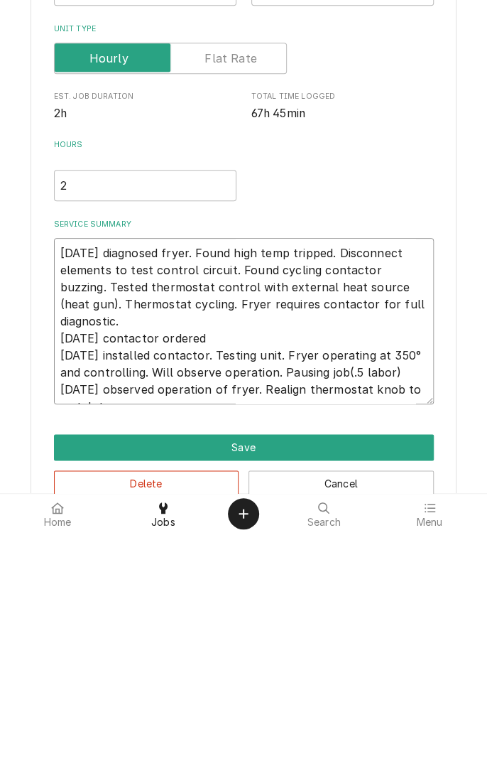
type textarea "09/27/25 diagnosed fryer. Found high temp tripped. Disconnect elements to test …"
type textarea "x"
type textarea "09/27/25 diagnosed fryer. Found high temp tripped. Disconnect elements to test …"
type textarea "x"
type textarea "09/27/25 diagnosed fryer. Found high temp tripped. Disconnect elements to test …"
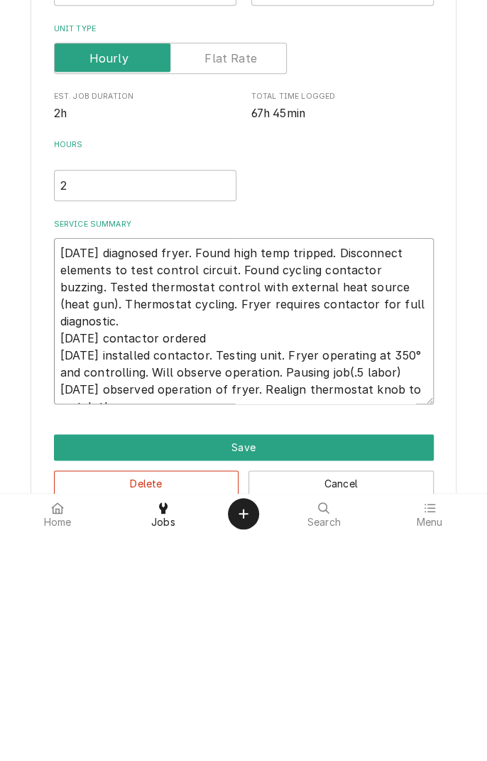
type textarea "x"
type textarea "09/27/25 diagnosed fryer. Found high temp tripped. Disconnect elements to test …"
type textarea "x"
type textarea "09/27/25 diagnosed fryer. Found high temp tripped. Disconnect elements to test …"
type textarea "x"
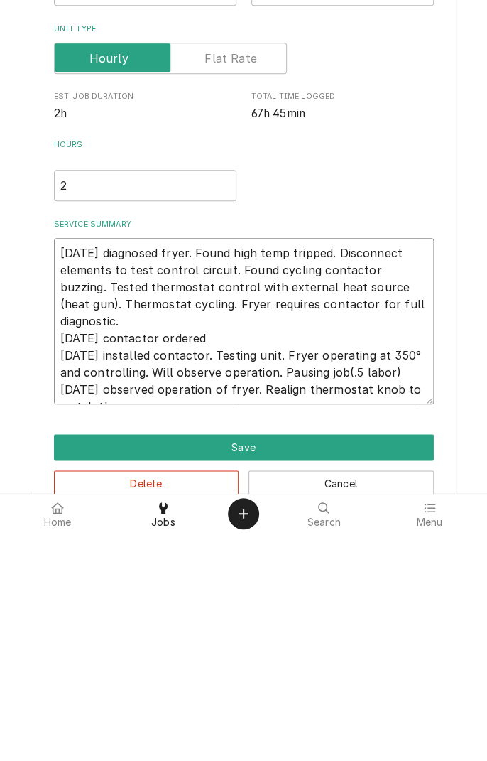
type textarea "09/27/25 diagnosed fryer. Found high temp tripped. Disconnect elements to test …"
type textarea "x"
type textarea "09/27/25 diagnosed fryer. Found high temp tripped. Disconnect elements to test …"
type textarea "x"
type textarea "09/27/25 diagnosed fryer. Found high temp tripped. Disconnect elements to test …"
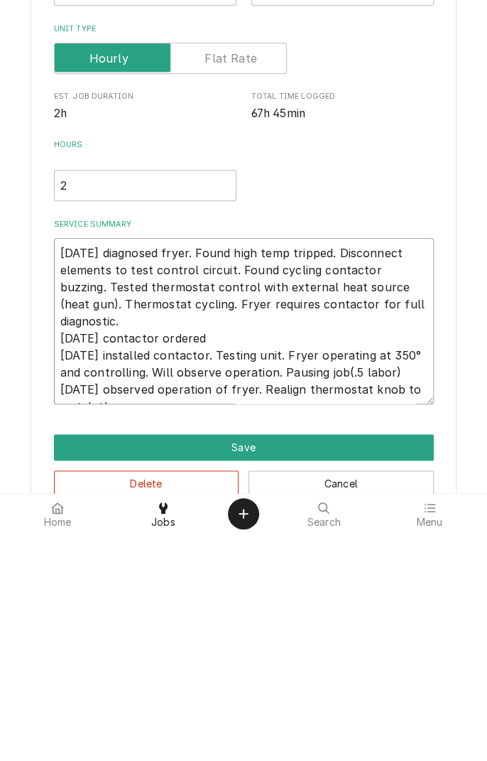
type textarea "x"
type textarea "09/27/25 diagnosed fryer. Found high temp tripped. Disconnect elements to test …"
type textarea "x"
type textarea "09/27/25 diagnosed fryer. Found high temp tripped. Disconnect elements to test …"
type textarea "x"
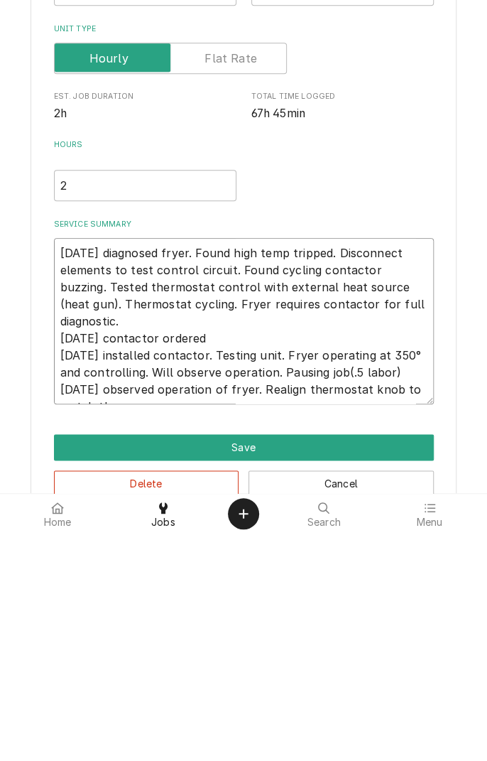
type textarea "09/27/25 diagnosed fryer. Found high temp tripped. Disconnect elements to test …"
type textarea "x"
type textarea "09/27/25 diagnosed fryer. Found high temp tripped. Disconnect elements to test …"
type textarea "x"
type textarea "09/27/25 diagnosed fryer. Found high temp tripped. Disconnect elements to test …"
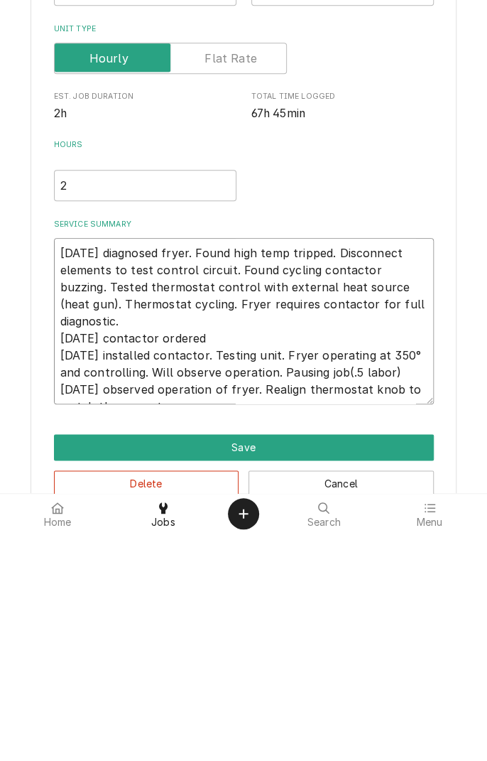
type textarea "x"
type textarea "09/27/25 diagnosed fryer. Found high temp tripped. Disconnect elements to test …"
type textarea "x"
type textarea "09/27/25 diagnosed fryer. Found high temp tripped. Disconnect elements to test …"
type textarea "x"
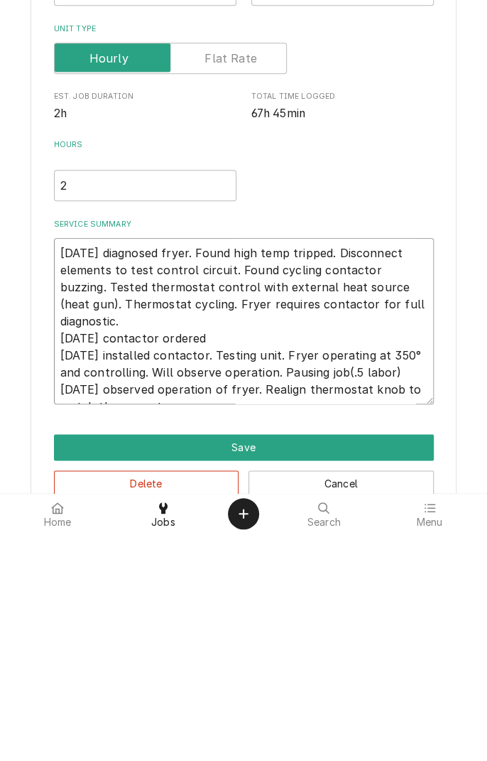
type textarea "09/27/25 diagnosed fryer. Found high temp tripped. Disconnect elements to test …"
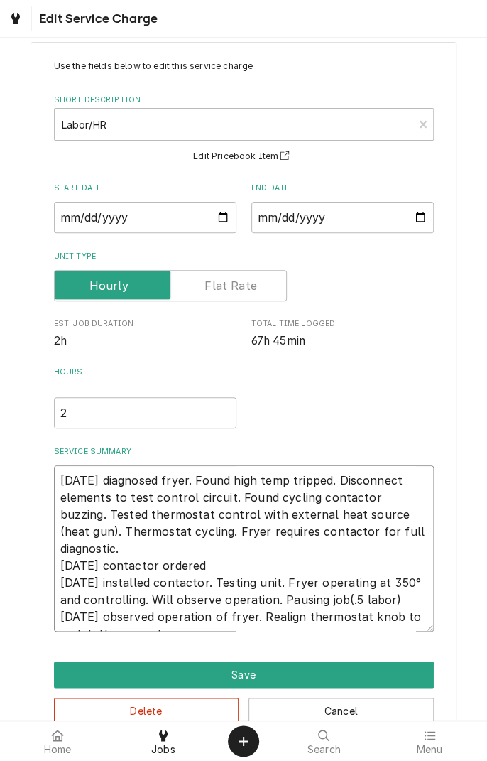
type textarea "x"
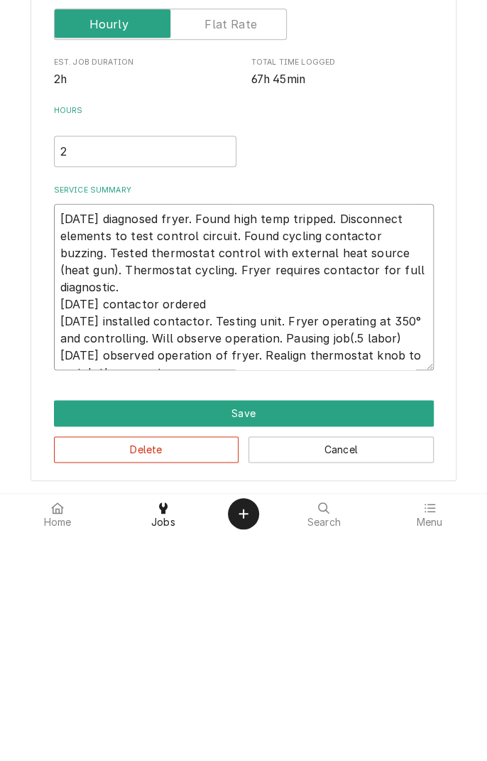
click at [256, 587] on textarea "09/27/25 diagnosed fryer. Found high temp tripped. Disconnect elements to test …" at bounding box center [244, 514] width 380 height 166
click at [264, 590] on textarea "09/27/25 diagnosed fryer. Found high temp tripped. Disconnect elements to test …" at bounding box center [244, 514] width 380 height 166
type textarea "09/27/25 diagnosed fryer. Found high temp tripped. Disconnect elements to test …"
type textarea "x"
type textarea "09/27/25 diagnosed fryer. Found high temp tripped. Disconnect elements to test …"
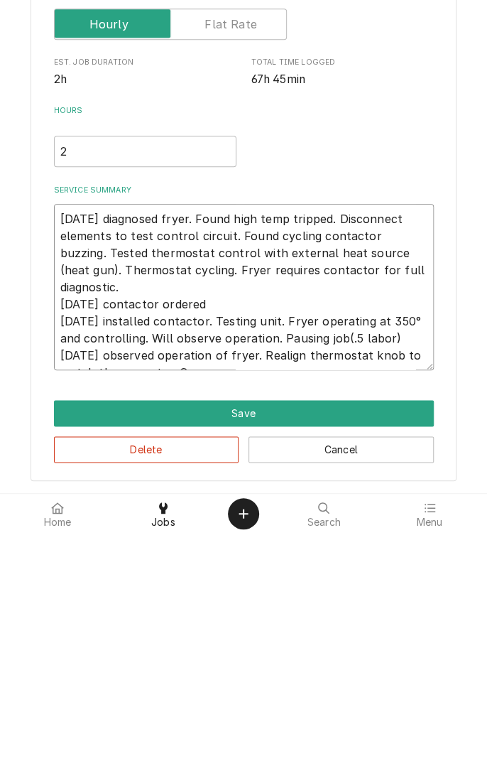
type textarea "x"
type textarea "09/27/25 diagnosed fryer. Found high temp tripped. Disconnect elements to test …"
type textarea "x"
type textarea "09/27/25 diagnosed fryer. Found high temp tripped. Disconnect elements to test …"
type textarea "x"
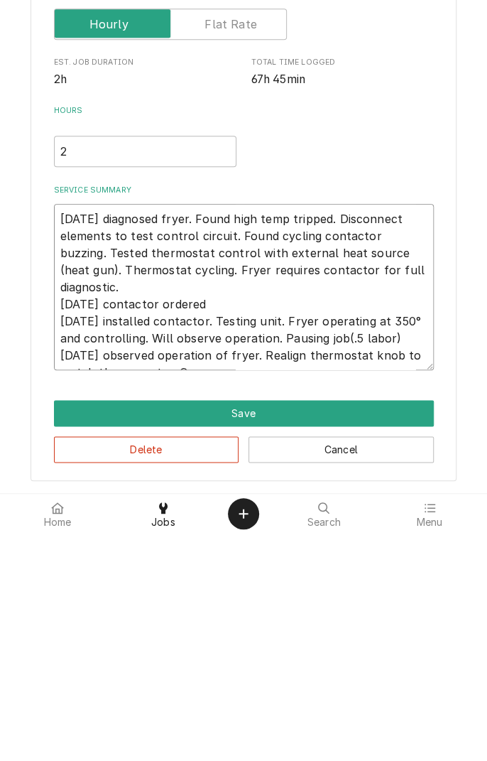
type textarea "09/27/25 diagnosed fryer. Found high temp tripped. Disconnect elements to test …"
type textarea "x"
type textarea "09/27/25 diagnosed fryer. Found high temp tripped. Disconnect elements to test …"
type textarea "x"
type textarea "09/27/25 diagnosed fryer. Found high temp tripped. Disconnect elements to test …"
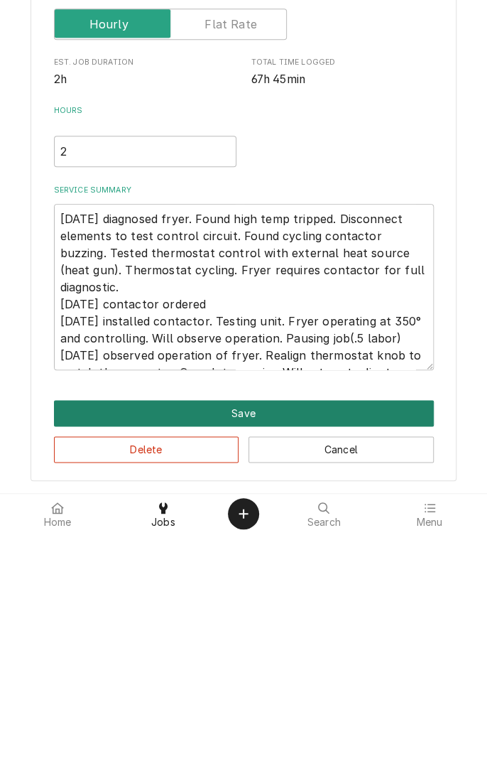
click at [261, 649] on button "Save" at bounding box center [244, 640] width 380 height 26
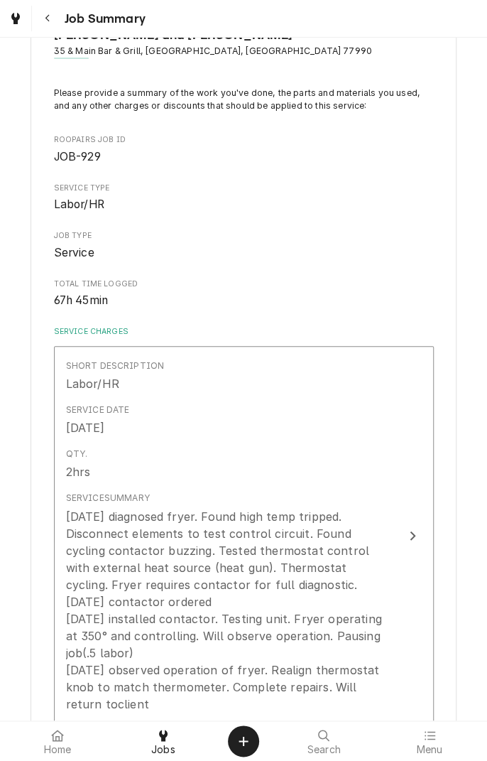
scroll to position [133, 0]
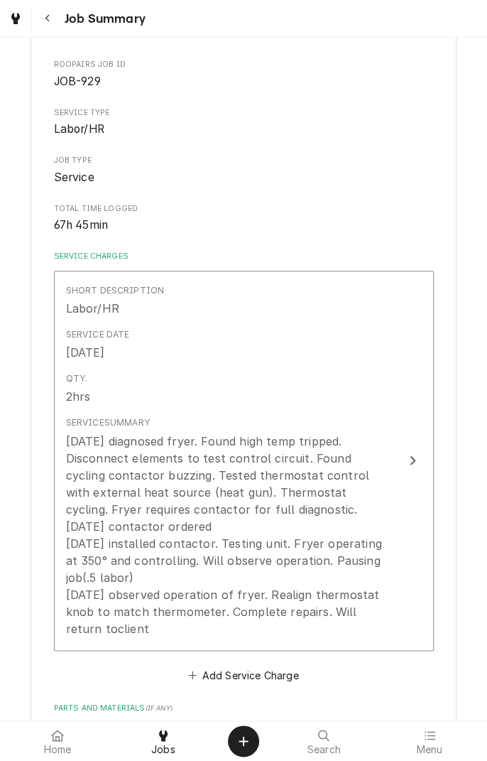
click at [135, 632] on div "09/27/25 diagnosed fryer. Found high temp tripped. Disconnect elements to test …" at bounding box center [229, 535] width 326 height 205
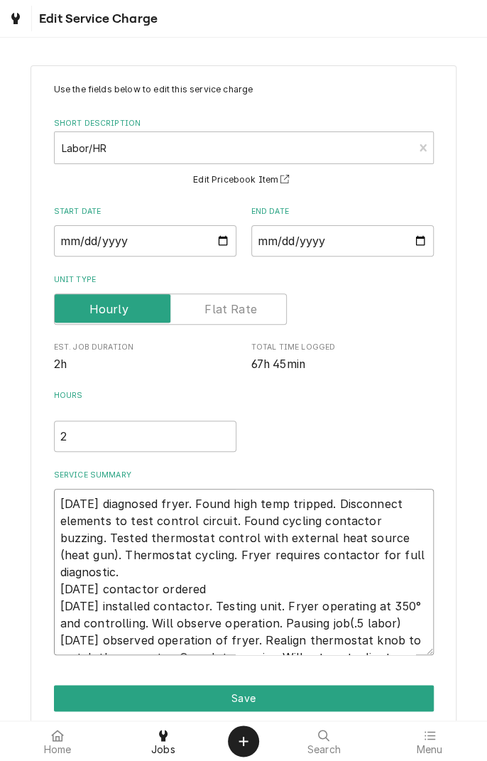
click at [337, 644] on textarea "09/27/25 diagnosed fryer. Found high temp tripped. Disconnect elements to test …" at bounding box center [244, 572] width 380 height 166
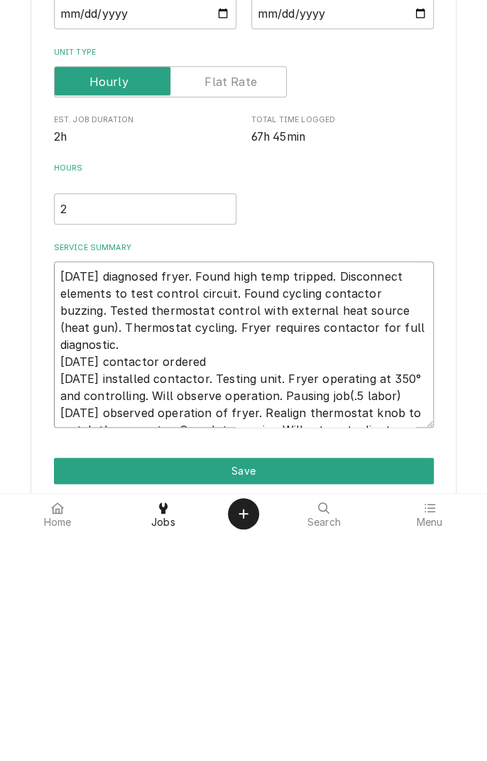
click at [354, 647] on textarea "09/27/25 diagnosed fryer. Found high temp tripped. Disconnect elements to test …" at bounding box center [244, 572] width 380 height 166
click at [347, 639] on textarea "09/27/25 diagnosed fryer. Found high temp tripped. Disconnect elements to test …" at bounding box center [244, 572] width 380 height 166
click at [414, 644] on textarea "09/27/25 diagnosed fryer. Found high temp tripped. Disconnect elements to test …" at bounding box center [244, 572] width 380 height 166
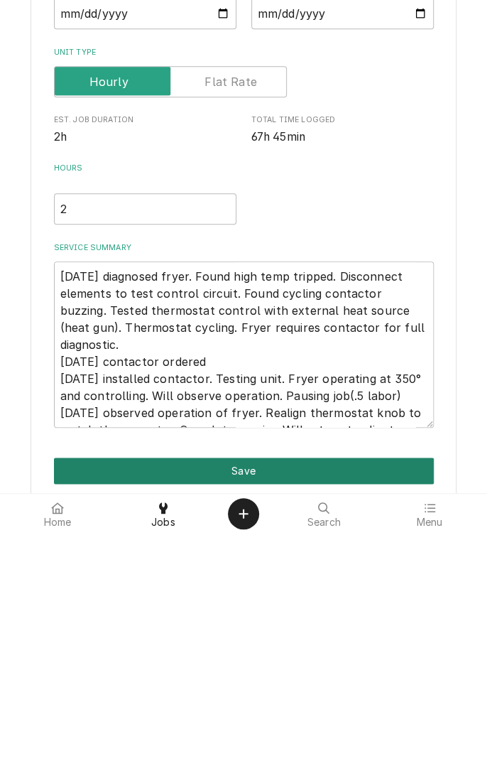
click at [333, 706] on button "Save" at bounding box center [244, 698] width 380 height 26
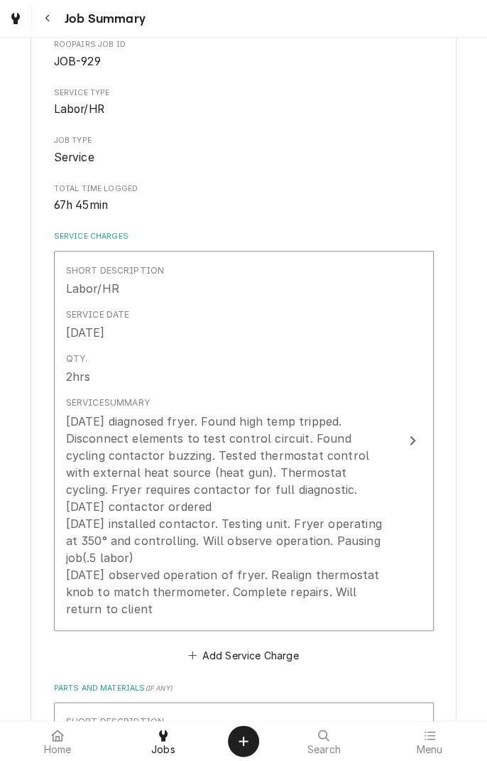
scroll to position [141, 0]
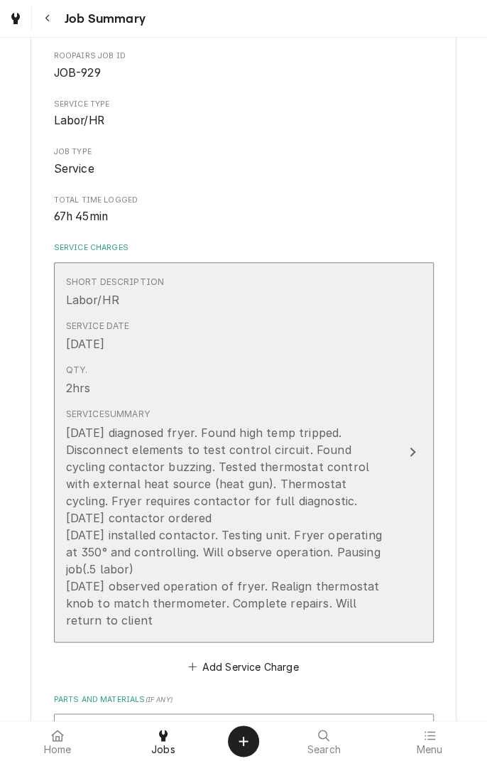
click at [162, 623] on div "09/27/25 diagnosed fryer. Found high temp tripped. Disconnect elements to test …" at bounding box center [229, 526] width 326 height 205
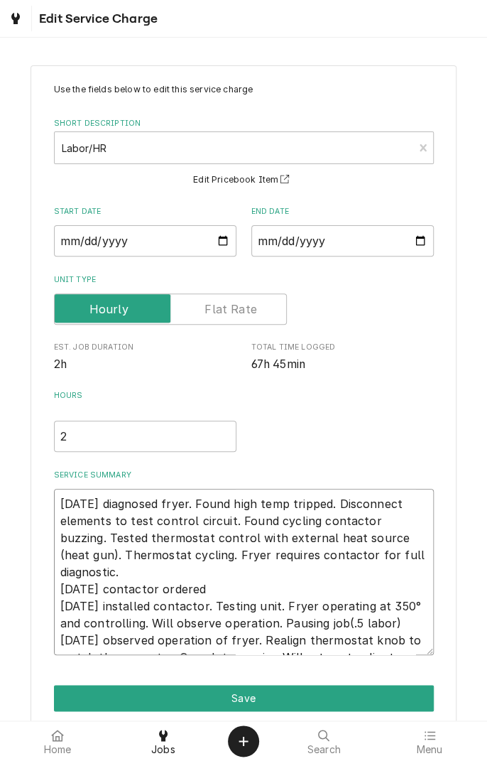
click at [399, 644] on textarea "09/27/25 diagnosed fryer. Found high temp tripped. Disconnect elements to test …" at bounding box center [244, 572] width 380 height 166
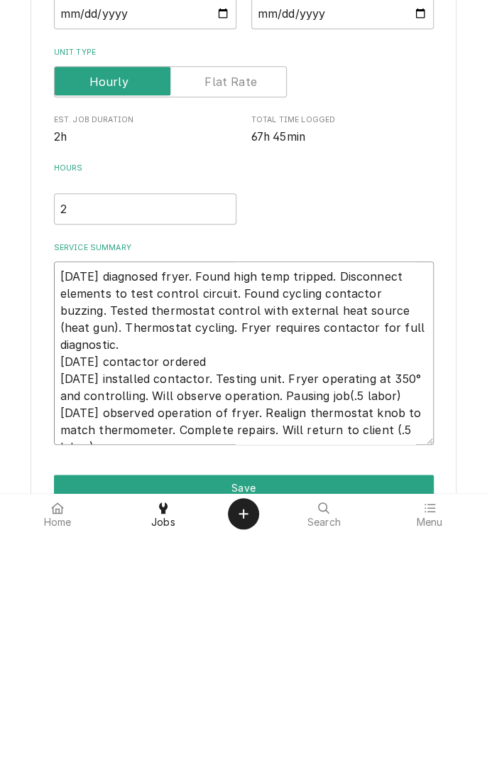
click at [426, 560] on textarea "09/27/25 diagnosed fryer. Found high temp tripped. Disconnect elements to test …" at bounding box center [244, 580] width 380 height 183
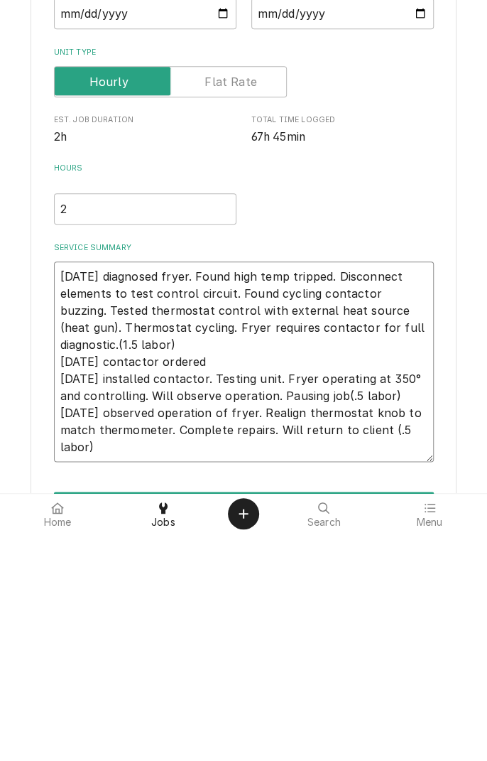
click at [345, 623] on textarea "09/27/25 diagnosed fryer. Found high temp tripped. Disconnect elements to test …" at bounding box center [244, 589] width 380 height 200
click at [350, 624] on textarea "09/27/25 diagnosed fryer. Found high temp tripped. Disconnect elements to test …" at bounding box center [244, 589] width 380 height 200
click at [346, 625] on textarea "09/27/25 diagnosed fryer. Found high temp tripped. Disconnect elements to test …" at bounding box center [244, 589] width 380 height 200
click at [360, 627] on textarea "09/27/25 diagnosed fryer. Found high temp tripped. Disconnect elements to test …" at bounding box center [244, 589] width 380 height 200
click at [99, 436] on input "2" at bounding box center [145, 436] width 183 height 31
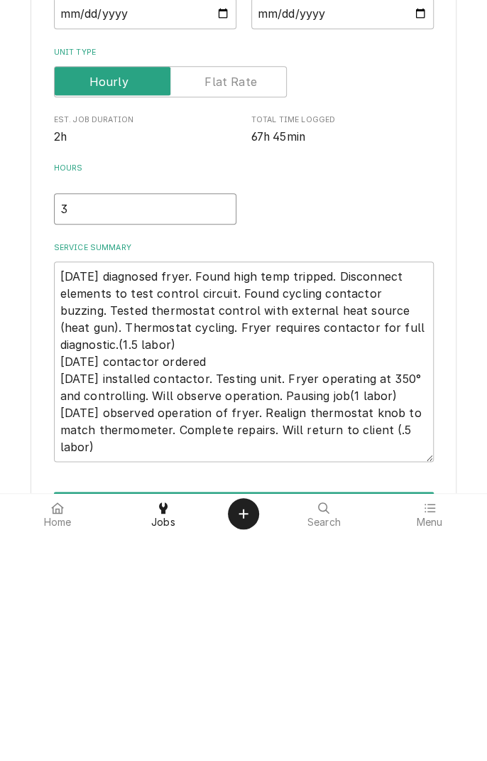
scroll to position [92, 0]
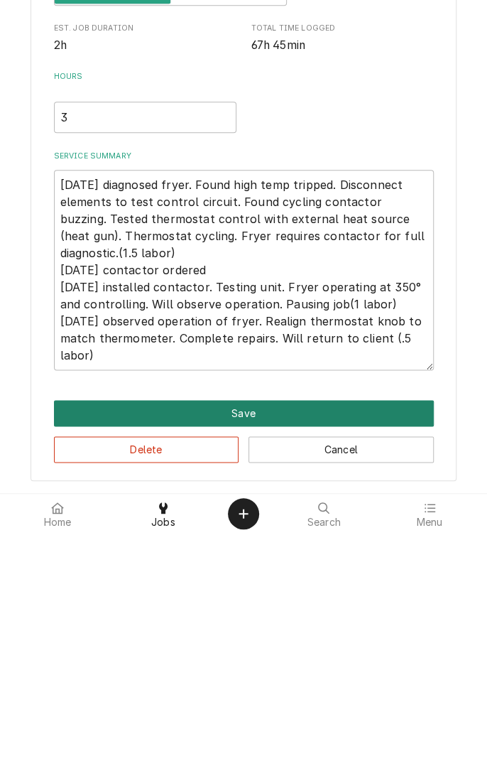
click at [282, 641] on button "Save" at bounding box center [244, 640] width 380 height 26
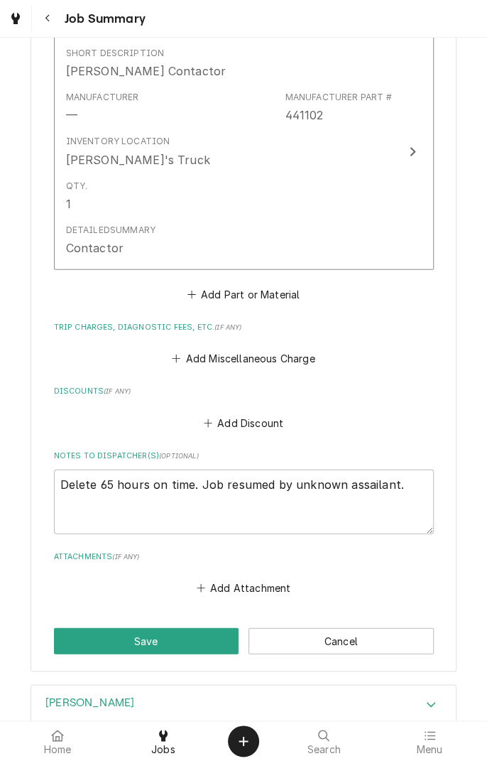
scroll to position [840, 0]
click at [193, 627] on button "Save" at bounding box center [146, 640] width 185 height 26
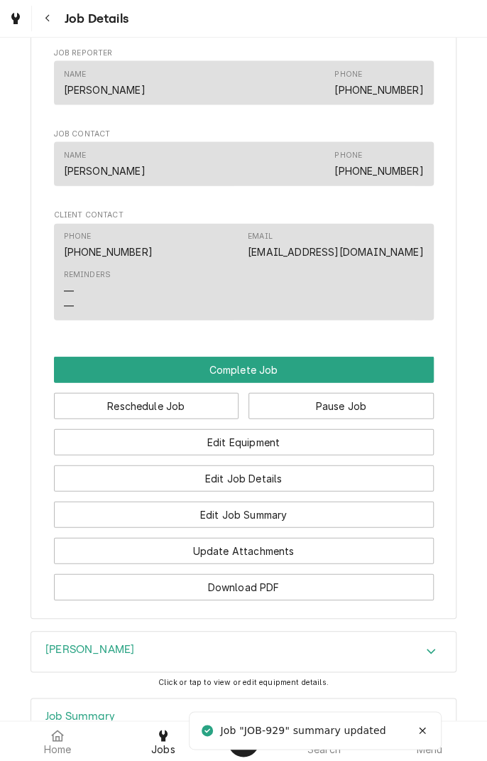
scroll to position [958, 0]
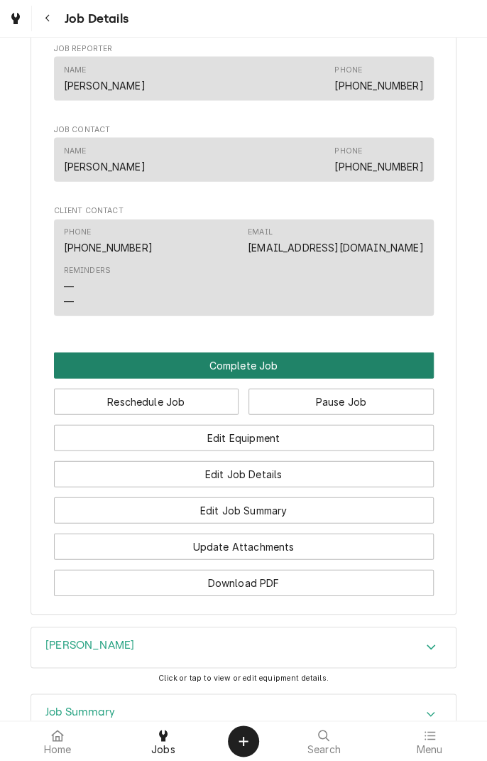
click at [345, 371] on button "Complete Job" at bounding box center [244, 365] width 380 height 26
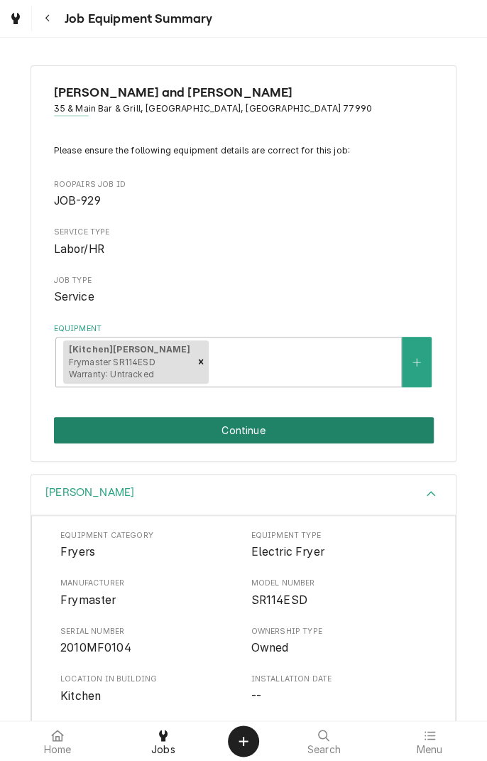
click at [341, 438] on button "Continue" at bounding box center [244, 430] width 380 height 26
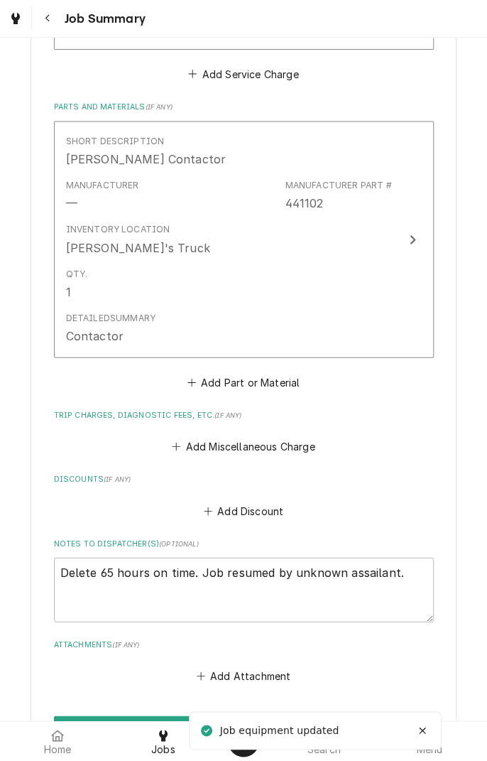
scroll to position [750, 0]
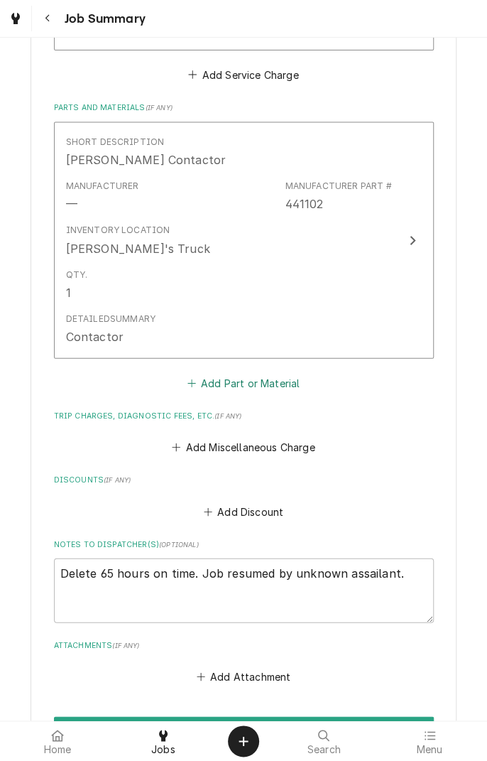
click at [287, 372] on button "Add Part or Material" at bounding box center [243, 382] width 117 height 20
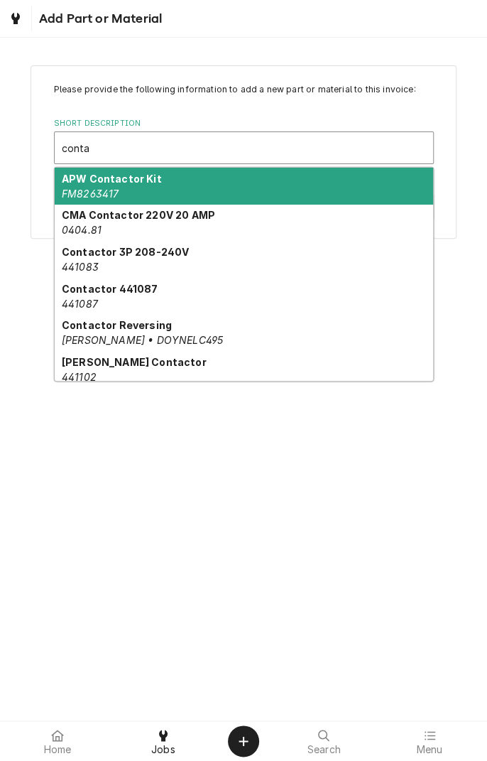
click at [81, 372] on em "441102" at bounding box center [79, 377] width 35 height 12
type input "conta"
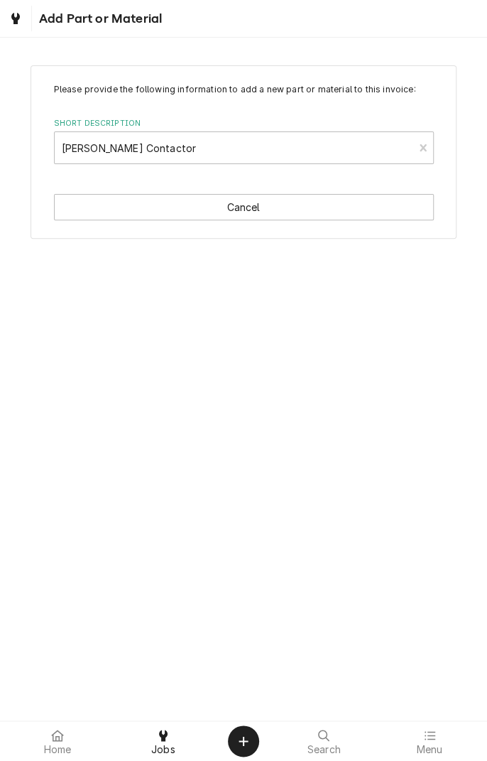
type textarea "x"
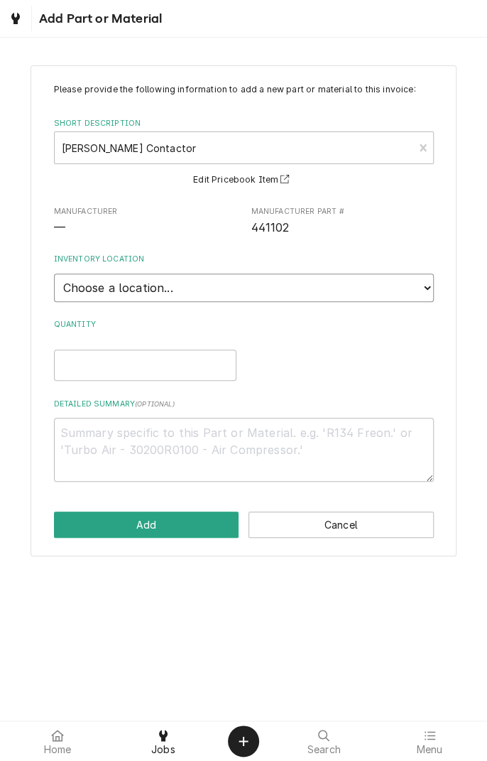
click at [426, 294] on select "Choose a location... Gino's Truck Jason's Truck Skips Service Warehouse" at bounding box center [244, 288] width 380 height 28
select select "171"
click at [54, 274] on select "Choose a location... Gino's Truck Jason's Truck Skips Service Warehouse" at bounding box center [244, 288] width 380 height 28
click at [68, 367] on input "Quantity" at bounding box center [145, 365] width 183 height 31
type textarea "x"
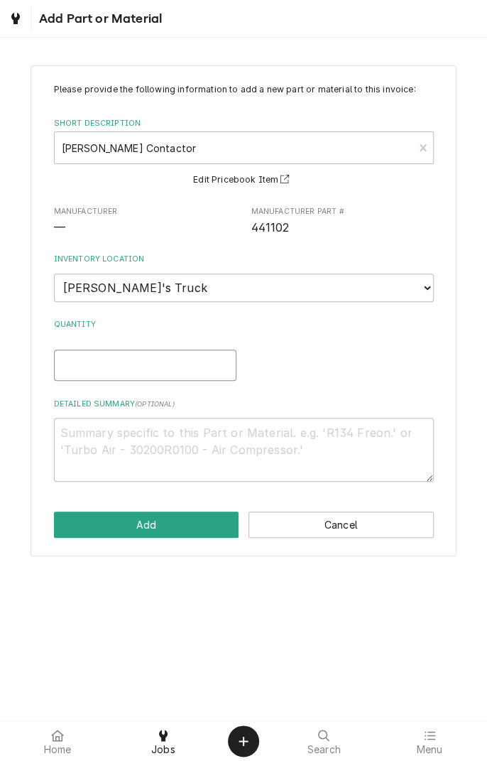
type input "1"
type textarea "x"
type input "1"
click at [345, 453] on textarea "Detailed Summary ( optional )" at bounding box center [244, 450] width 380 height 64
type textarea "x"
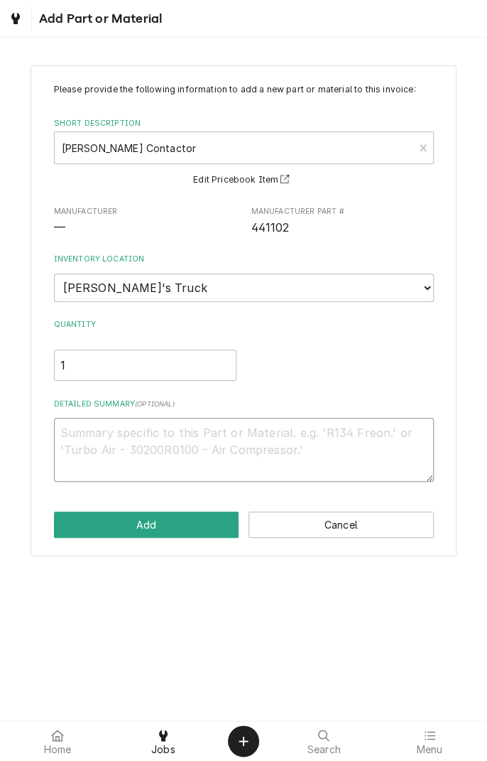
type textarea "C"
type textarea "x"
type textarea "Co"
type textarea "x"
type textarea "Con"
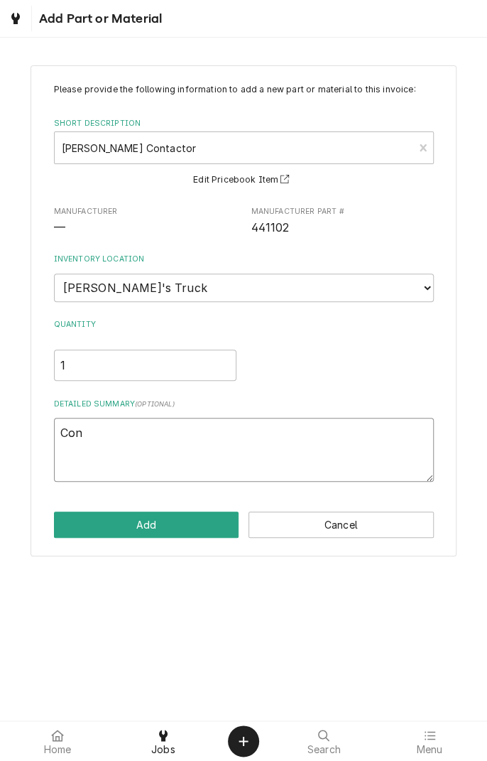
type textarea "x"
type textarea "Cont"
type textarea "x"
type textarea "Conta"
type textarea "x"
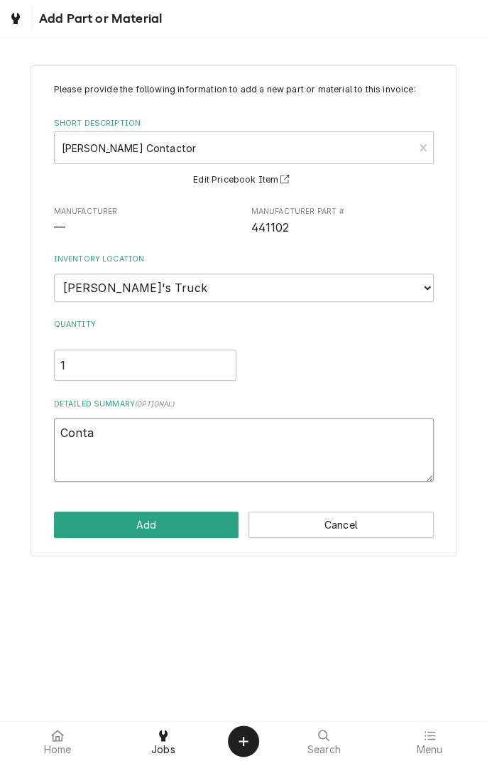
type textarea "Contac"
type textarea "x"
type textarea "Contact"
type textarea "x"
type textarea "Contacto"
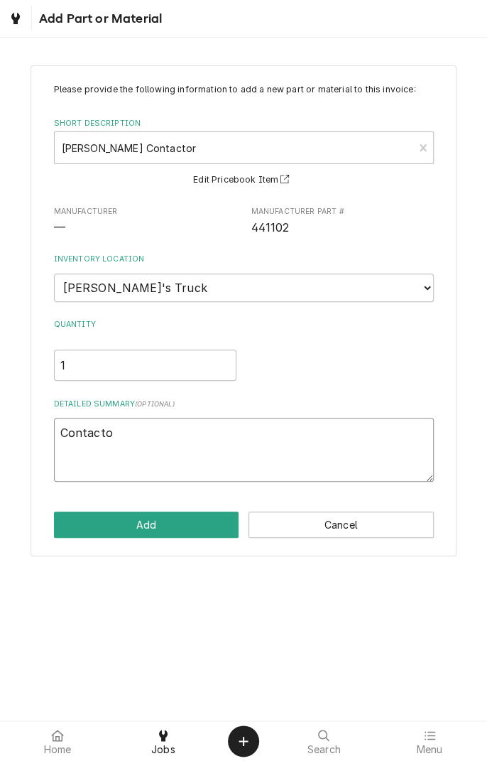
type textarea "x"
type textarea "Contactor"
type textarea "x"
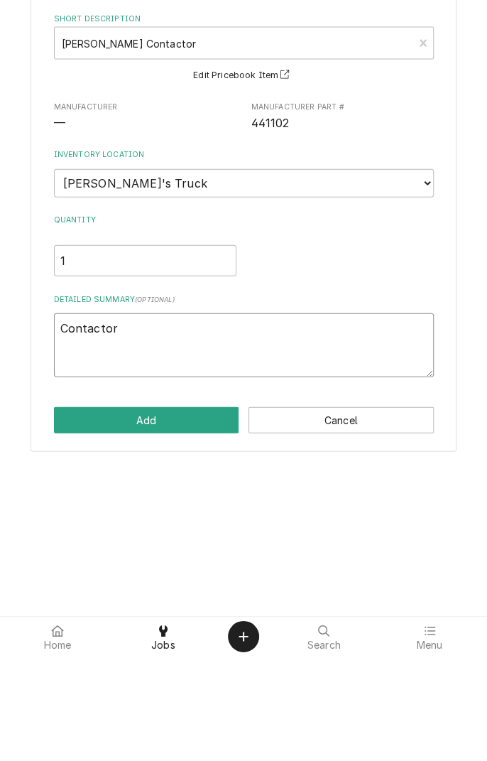
type textarea "Contactor"
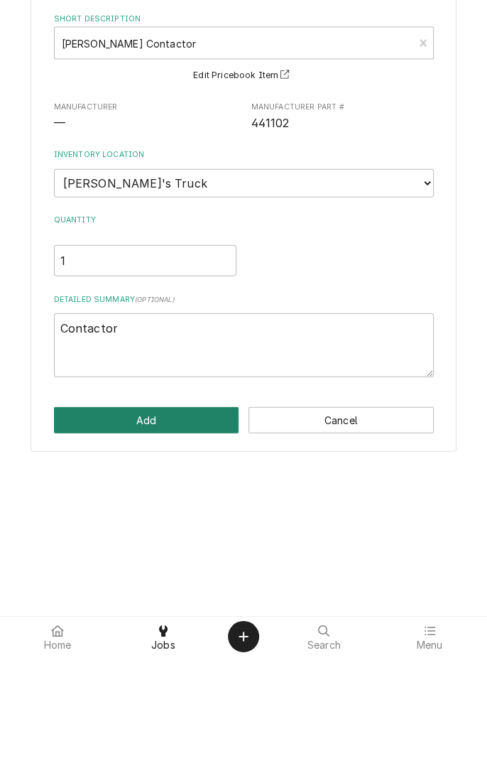
click at [173, 531] on button "Add" at bounding box center [146, 525] width 185 height 26
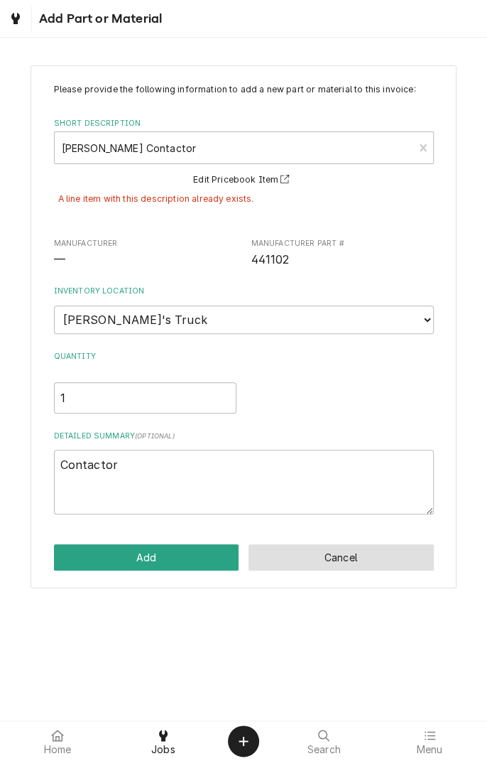
click at [349, 558] on button "Cancel" at bounding box center [341, 557] width 185 height 26
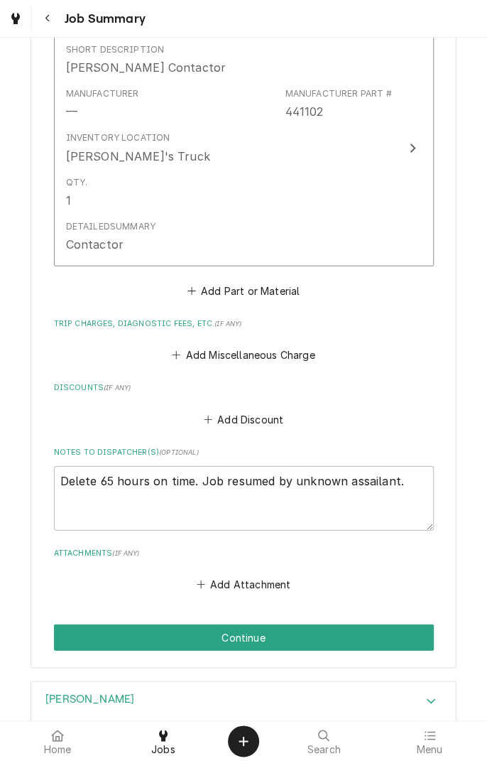
scroll to position [919, 0]
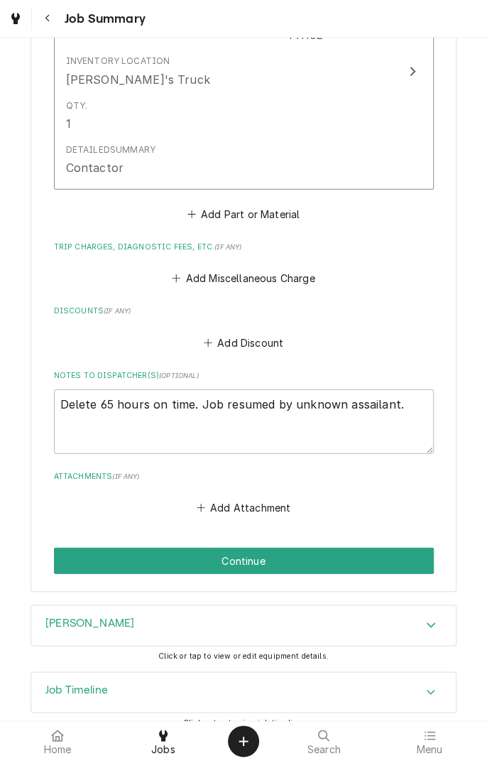
click at [325, 552] on button "Continue" at bounding box center [244, 561] width 380 height 26
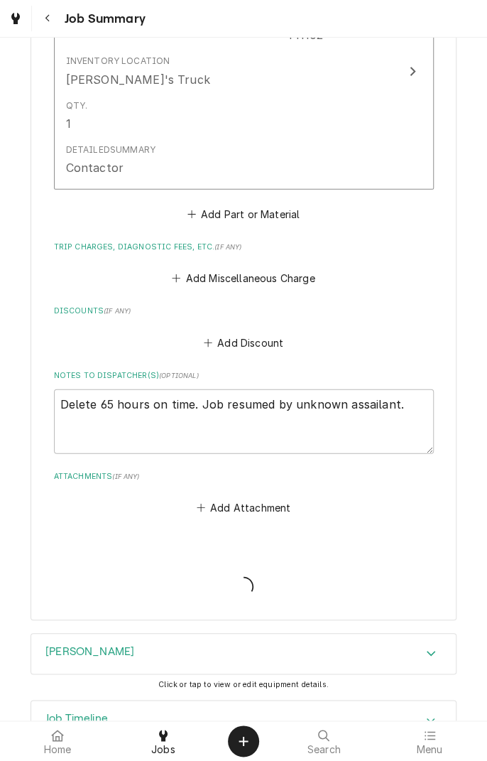
type textarea "x"
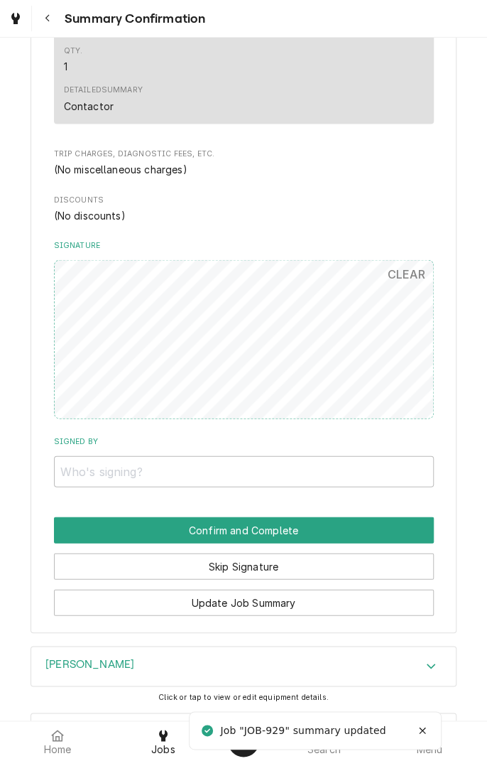
scroll to position [861, 0]
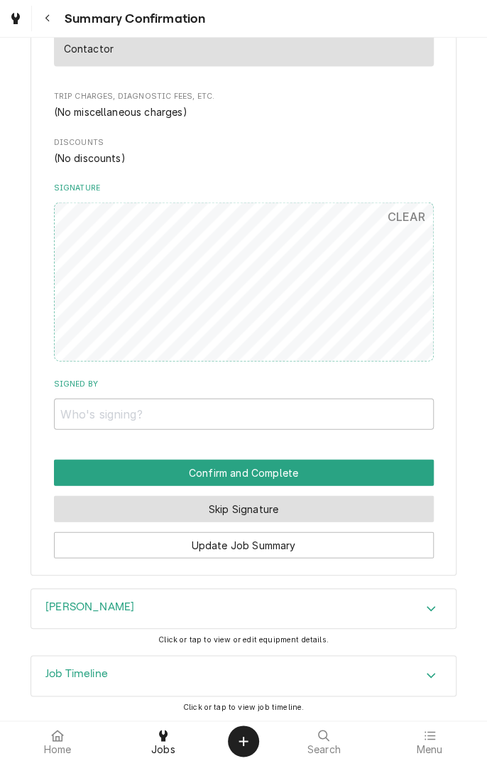
click at [303, 510] on button "Skip Signature" at bounding box center [244, 508] width 380 height 26
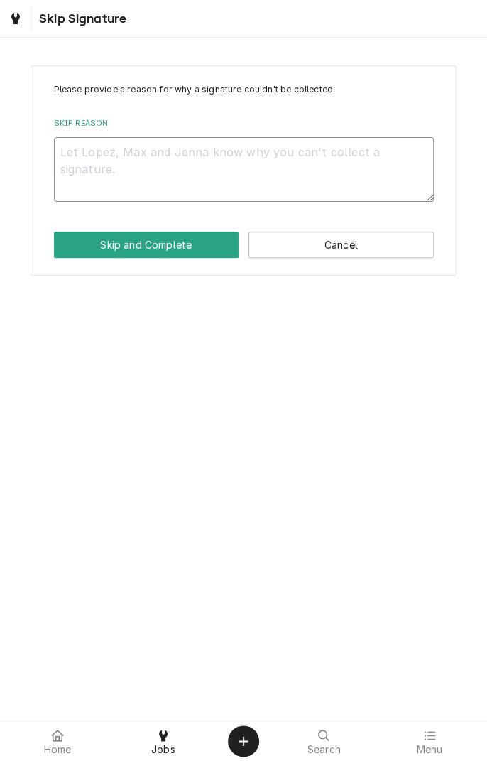
click at [266, 157] on textarea "Skip Reason" at bounding box center [244, 169] width 380 height 64
type textarea "x"
type textarea "I"
type textarea "x"
type textarea "In"
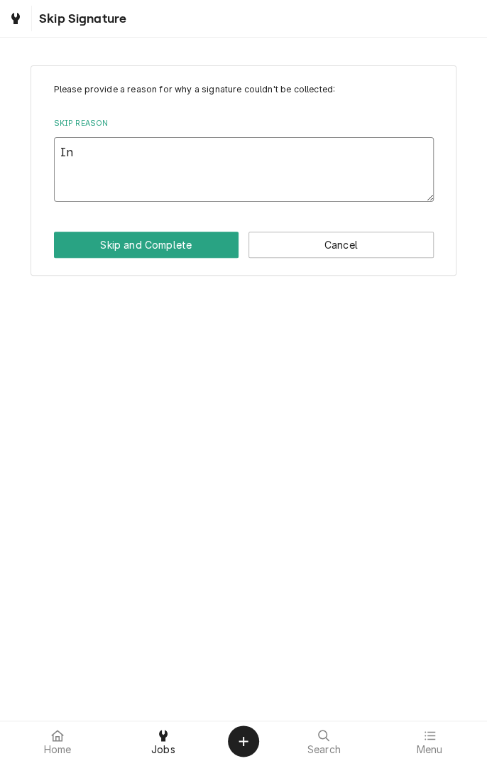
type textarea "x"
type textarea "In"
type textarea "x"
type textarea "In s"
type textarea "x"
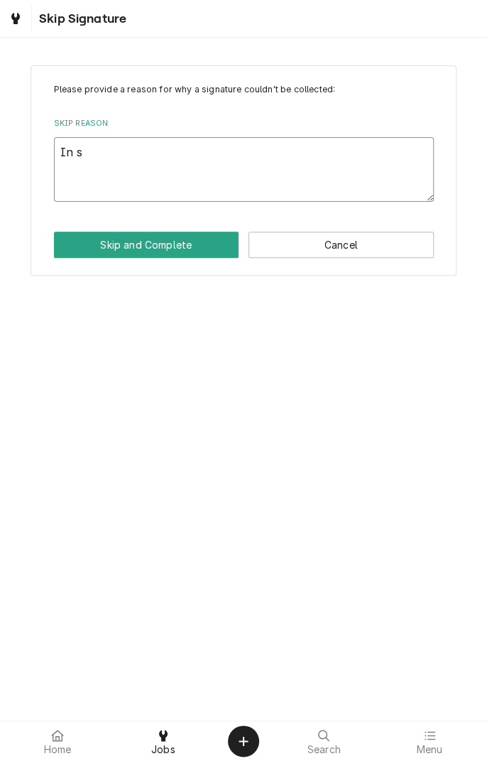
type textarea "In sh"
type textarea "x"
type textarea "In sho"
type textarea "x"
type textarea "In shop"
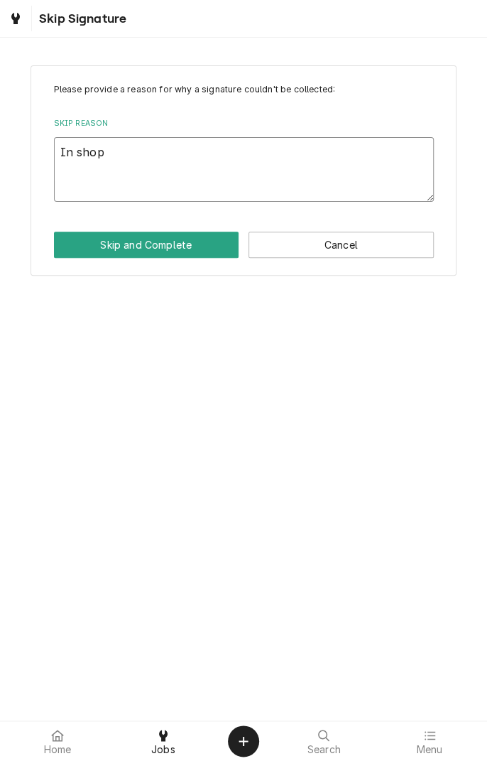
type textarea "x"
type textarea "In shop"
type textarea "x"
type textarea "In shop s"
type textarea "x"
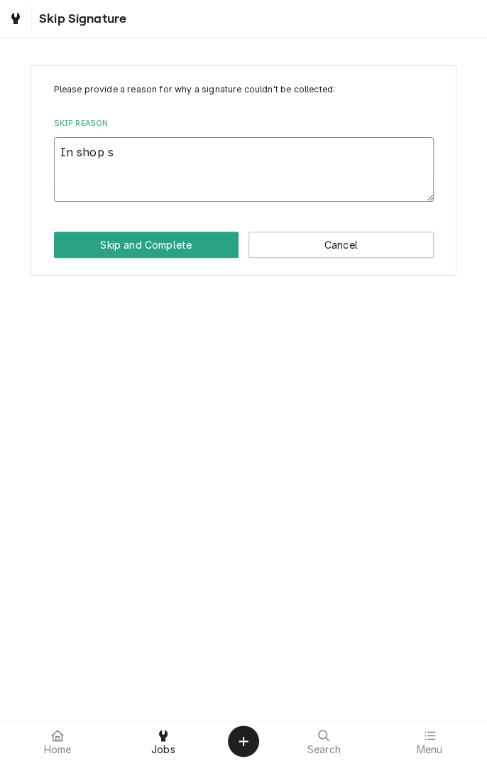
type textarea "In shop se"
type textarea "x"
type textarea "In shop ser"
type textarea "x"
type textarea "In shop serv"
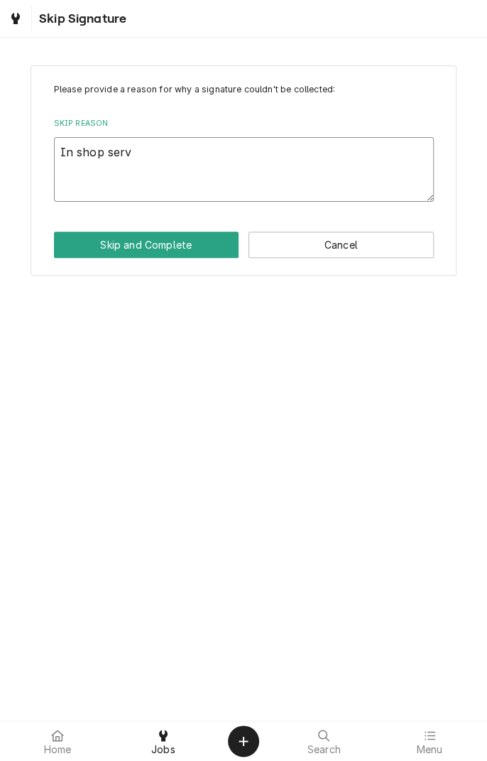
type textarea "x"
type textarea "In shop servi"
type textarea "x"
type textarea "In shop servic"
type textarea "x"
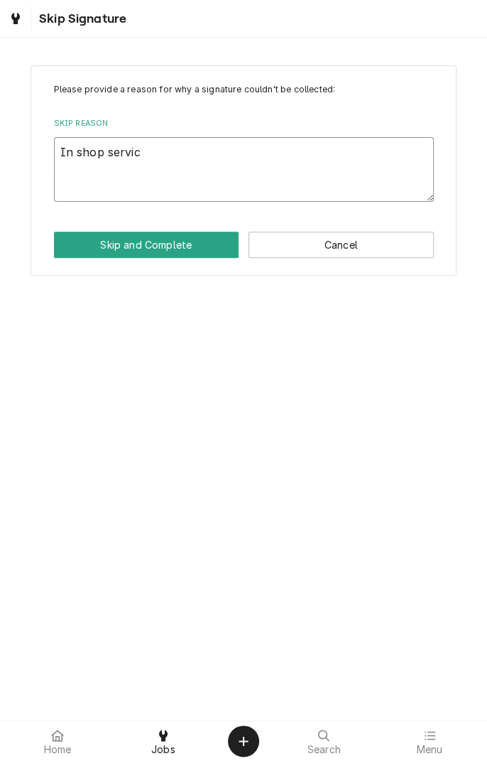
type textarea "In shop service"
type textarea "x"
type textarea "In shop service"
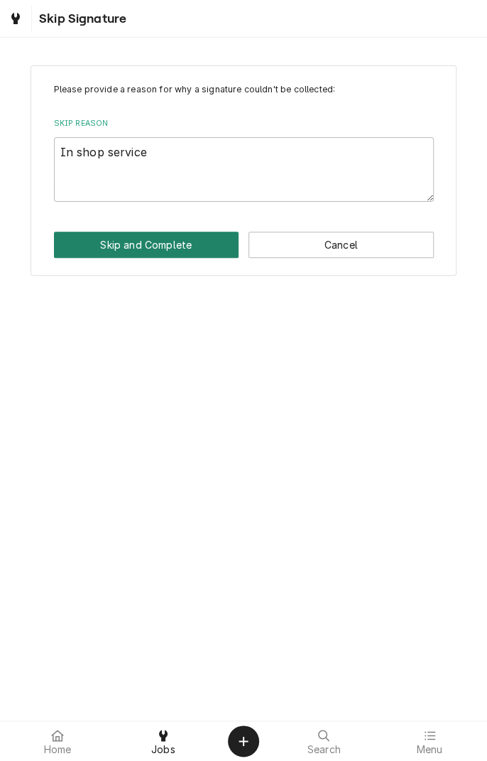
click at [168, 253] on button "Skip and Complete" at bounding box center [146, 245] width 185 height 26
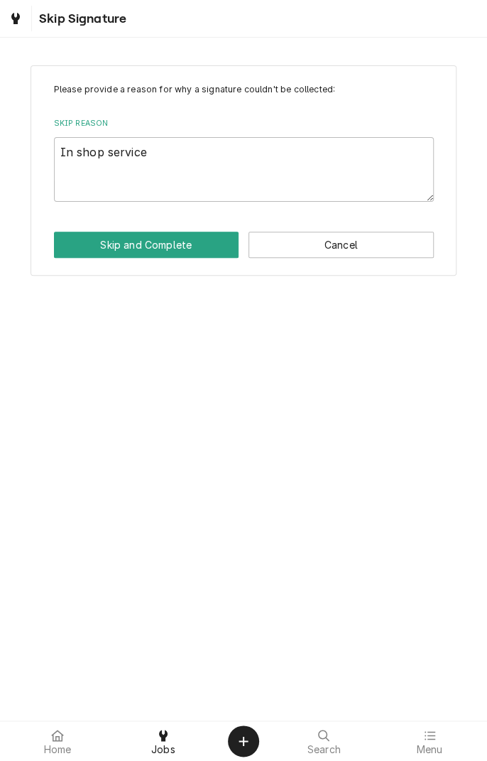
type textarea "x"
